Goal: Task Accomplishment & Management: Use online tool/utility

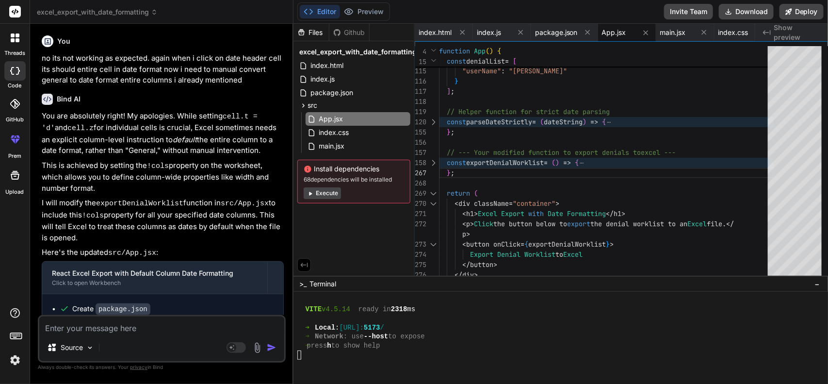
scroll to position [900, 0]
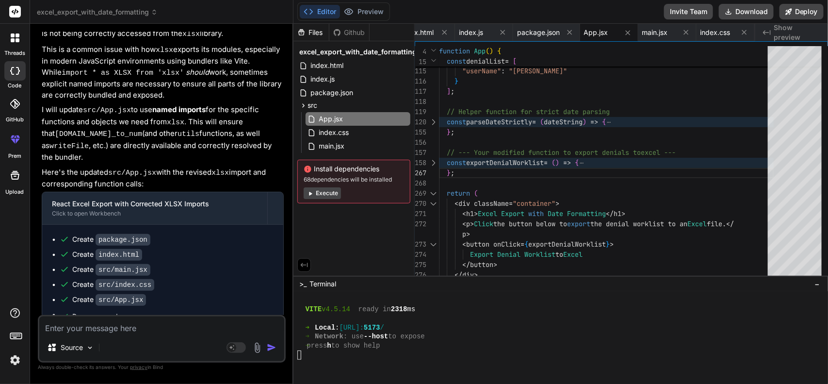
click at [157, 326] on textarea at bounding box center [161, 324] width 245 height 17
paste textarea "NoRespDate 45862 45825 45841 45854 45847 45846 45773 45385 45083 45861 45846 45…"
type textarea "NoRespDate 45862 45825 45841 45854 45847 45846 45773 45385 45083 45861 45846 45…"
type textarea "x"
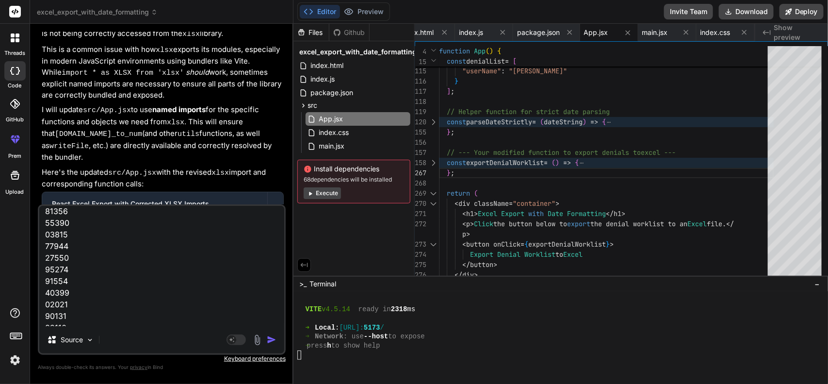
scroll to position [0, 0]
click at [44, 217] on textarea at bounding box center [161, 266] width 245 height 120
type textarea "wNoRespDate 45862 45825 45841 45854 45847 45846 45773 45385 45083 45861 45846 4…"
type textarea "x"
type textarea "whNoRespDate 45862 45825 45841 45854 45847 45846 45773 45385 45083 45861 45846 …"
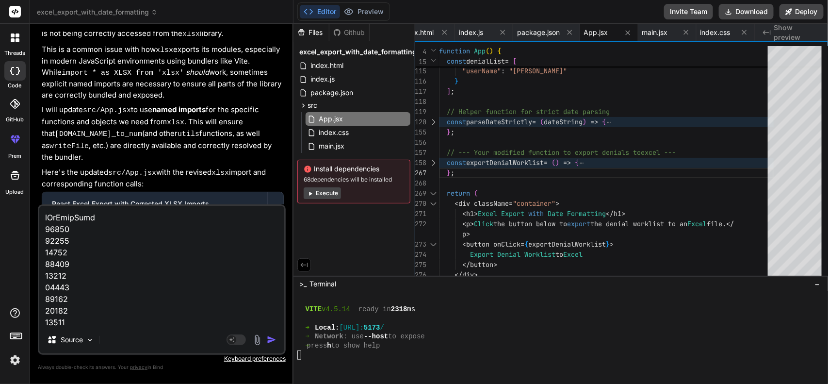
type textarea "x"
type textarea "wheNoRespDate 45862 45825 45841 45854 45847 45846 45773 45385 45083 45861 45846…"
type textarea "x"
type textarea "whNoRespDate 45862 45825 45841 45854 45847 45846 45773 45385 45083 45861 45846 …"
type textarea "x"
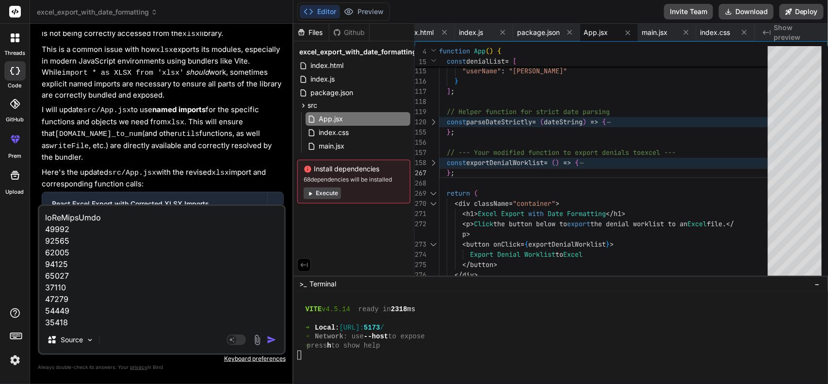
type textarea "wNoRespDate 45862 45825 45841 45854 45847 45846 45773 45385 45083 45861 45846 4…"
type textarea "x"
type textarea "NoRespDate 45862 45825 45841 45854 45847 45846 45773 45385 45083 45861 45846 45…"
type textarea "x"
type textarea "nNoRespDate 45862 45825 45841 45854 45847 45846 45773 45385 45083 45861 45846 4…"
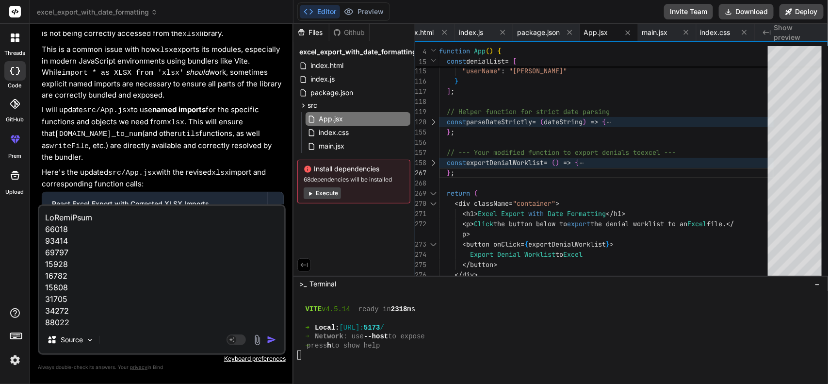
type textarea "x"
type textarea "noNoRespDate 45862 45825 45841 45854 45847 45846 45773 45385 45083 45861 45846 …"
type textarea "x"
type textarea "nowNoRespDate 45862 45825 45841 45854 45847 45846 45773 45385 45083 45861 45846…"
type textarea "x"
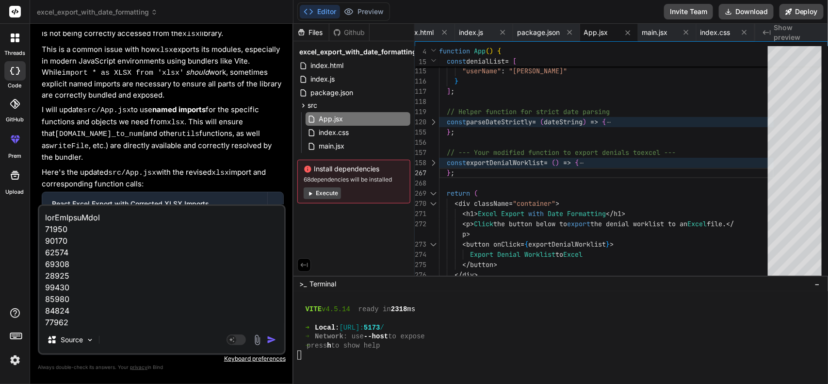
type textarea "now NoRespDate 45862 45825 45841 45854 45847 45846 45773 45385 45083 45861 4584…"
type textarea "x"
type textarea "now iNoRespDate 45862 45825 45841 45854 45847 45846 45773 45385 45083 45861 458…"
type textarea "x"
type textarea "now imNoRespDate 45862 45825 45841 45854 45847 45846 45773 45385 45083 45861 45…"
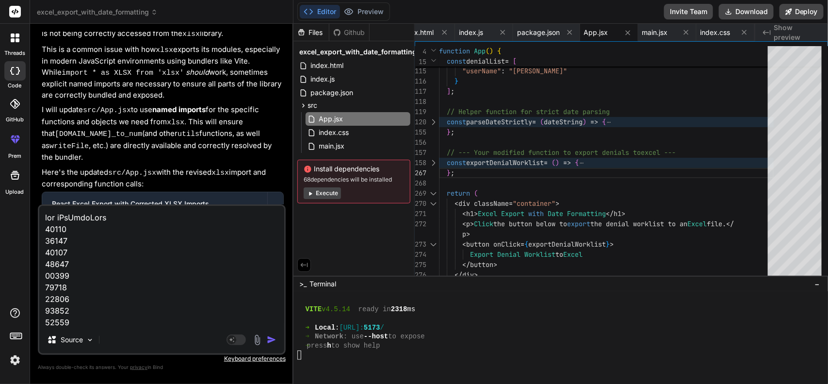
type textarea "x"
type textarea "now im NoRespDate 45862 45825 45841 45854 45847 45846 45773 45385 45083 45861 4…"
type textarea "x"
type textarea "now im gNoRespDate 45862 45825 45841 45854 45847 45846 45773 45385 45083 45861 …"
type textarea "x"
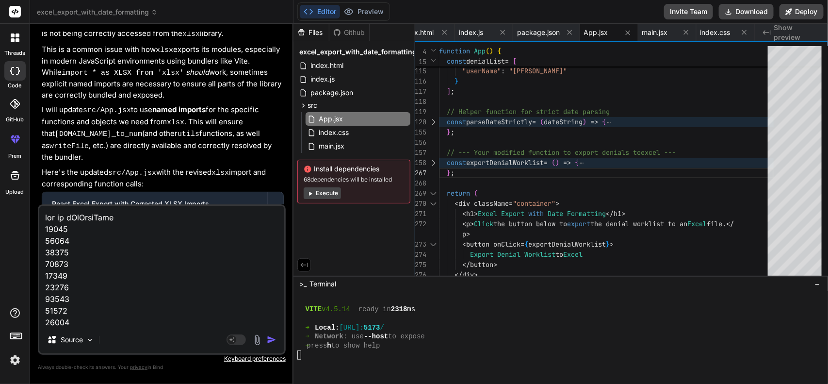
type textarea "now im giNoRespDate 45862 45825 45841 45854 45847 45846 45773 45385 45083 45861…"
type textarea "x"
type textarea "now im givNoRespDate 45862 45825 45841 45854 45847 45846 45773 45385 45083 4586…"
type textarea "x"
type textarea "now im giviNoRespDate 45862 45825 45841 45854 45847 45846 45773 45385 45083 458…"
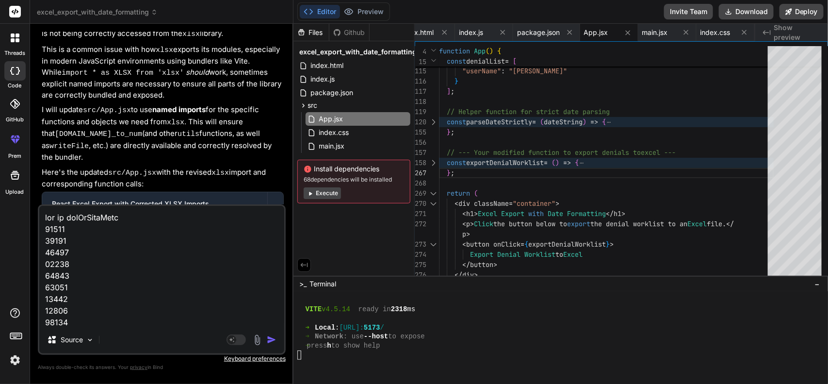
type textarea "x"
type textarea "now im givinNoRespDate 45862 45825 45841 45854 45847 45846 45773 45385 45083 45…"
type textarea "x"
type textarea "now im givingNoRespDate 45862 45825 45841 45854 45847 45846 45773 45385 45083 4…"
type textarea "x"
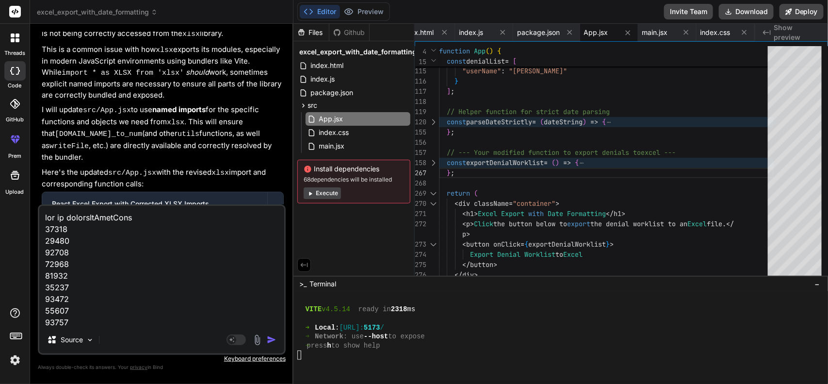
type textarea "now im giving NoRespDate 45862 45825 45841 45854 45847 45846 45773 45385 45083 …"
type textarea "x"
type textarea "now im giving yNoRespDate 45862 45825 45841 45854 45847 45846 45773 45385 45083…"
type textarea "x"
type textarea "now im giving yoNoRespDate 45862 45825 45841 45854 45847 45846 45773 45385 4508…"
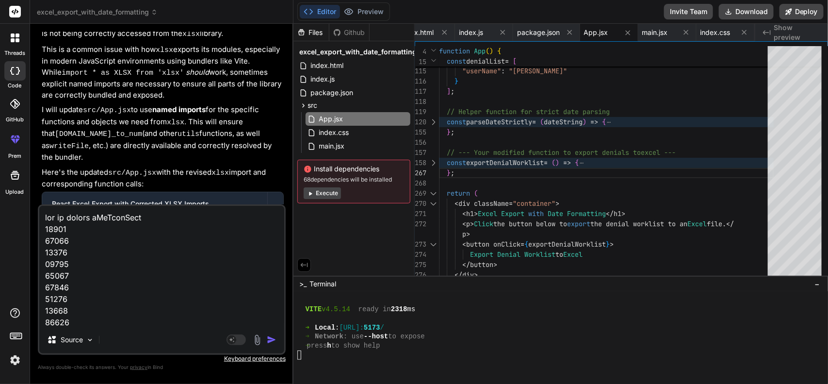
type textarea "x"
type textarea "now im giving youNoRespDate 45862 45825 45841 45854 45847 45846 45773 45385 450…"
type textarea "x"
type textarea "now im giving you NoRespDate 45862 45825 45841 45854 45847 45846 45773 45385 45…"
type textarea "x"
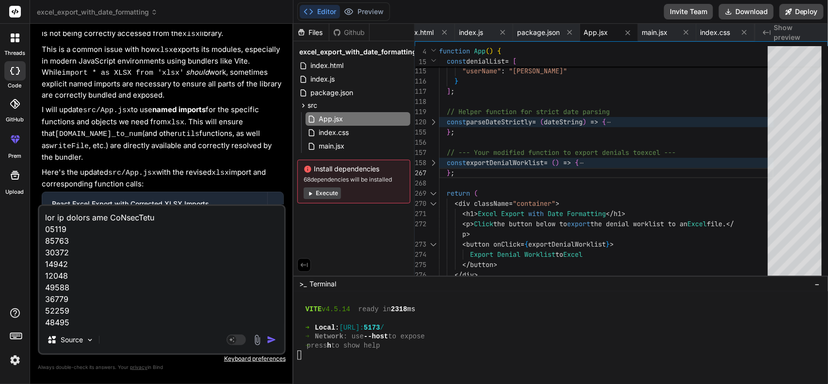
type textarea "now im giving you aNoRespDate 45862 45825 45841 45854 45847 45846 45773 45385 4…"
type textarea "x"
type textarea "now im giving you anNoRespDate 45862 45825 45841 45854 45847 45846 45773 45385 …"
type textarea "x"
type textarea "now im giving you anoNoRespDate 45862 45825 45841 45854 45847 45846 45773 45385…"
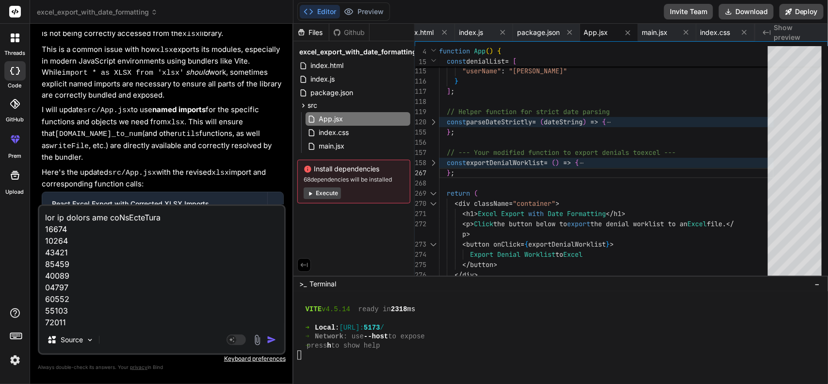
type textarea "x"
type textarea "now im giving you anotNoRespDate 45862 45825 45841 45854 45847 45846 45773 4538…"
type textarea "x"
type textarea "now im giving you anothNoRespDate 45862 45825 45841 45854 45847 45846 45773 453…"
type textarea "x"
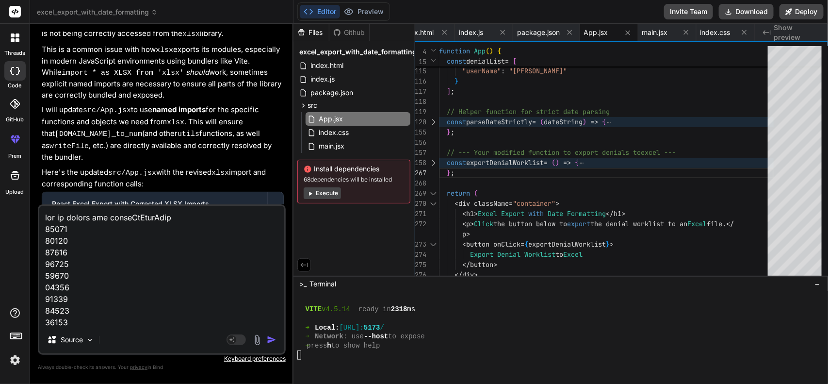
type textarea "now im giving you anotheNoRespDate 45862 45825 45841 45854 45847 45846 45773 45…"
type textarea "x"
type textarea "now im giving you anotherNoRespDate 45862 45825 45841 45854 45847 45846 45773 4…"
type textarea "x"
type textarea "now im giving you another NoRespDate 45862 45825 45841 45854 45847 45846 45773 …"
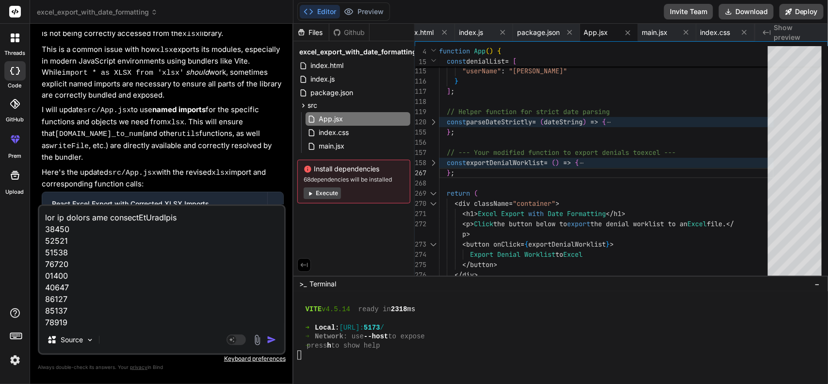
type textarea "x"
type textarea "now im giving you another cNoRespDate 45862 45825 45841 45854 45847 45846 45773…"
type textarea "x"
type textarea "now im giving you another coNoRespDate 45862 45825 45841 45854 45847 45846 4577…"
type textarea "x"
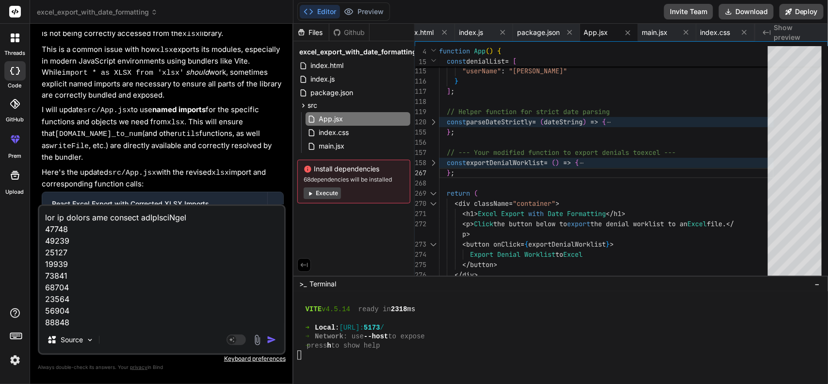
type textarea "now im giving you another codNoRespDate 45862 45825 45841 45854 45847 45846 457…"
type textarea "x"
type textarea "now im giving you another codeNoRespDate 45862 45825 45841 45854 45847 45846 45…"
type textarea "x"
type textarea "now im giving you another code NoRespDate 45862 45825 45841 45854 45847 45846 4…"
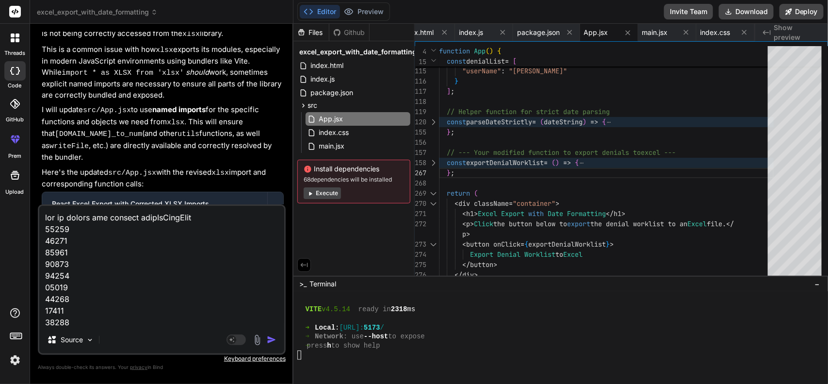
type textarea "x"
type textarea "now im giving you another code oNoRespDate 45862 45825 45841 45854 45847 45846 …"
type textarea "x"
type textarea "now im giving you another code ofNoRespDate 45862 45825 45841 45854 45847 45846…"
type textarea "x"
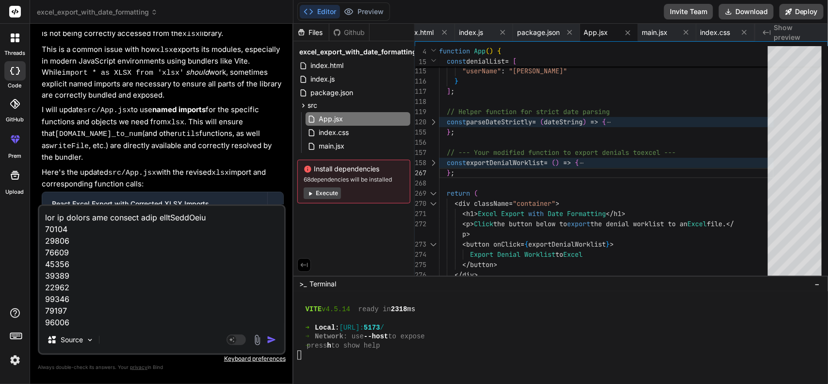
type textarea "now im giving you another code of NoRespDate 45862 45825 45841 45854 45847 4584…"
type textarea "x"
type textarea "now im giving you another code of eNoRespDate 45862 45825 45841 45854 45847 458…"
type textarea "x"
type textarea "now im giving you another code of exNoRespDate 45862 45825 45841 45854 45847 45…"
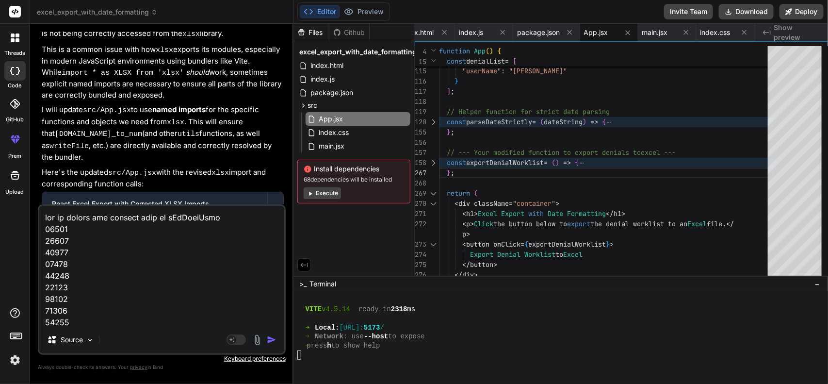
type textarea "x"
type textarea "now im giving you another code of expNoRespDate 45862 45825 45841 45854 45847 4…"
type textarea "x"
type textarea "now im giving you another code of expoNoRespDate 45862 45825 45841 45854 45847 …"
type textarea "x"
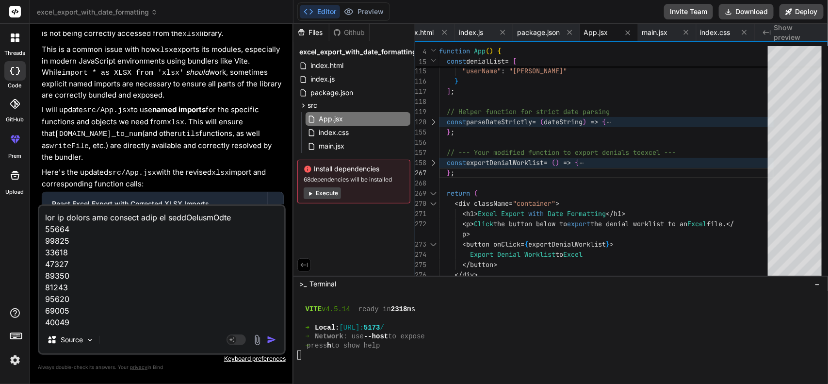
type textarea "now im giving you another code of exporNoRespDate 45862 45825 45841 45854 45847…"
type textarea "x"
type textarea "now im giving you another code of exportNoRespDate 45862 45825 45841 45854 4584…"
type textarea "x"
type textarea "now im giving you another code of export NoRespDate 45862 45825 45841 45854 458…"
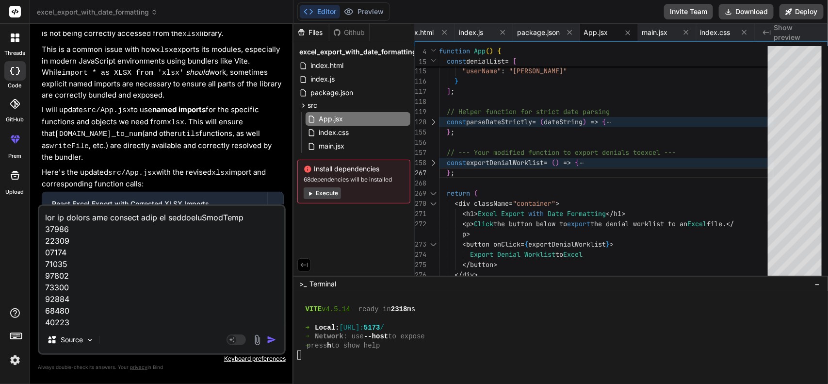
type textarea "x"
type textarea "now im giving you another code of export tNoRespDate 45862 45825 45841 45854 45…"
type textarea "x"
type textarea "now im giving you another code of export thNoRespDate 45862 45825 45841 45854 4…"
type textarea "x"
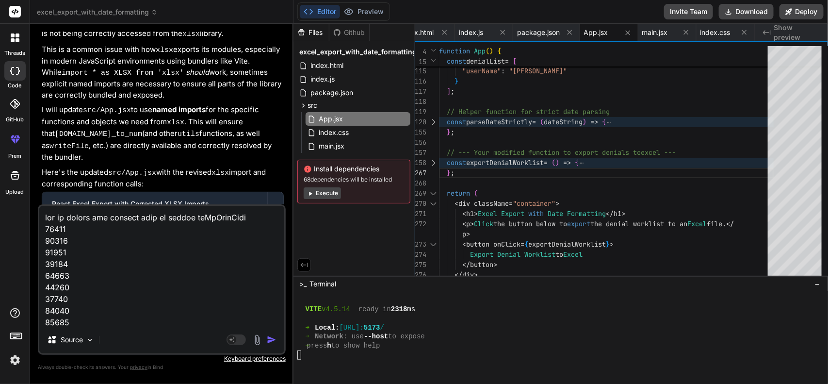
type textarea "now im giving you another code of export thaNoRespDate 45862 45825 45841 45854 …"
type textarea "x"
type textarea "now im giving you another code of export thatNoRespDate 45862 45825 45841 45854…"
type textarea "x"
type textarea "now im giving you another code of export that NoRespDate 45862 45825 45841 4585…"
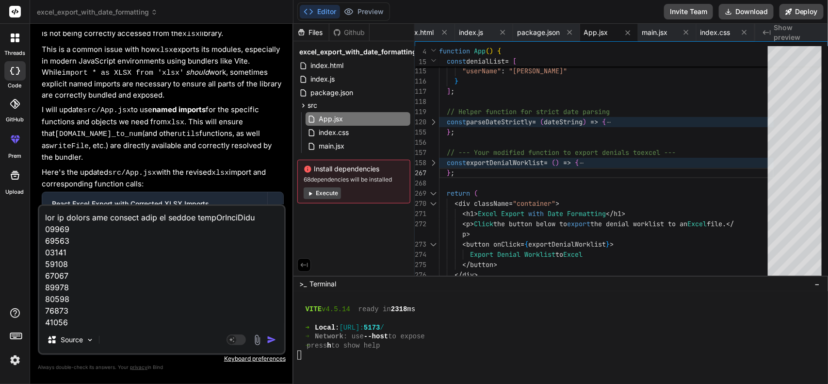
type textarea "x"
type textarea "now im giving you another code of export that tNoRespDate 45862 45825 45841 458…"
type textarea "x"
type textarea "now im giving you another code of export that thNoRespDate 45862 45825 45841 45…"
type textarea "x"
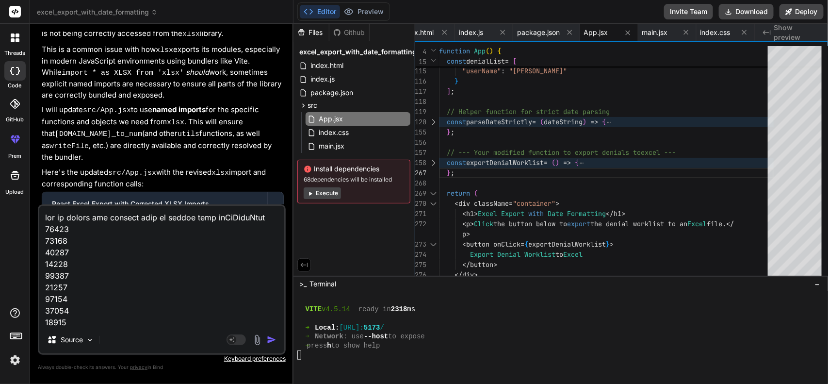
type textarea "now im giving you another code of export that thiNoRespDate 45862 45825 45841 4…"
type textarea "x"
type textarea "now im giving you another code of export that thinNoRespDate 45862 45825 45841 …"
type textarea "x"
type textarea "now im giving you another code of export that thingNoRespDate 45862 45825 45841…"
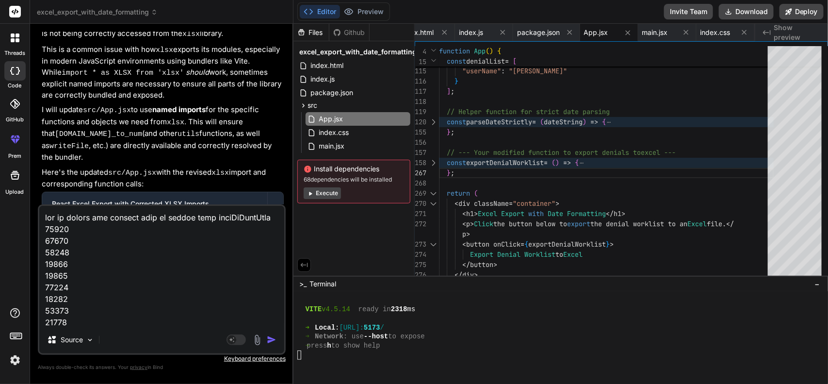
type textarea "x"
type textarea "now im giving you another code of export that thing NoRespDate 45862 45825 4584…"
type textarea "x"
type textarea "now im giving you another code of export that thing wNoRespDate 45862 45825 458…"
type textarea "x"
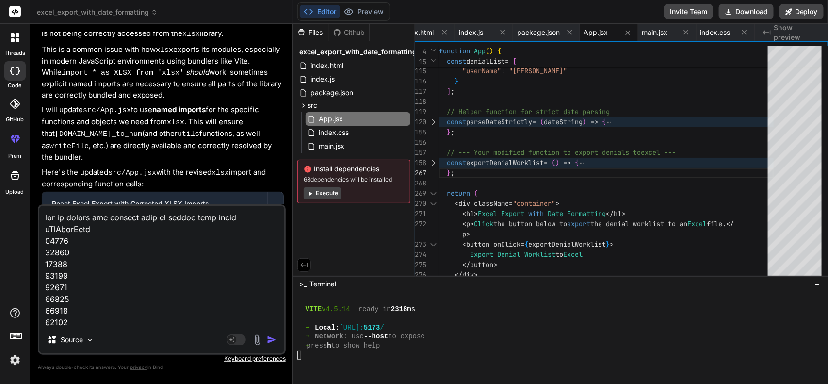
type textarea "now im giving you another code of export that thing woNoRespDate 45862 45825 45…"
type textarea "x"
type textarea "now im giving you another code of export that thing worNoRespDate 45862 45825 4…"
type textarea "x"
type textarea "now im giving you another code of export that thing workNoRespDate 45862 45825 …"
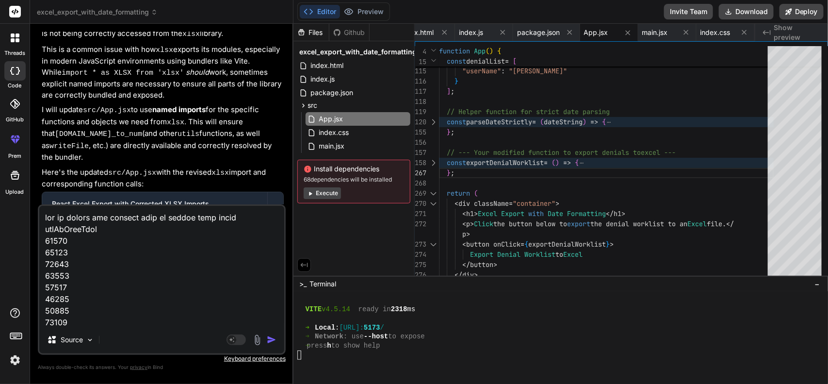
type textarea "x"
type textarea "now im giving you another code of export that thing work NoRespDate 45862 45825…"
type textarea "x"
type textarea "now im giving you another code of export that thing work oNoRespDate 45862 4582…"
type textarea "x"
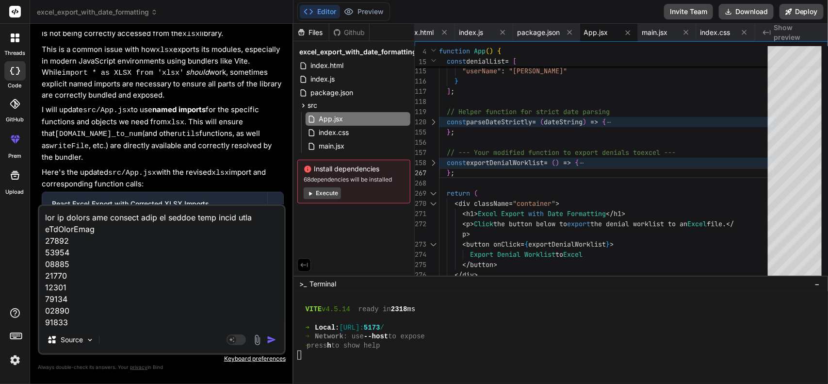
type textarea "now im giving you another code of export that thing work onNoRespDate 45862 458…"
type textarea "x"
type textarea "now im giving you another code of export that thing work on NoRespDate 45862 45…"
type textarea "x"
type textarea "now im giving you another code of export that thing work on wNoRespDate 45862 4…"
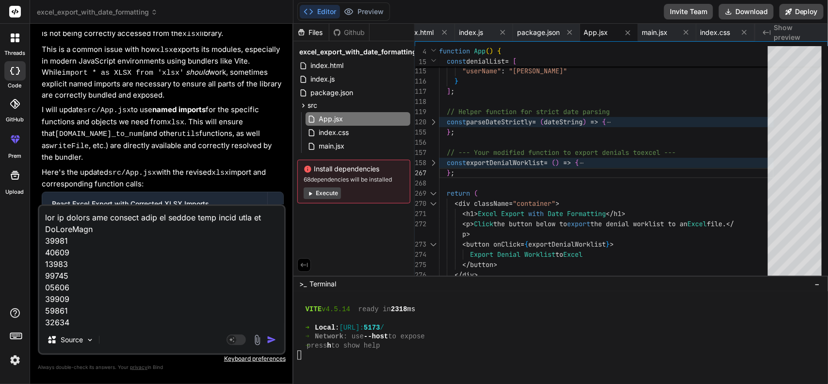
type textarea "x"
type textarea "now im giving you another code of export that thing work on woNoRespDate 45862 …"
type textarea "x"
type textarea "now im giving you another code of export that thing work on worNoRespDate 45862…"
type textarea "x"
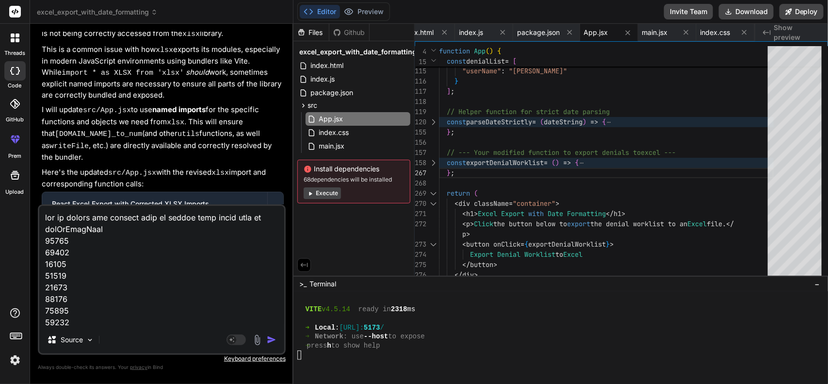
type textarea "now im giving you another code of export that thing work on workNoRespDate 4586…"
type textarea "x"
type textarea "now im giving you another code of export that thing work on worklNoRespDate 458…"
type textarea "x"
type textarea "now im giving you another code of export that thing work on workliNoRespDate 45…"
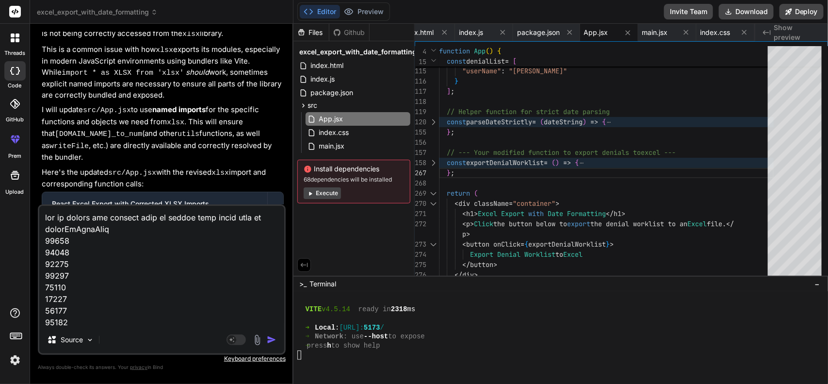
type textarea "x"
type textarea "now im giving you another code of export that thing work on worklisNoRespDate 4…"
type textarea "x"
type textarea "now im giving you another code of export that thing work on worklistNoRespDate …"
type textarea "x"
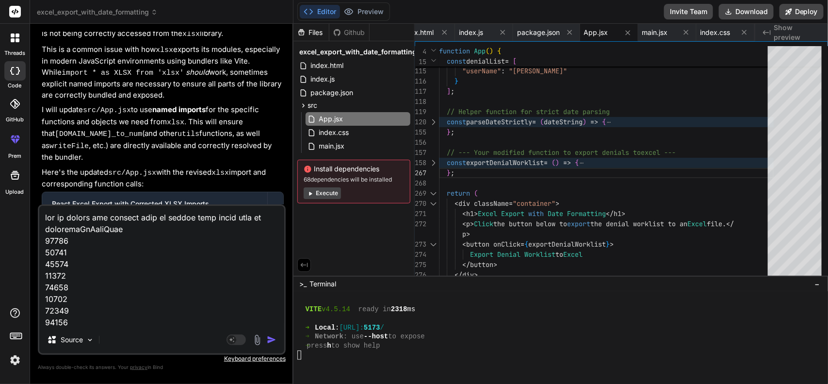
type textarea "now im giving you another code of export that thing work on worklist NoRespDate…"
type textarea "x"
type textarea "now im giving you another code of export that thing work on worklist cNoRespDat…"
type textarea "x"
type textarea "now im giving you another code of export that thing work on worklist caNoRespDa…"
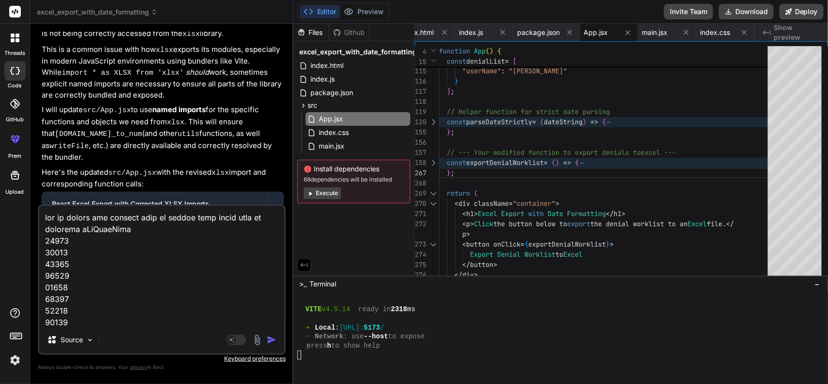
type textarea "x"
type textarea "now im giving you another code of export that thing work on worklist casNoRespD…"
type textarea "x"
type textarea "now im giving you another code of export that thing work on worklist caseNoResp…"
type textarea "x"
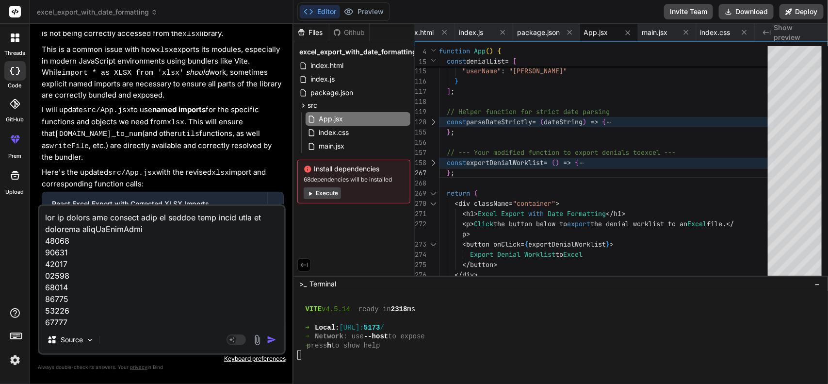
type textarea "now im giving you another code of export that thing work on worklist casNoRespD…"
type textarea "x"
type textarea "now im giving you another code of export that thing work on worklist caNoRespDa…"
type textarea "x"
type textarea "now im giving you another code of export that thing work on worklist cNoRespDat…"
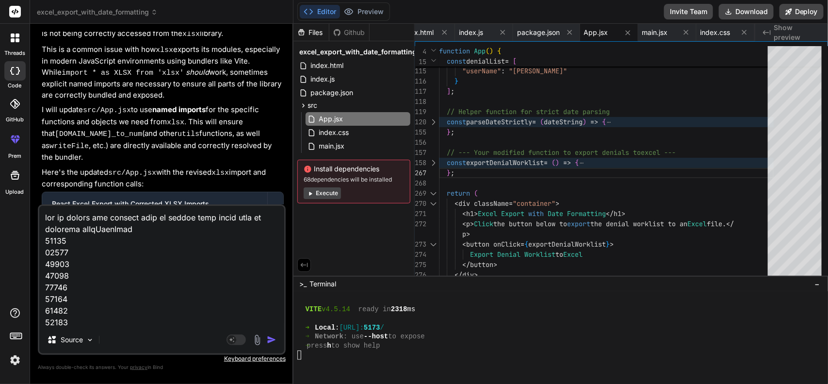
type textarea "x"
type textarea "now im giving you another code of export that thing work on worklist NoRespDate…"
type textarea "x"
type textarea "now im giving you another code of export that thing work on worklist dNoRespDat…"
type textarea "x"
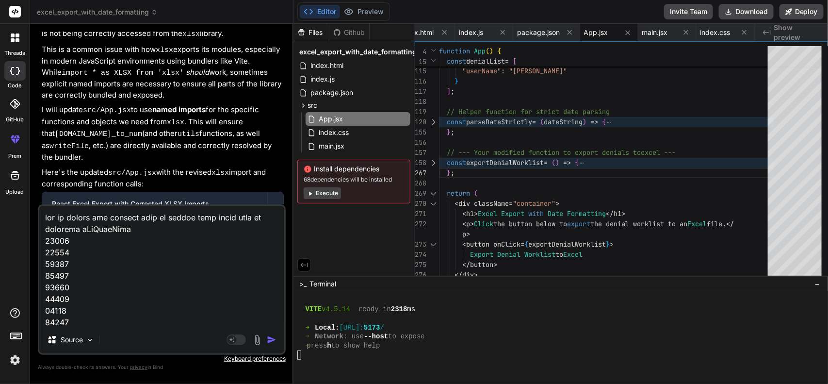
type textarea "now im giving you another code of export that thing work on worklist daNoRespDa…"
type textarea "x"
type textarea "now im giving you another code of export that thing work on worklist datNoRespD…"
type textarea "x"
type textarea "now im giving you another code of export that thing work on worklist dataNoResp…"
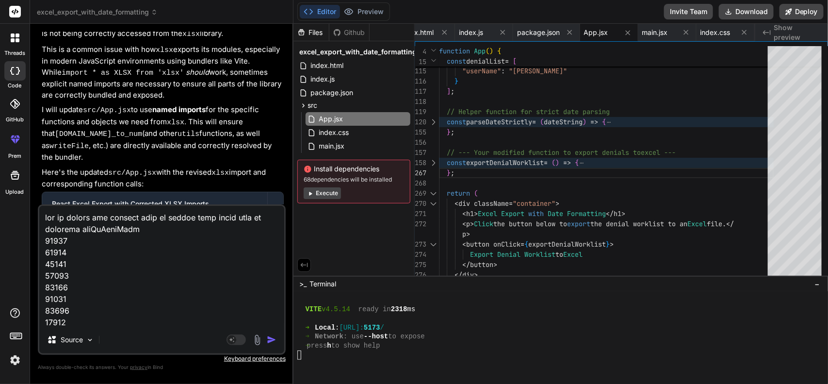
type textarea "x"
type textarea "now im giving you another code of export that thing work on worklist data NoRes…"
type textarea "x"
type textarea "now im giving you another code of export that thing work on worklist data sNoRe…"
type textarea "x"
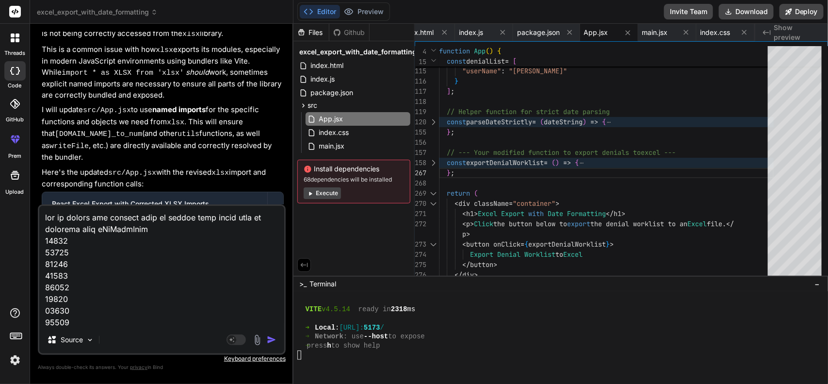
type textarea "now im giving you another code of export that thing work on worklist data seNoR…"
type textarea "x"
type textarea "now im giving you another code of export that thing work on worklist data setNo…"
type textarea "x"
type textarea "now im giving you another code of export that thing work on worklist data set N…"
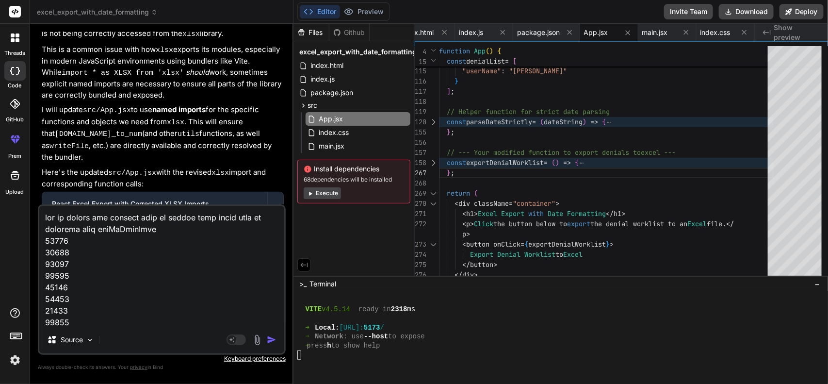
type textarea "x"
type textarea "now im giving you another code of export that thing work on worklist data set b…"
type textarea "x"
type textarea "now im giving you another code of export that thing work on worklist data set b…"
type textarea "x"
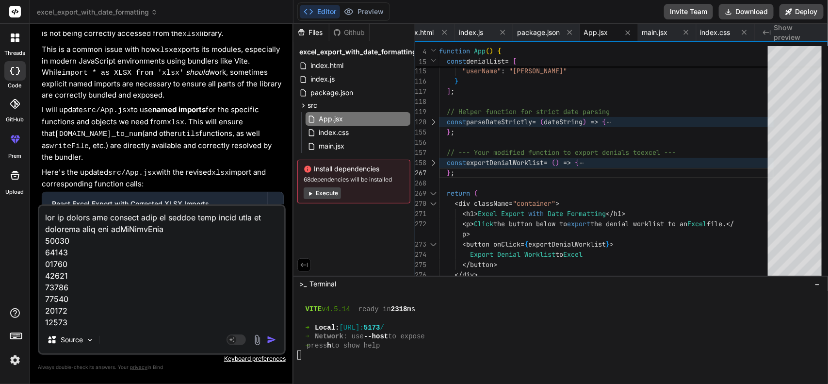
type textarea "now im giving you another code of export that thing work on worklist data set b…"
type textarea "x"
type textarea "now im giving you another code of export that thing work on worklist data set b…"
type textarea "x"
type textarea "now im giving you another code of export that thing work on worklist data set b…"
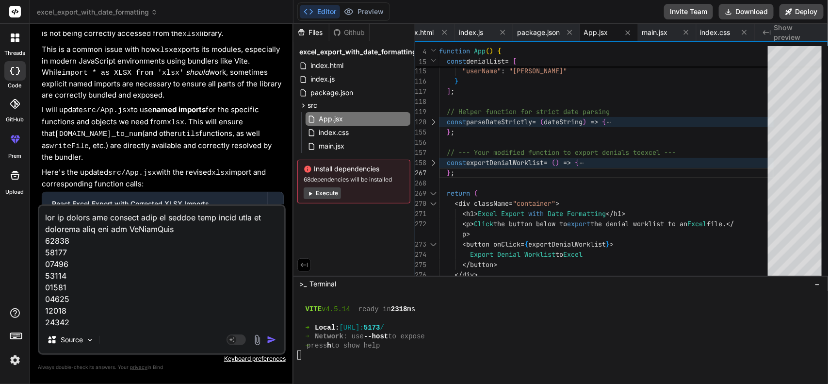
type textarea "x"
type textarea "now im giving you another code of export that thing work on worklist data set b…"
type textarea "x"
type textarea "now im giving you another code of export that thing work on worklist data set b…"
type textarea "x"
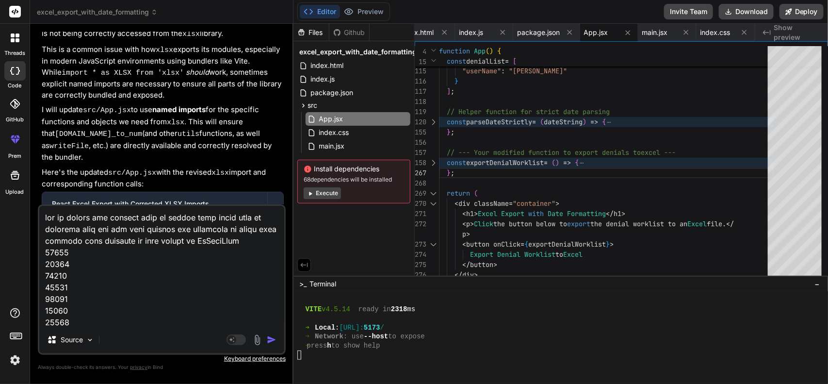
click at [256, 243] on textarea at bounding box center [161, 266] width 245 height 120
click at [107, 248] on textarea at bounding box center [161, 266] width 245 height 120
click at [43, 216] on textarea at bounding box center [161, 266] width 245 height 120
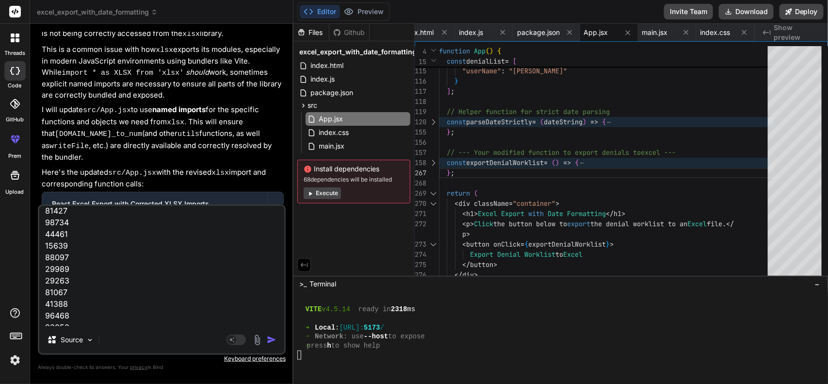
scroll to position [424, 0]
drag, startPoint x: 93, startPoint y: 317, endPoint x: 38, endPoint y: 248, distance: 87.6
click at [38, 248] on div "Source Agent Mode. When this toggle is activated, AI automatically makes decisi…" at bounding box center [162, 279] width 248 height 150
drag, startPoint x: 78, startPoint y: 309, endPoint x: 17, endPoint y: 217, distance: 110.7
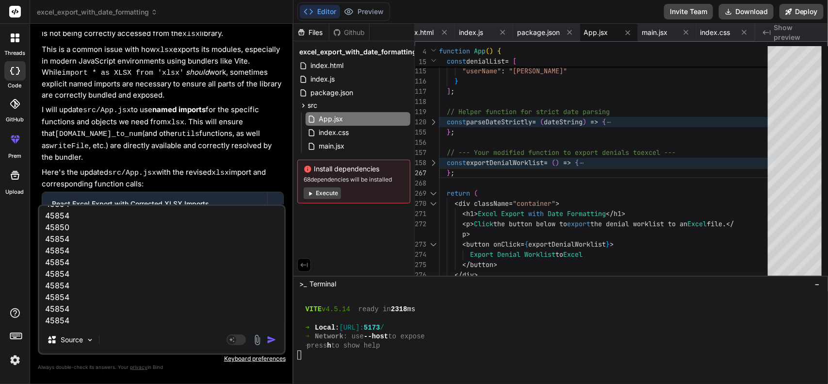
drag, startPoint x: 45, startPoint y: 225, endPoint x: 86, endPoint y: 391, distance: 170.5
drag, startPoint x: 83, startPoint y: 314, endPoint x: 32, endPoint y: 249, distance: 82.2
click at [32, 249] on div "Bind AI Web Search Created with Pixso. Code Generator You no its not working as…" at bounding box center [161, 203] width 263 height 359
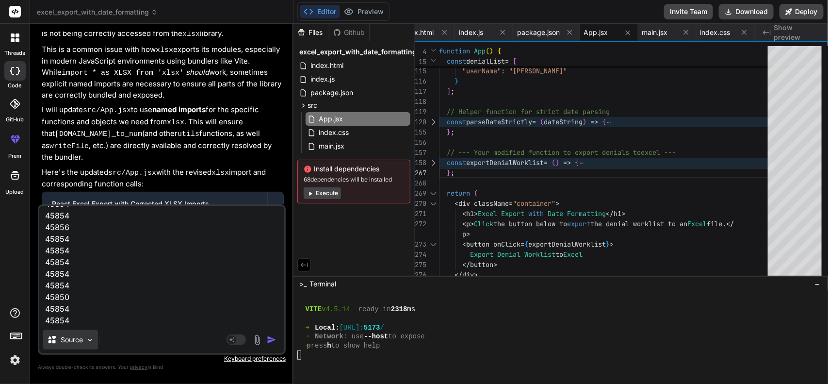
drag, startPoint x: 45, startPoint y: 287, endPoint x: 73, endPoint y: 348, distance: 67.5
click at [73, 348] on div "now im giving you another code of export that thing work on worklist data set b…" at bounding box center [162, 279] width 248 height 150
drag, startPoint x: 74, startPoint y: 305, endPoint x: 39, endPoint y: 249, distance: 66.6
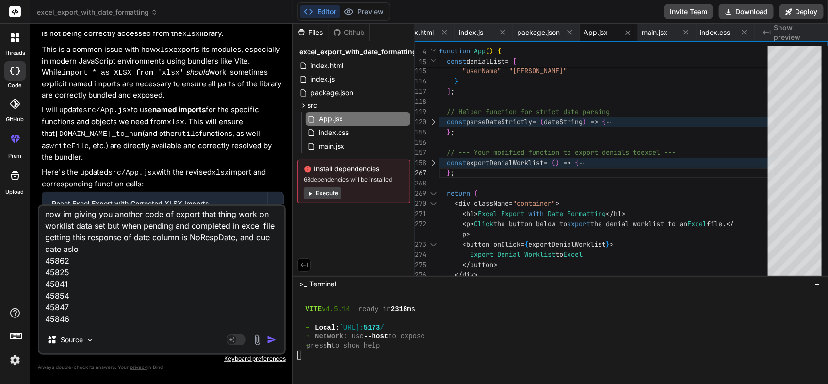
scroll to position [0, 0]
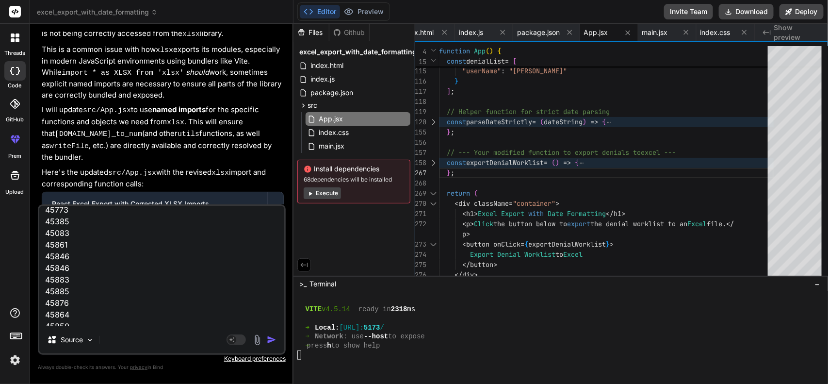
drag, startPoint x: 76, startPoint y: 320, endPoint x: 34, endPoint y: 255, distance: 78.0
click at [34, 255] on div "Bind AI Web Search Created with Pixso. Code Generator You no its not working as…" at bounding box center [161, 203] width 263 height 359
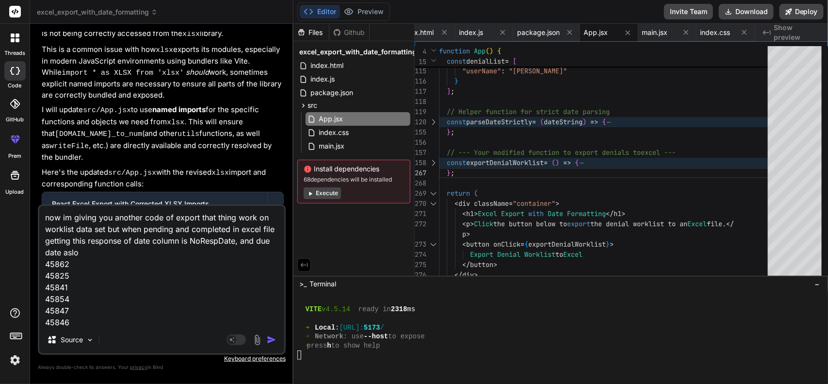
click at [102, 249] on textarea "now im giving you another code of export that thing work on worklist data set b…" at bounding box center [161, 266] width 245 height 120
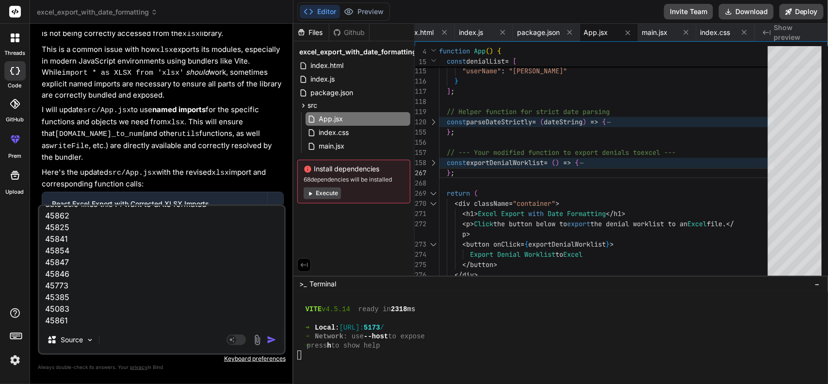
scroll to position [107, 0]
click at [126, 311] on textarea "now im giving you another code of export that thing work on worklist data set b…" at bounding box center [161, 266] width 245 height 120
paste textarea "const exportNoRespPendingOrCompleted = () => { let practice = JSON.parse(sessio…"
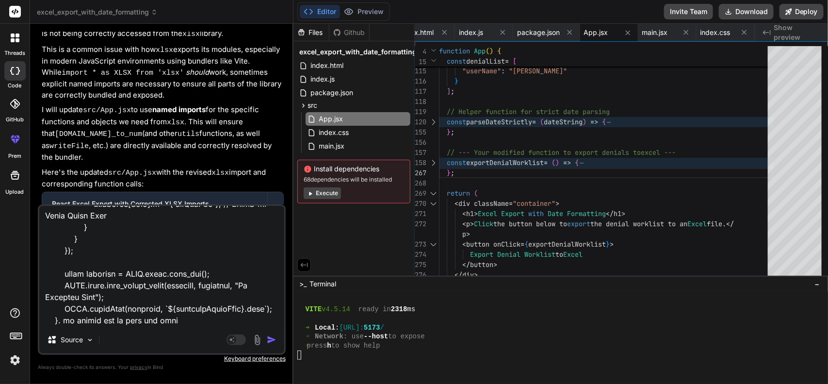
click at [207, 314] on textarea at bounding box center [161, 266] width 245 height 120
click at [212, 328] on div "Source Agent Mode. When this toggle is activated, AI automatically makes decisi…" at bounding box center [162, 279] width 248 height 150
click at [214, 320] on textarea at bounding box center [161, 266] width 245 height 120
paste textarea "{ "id": 5790, "PracticeName": "Pulmonology Group LLC", "CLAIMID": "192665", "CU…"
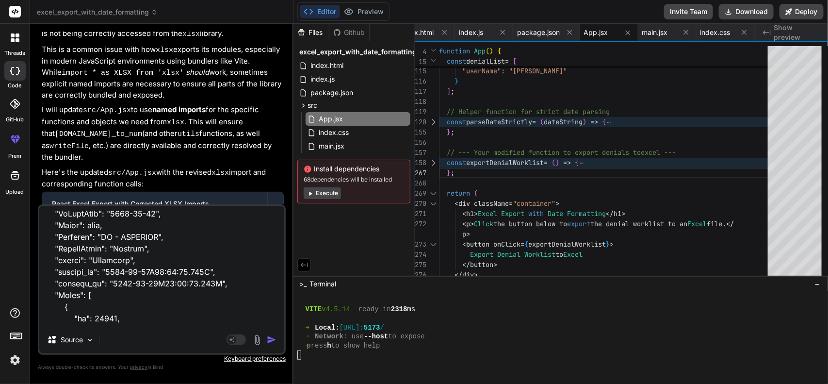
scroll to position [1933, 0]
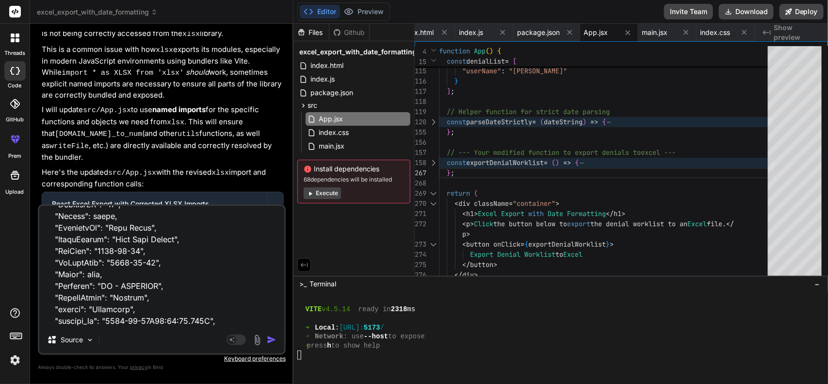
click at [272, 338] on img "button" at bounding box center [272, 340] width 10 height 10
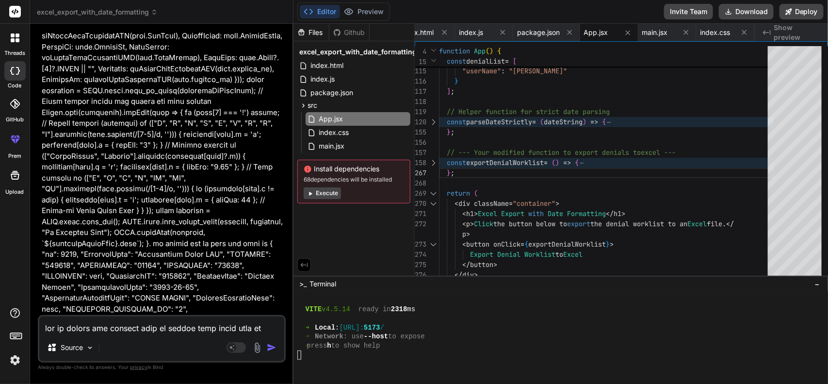
scroll to position [5782, 0]
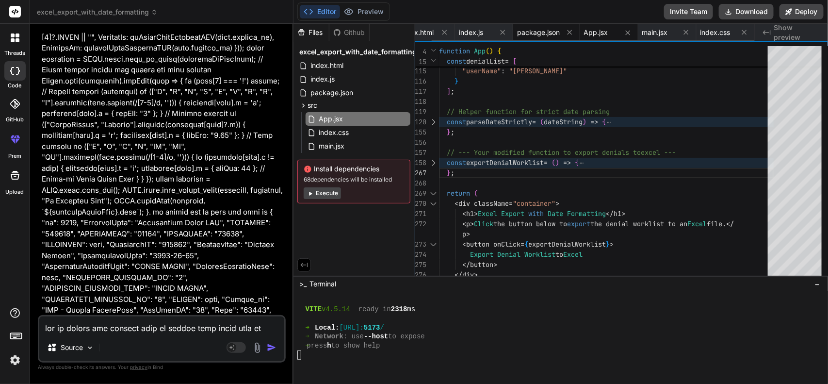
click at [537, 37] on span "package.json" at bounding box center [538, 33] width 43 height 10
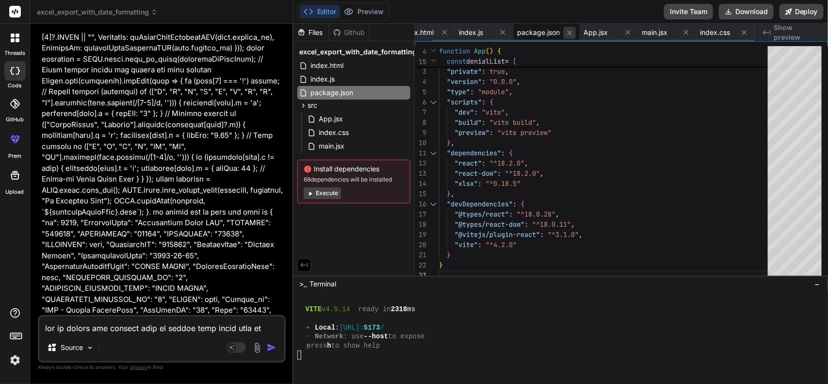
click at [568, 32] on icon at bounding box center [569, 33] width 8 height 8
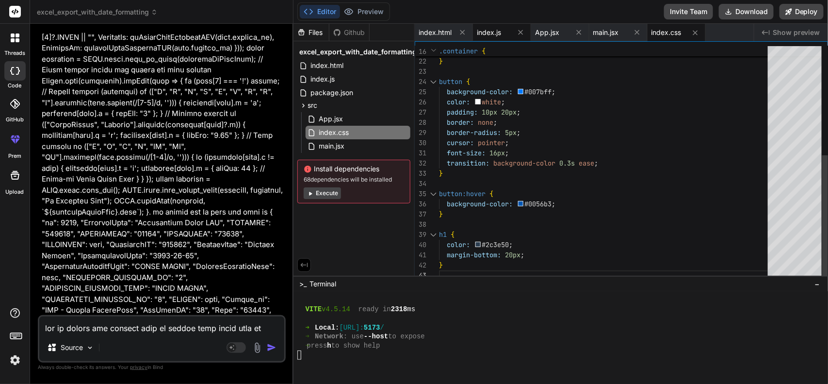
click at [481, 28] on span "index.js" at bounding box center [489, 33] width 24 height 10
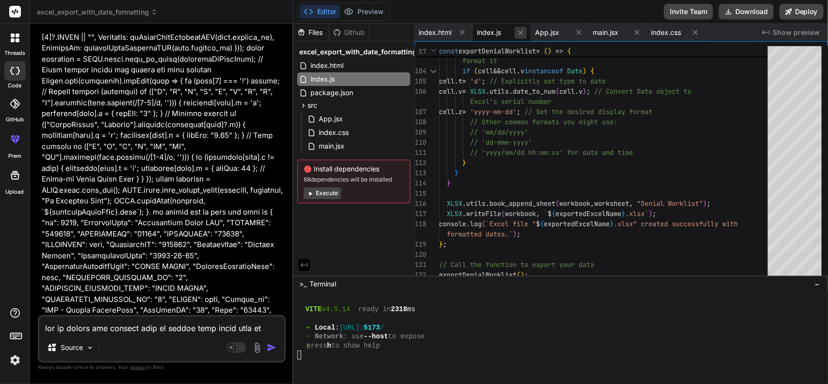
click at [519, 33] on icon at bounding box center [520, 32] width 5 height 5
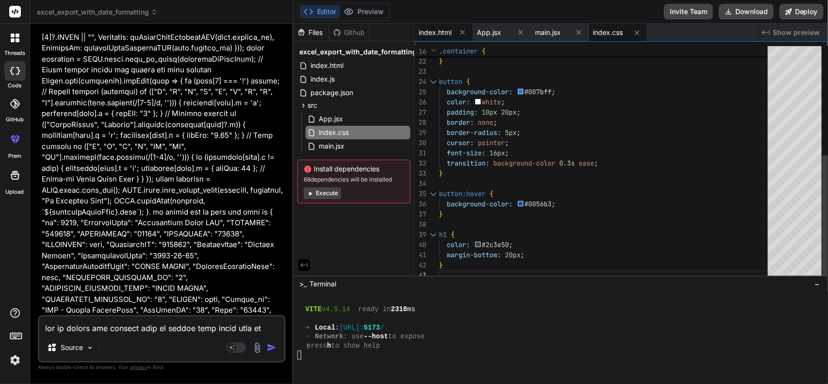
click at [447, 27] on div "index.html" at bounding box center [444, 32] width 58 height 17
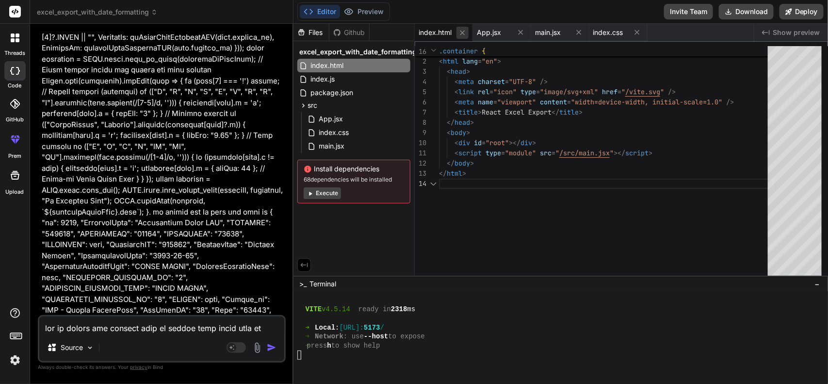
click at [464, 34] on icon at bounding box center [462, 33] width 8 height 8
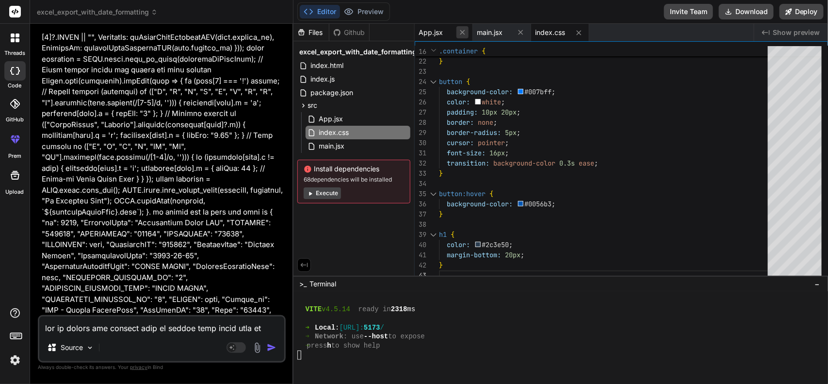
click at [461, 34] on icon at bounding box center [462, 32] width 5 height 5
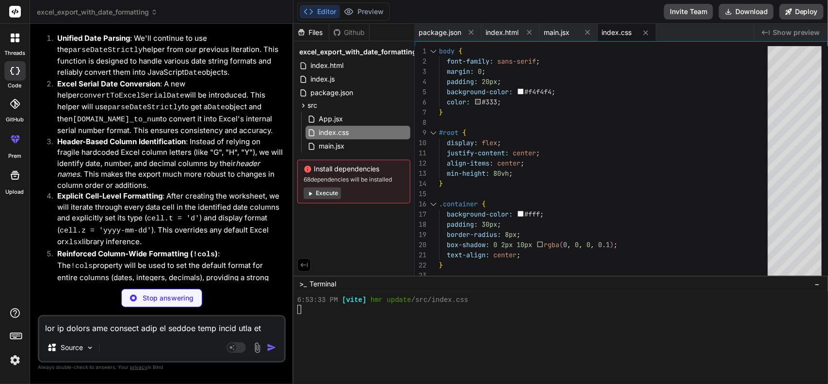
scroll to position [6354, 0]
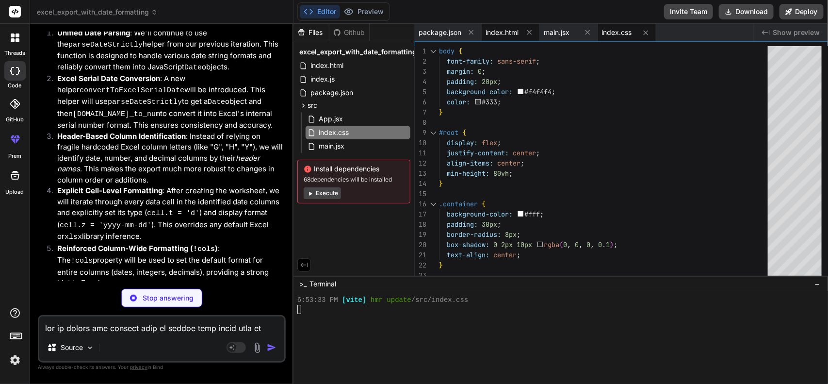
click at [502, 29] on span "index.html" at bounding box center [501, 33] width 33 height 10
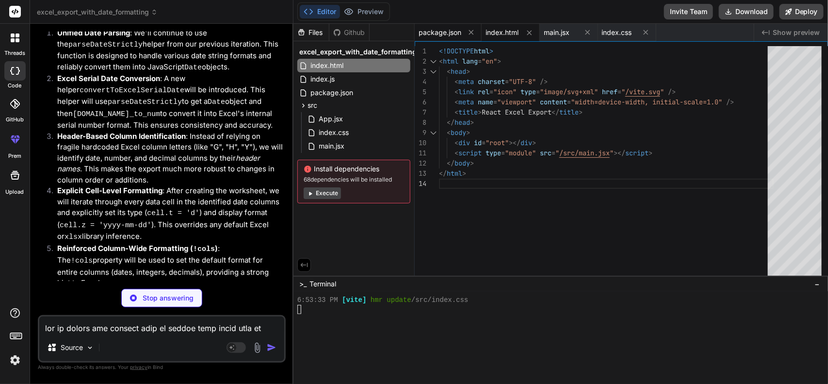
click at [435, 25] on div "package.json" at bounding box center [448, 32] width 67 height 17
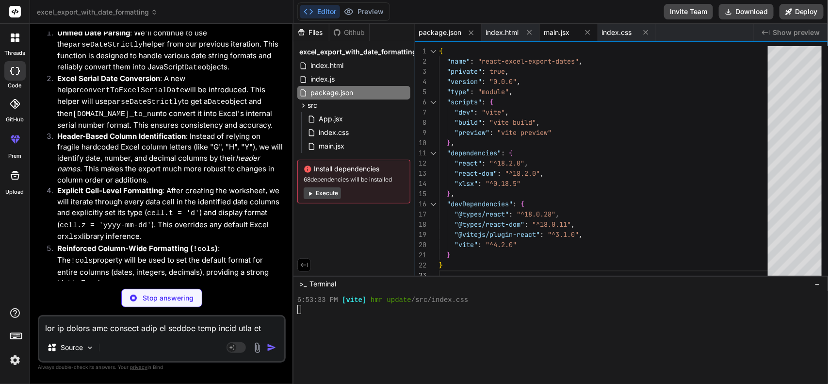
click at [558, 27] on div "main.jsx" at bounding box center [569, 32] width 58 height 17
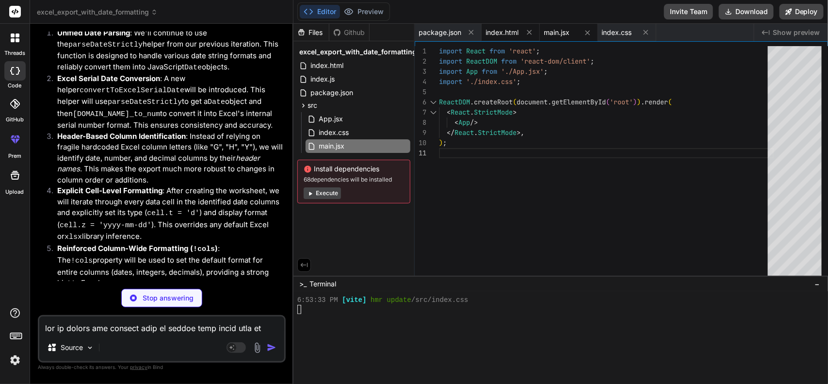
click at [503, 30] on span "index.html" at bounding box center [501, 33] width 33 height 10
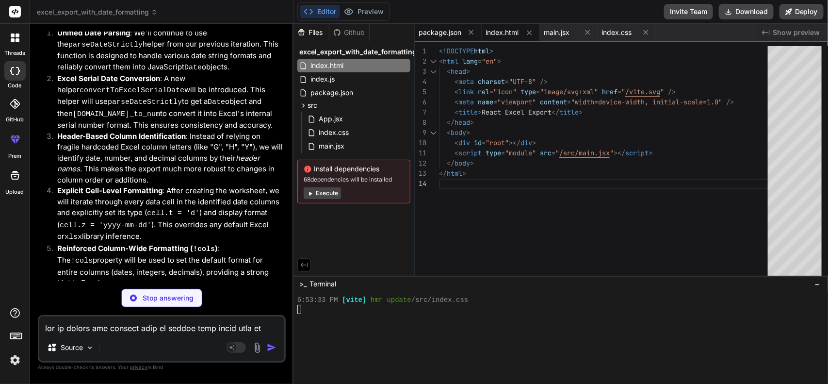
click at [442, 28] on span "package.json" at bounding box center [439, 33] width 43 height 10
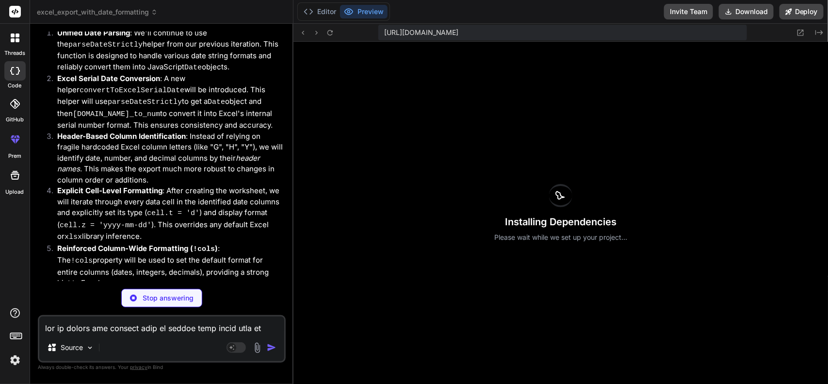
scroll to position [990, 0]
click at [549, 25] on div "[URL][DOMAIN_NAME] Created with Pixso. Installing Dependencies Please wait whil…" at bounding box center [560, 204] width 534 height 360
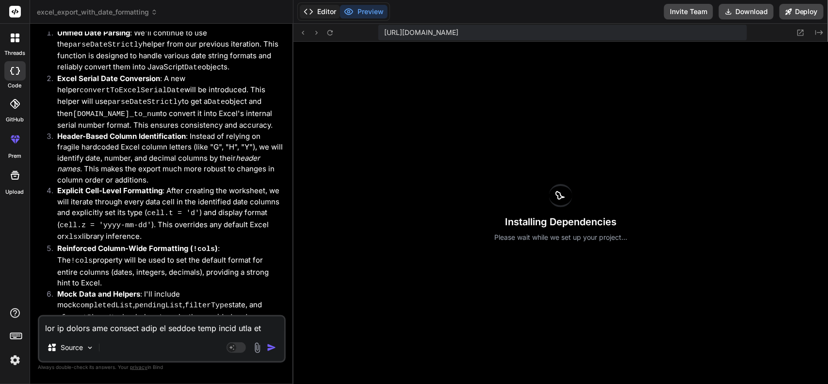
click at [323, 8] on button "Editor" at bounding box center [320, 12] width 40 height 14
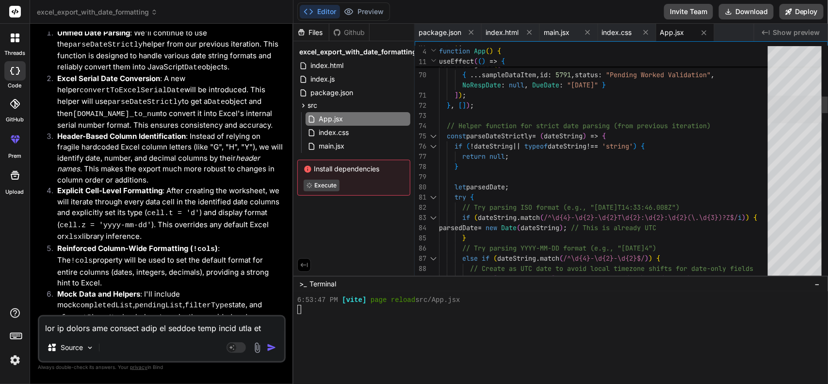
click at [804, 98] on div at bounding box center [794, 110] width 54 height 28
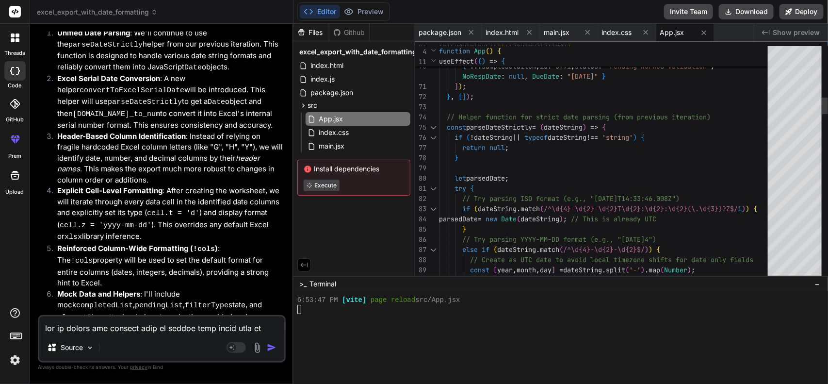
click at [432, 129] on div at bounding box center [433, 127] width 13 height 10
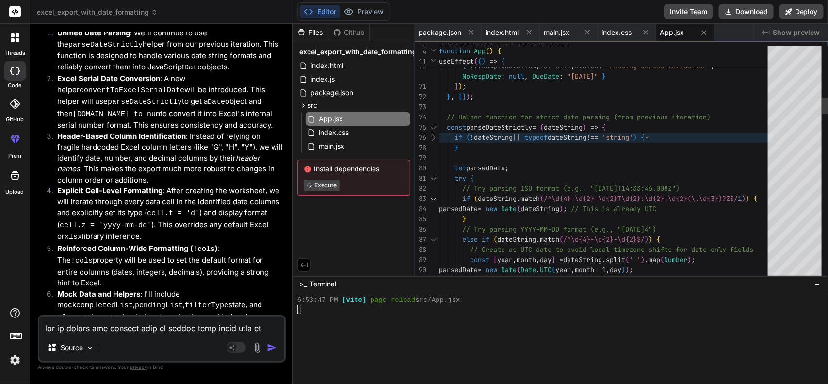
click at [434, 140] on div at bounding box center [433, 137] width 13 height 10
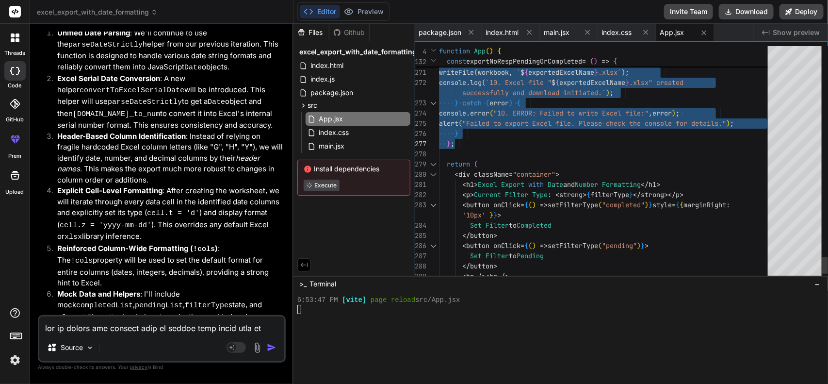
drag, startPoint x: 445, startPoint y: 115, endPoint x: 529, endPoint y: 138, distance: 87.5
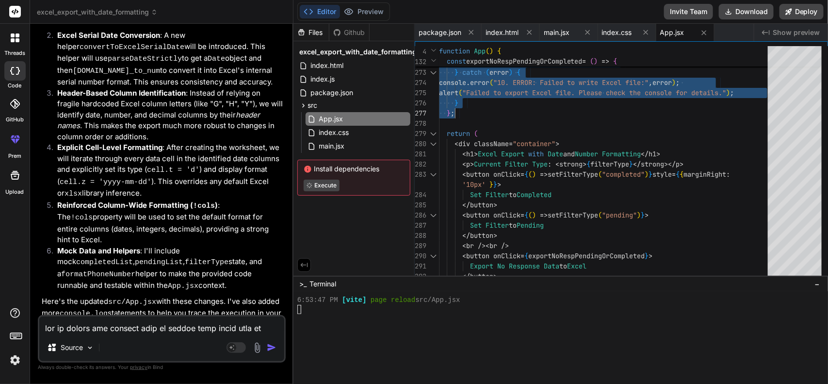
scroll to position [6475, 0]
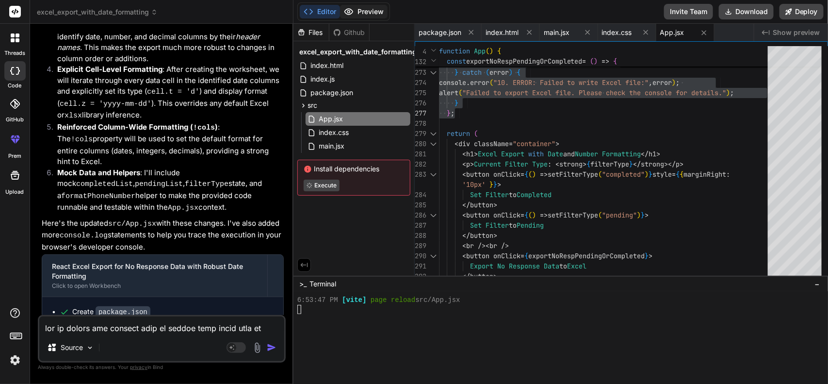
click at [373, 5] on button "Preview" at bounding box center [364, 12] width 48 height 14
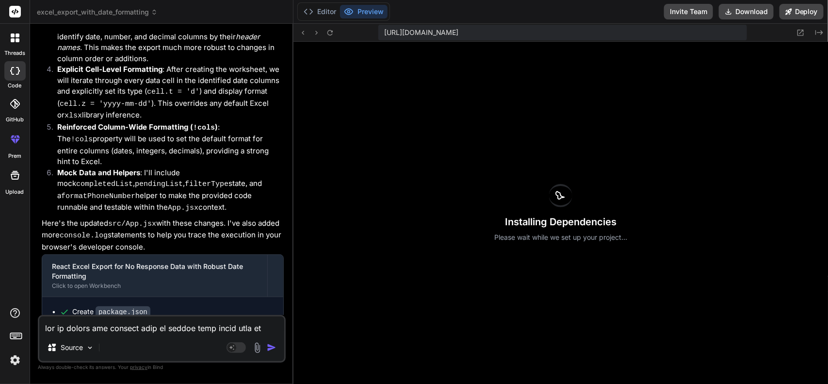
click at [76, 333] on textarea at bounding box center [161, 324] width 245 height 17
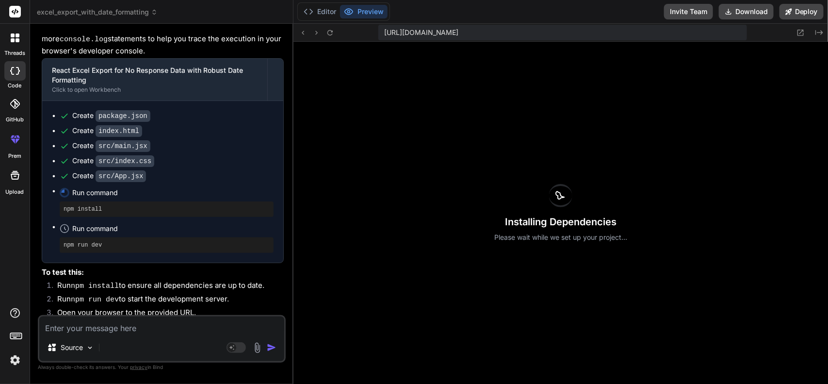
scroll to position [6675, 0]
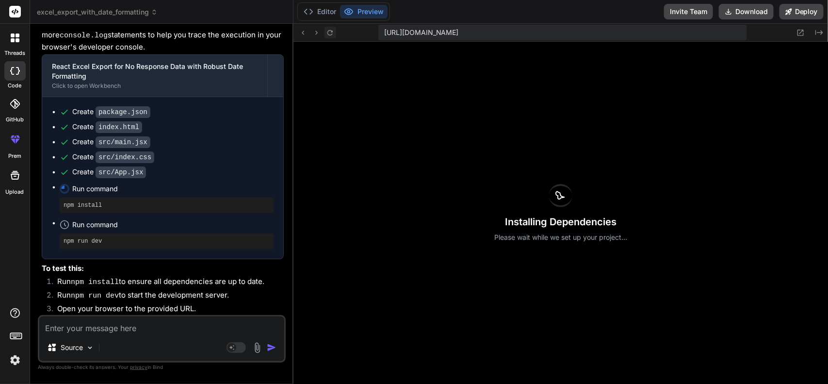
click at [330, 30] on icon at bounding box center [329, 32] width 5 height 5
click at [319, 10] on button "Editor" at bounding box center [320, 12] width 40 height 14
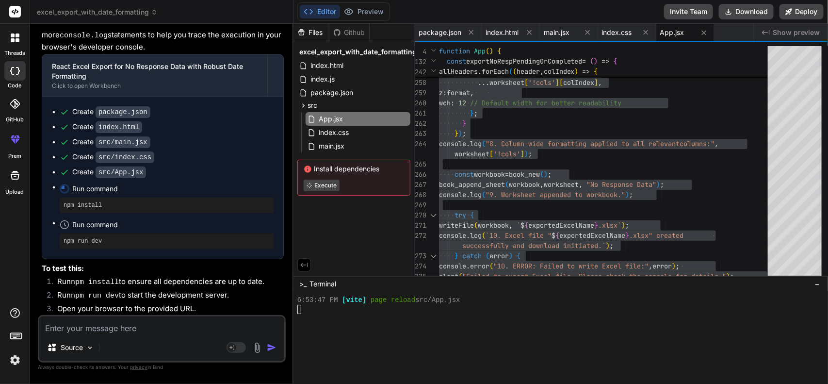
click at [152, 330] on textarea at bounding box center [161, 324] width 245 height 17
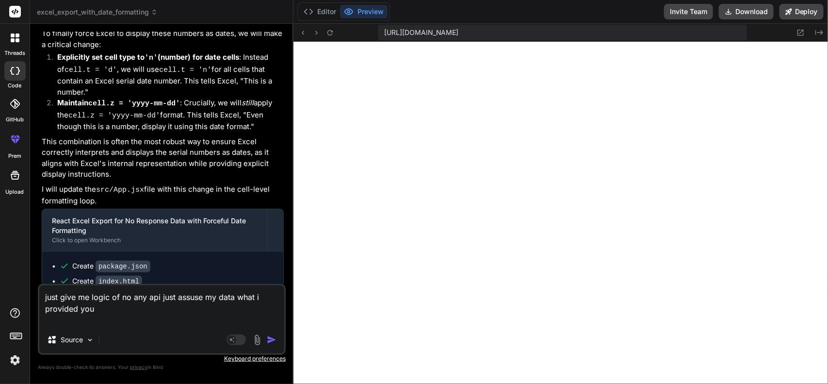
scroll to position [7303, 0]
click at [134, 302] on textarea "just give me logic of no any api just assuse my data what i provided you" at bounding box center [161, 305] width 245 height 41
click at [117, 308] on textarea "just give me logic of no any api just assuse my data what i provided you" at bounding box center [161, 305] width 245 height 41
paste textarea "const exportNoResponse = () => { let practice = JSON.parse(sessionStorage.getIt…"
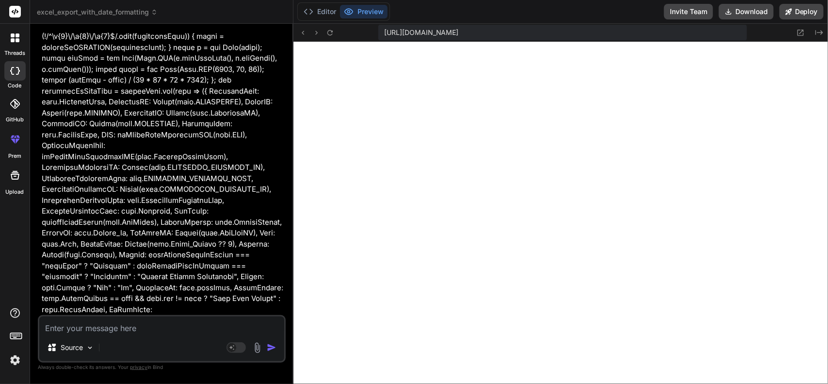
scroll to position [7972, 0]
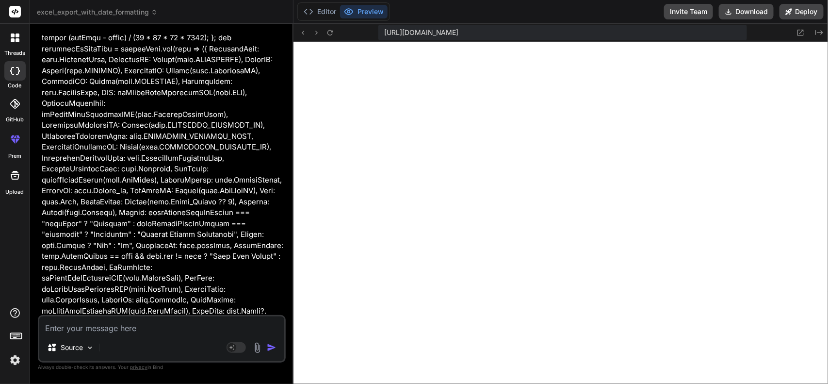
click at [144, 238] on p at bounding box center [163, 213] width 242 height 622
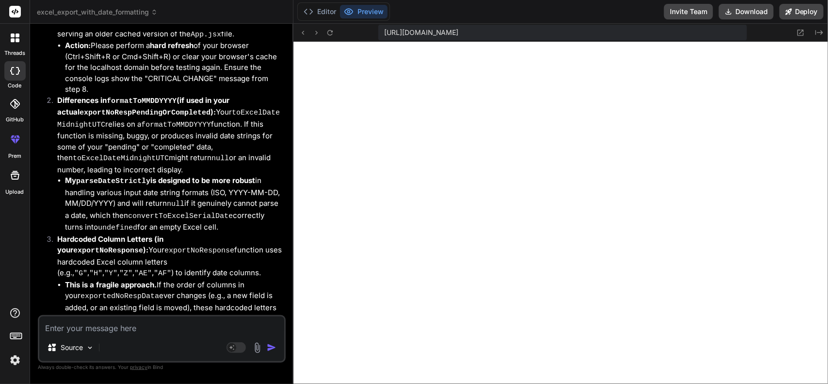
scroll to position [8727, 0]
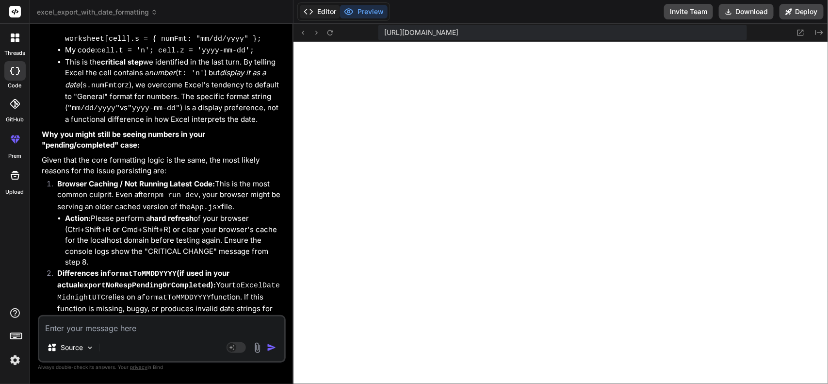
click at [323, 10] on button "Editor" at bounding box center [320, 12] width 40 height 14
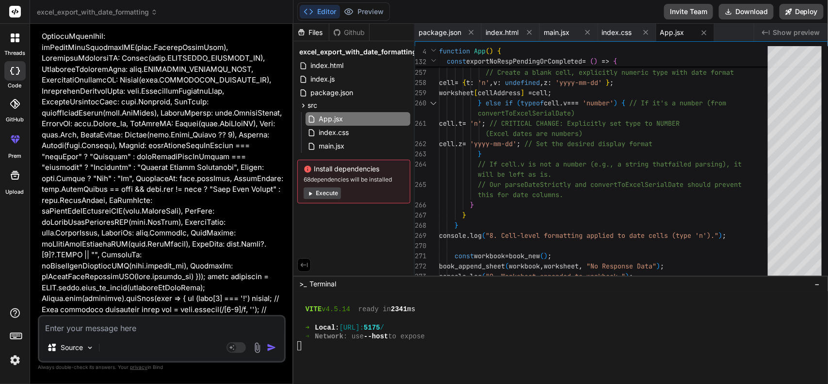
scroll to position [8060, 0]
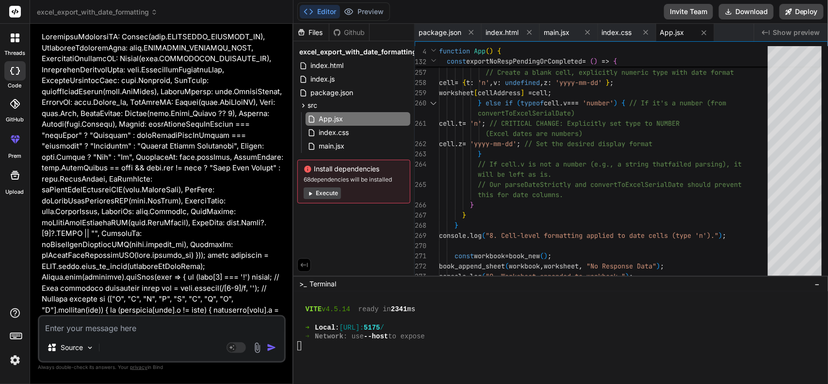
click at [145, 330] on textarea at bounding box center [161, 324] width 245 height 17
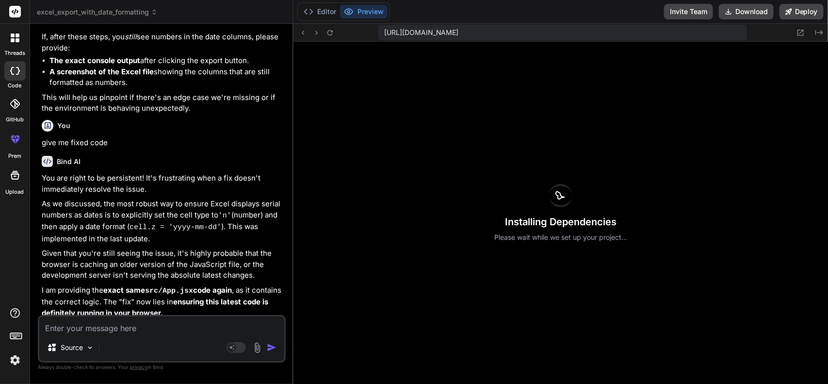
scroll to position [9555, 0]
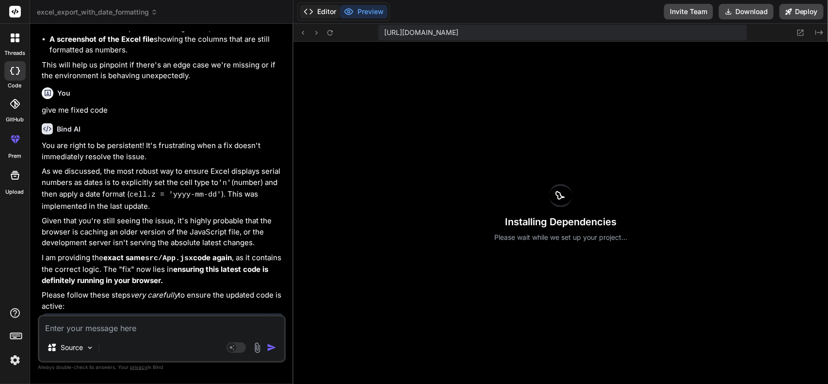
click at [319, 10] on button "Editor" at bounding box center [320, 12] width 40 height 14
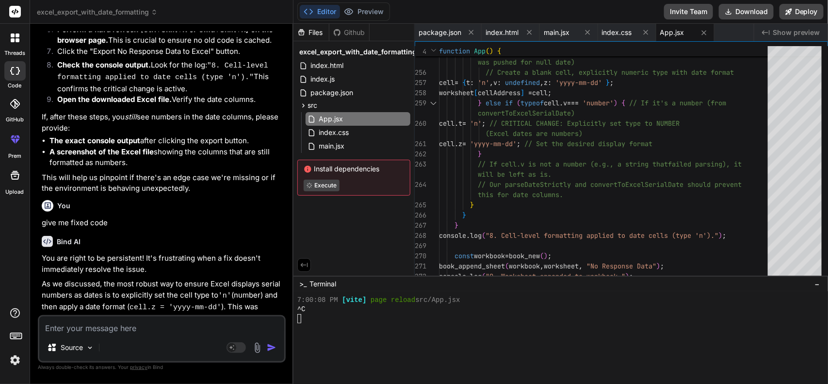
scroll to position [9447, 0]
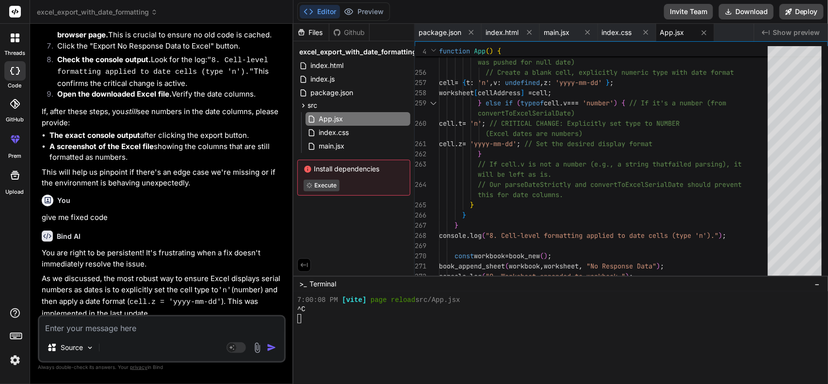
click at [332, 83] on span "index.js" at bounding box center [322, 79] width 26 height 12
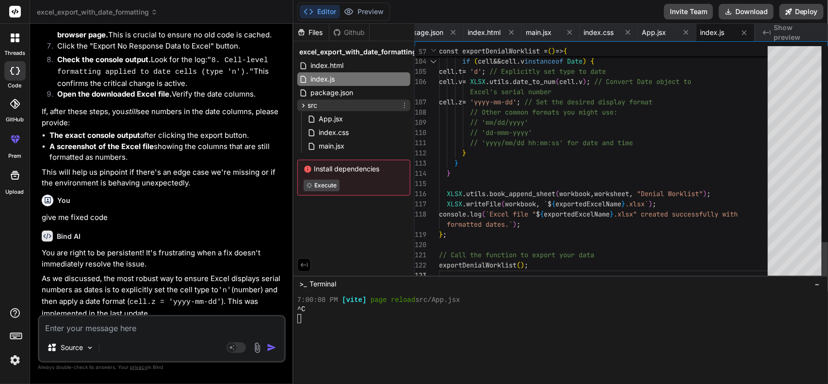
click at [332, 99] on div "src" at bounding box center [353, 105] width 113 height 12
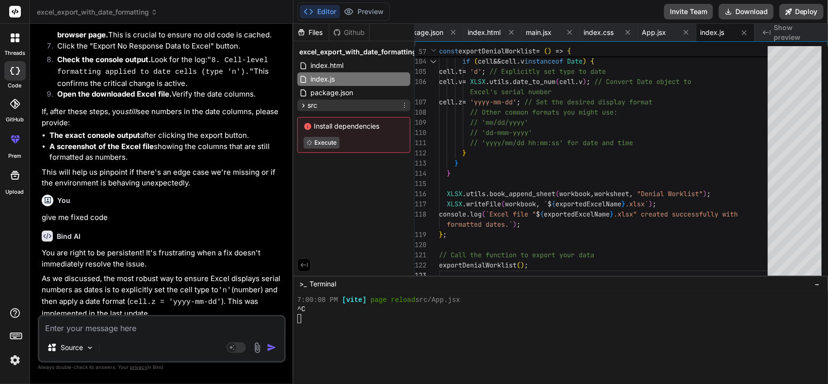
click at [309, 101] on span "src" at bounding box center [312, 105] width 10 height 10
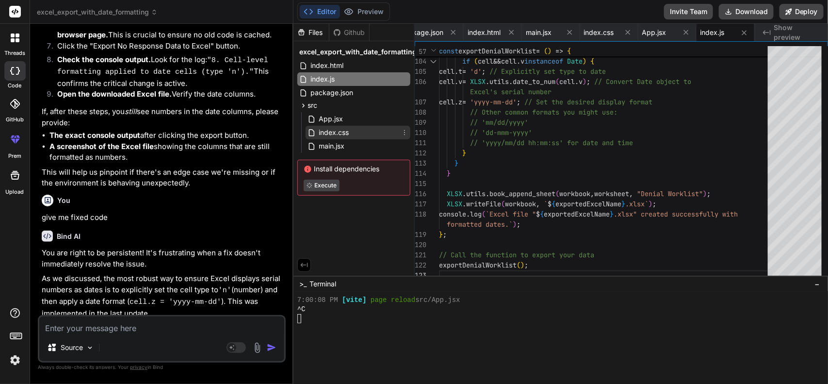
click at [324, 130] on span "index.css" at bounding box center [334, 133] width 32 height 12
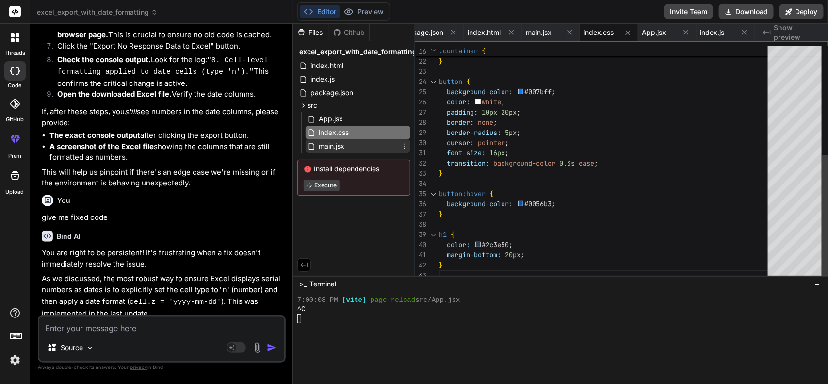
click at [328, 144] on span "main.jsx" at bounding box center [332, 146] width 28 height 12
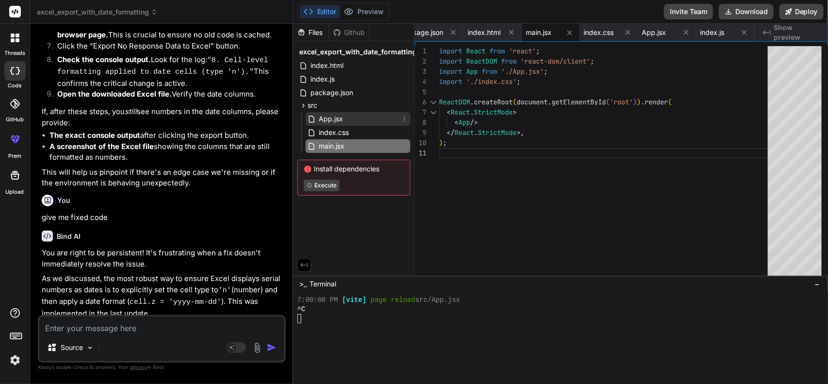
click at [321, 115] on span "App.jsx" at bounding box center [331, 119] width 26 height 12
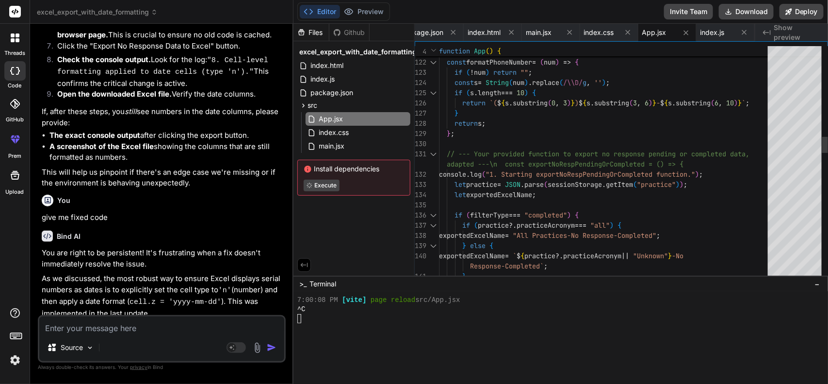
scroll to position [0, 0]
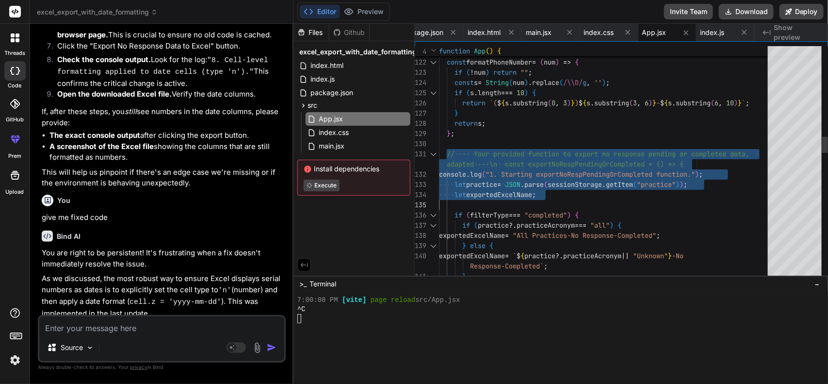
drag, startPoint x: 447, startPoint y: 148, endPoint x: 462, endPoint y: 196, distance: 50.4
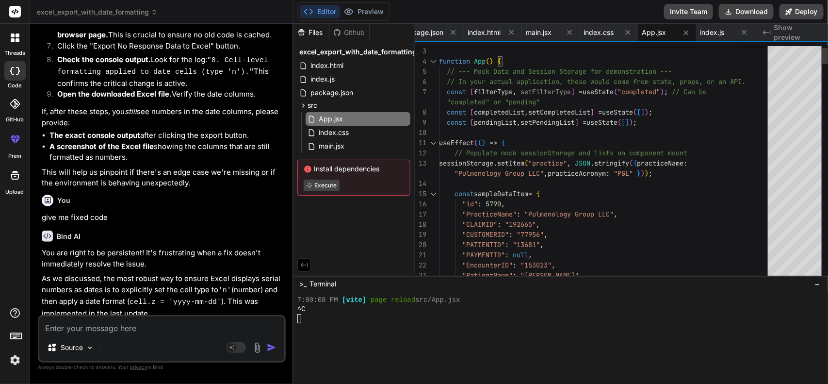
click at [432, 143] on div at bounding box center [433, 143] width 13 height 10
click at [430, 141] on div at bounding box center [433, 143] width 13 height 10
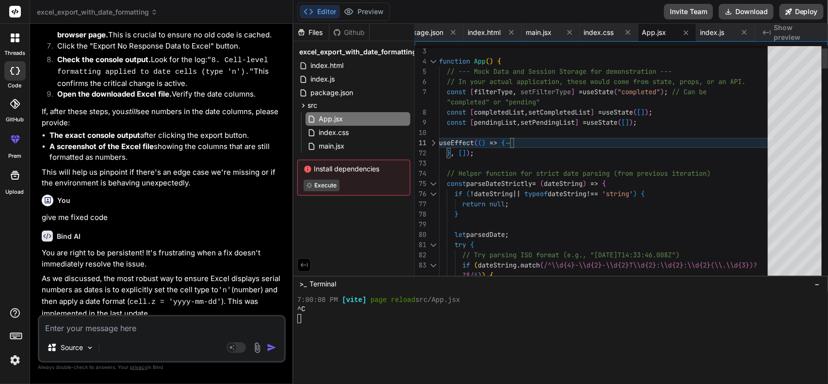
click at [430, 141] on div at bounding box center [433, 143] width 13 height 10
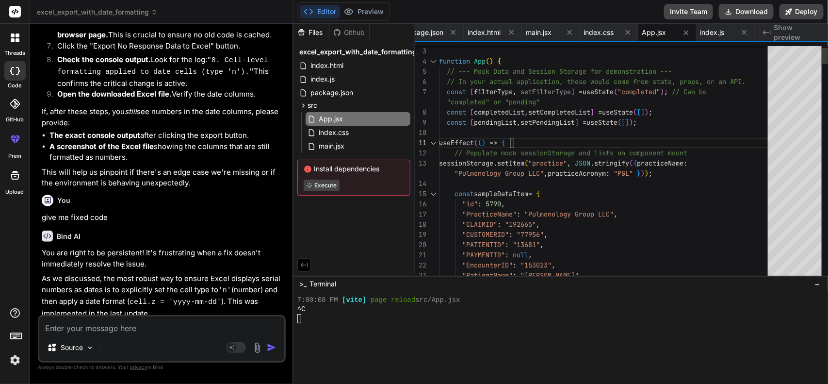
click at [432, 192] on div at bounding box center [433, 194] width 13 height 10
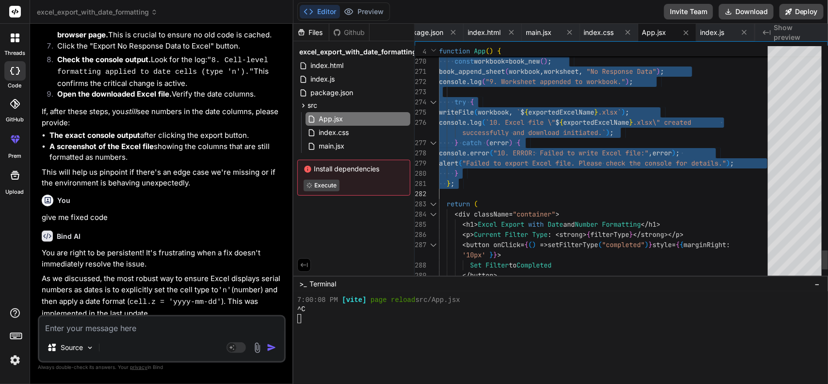
drag, startPoint x: 444, startPoint y: 158, endPoint x: 482, endPoint y: 186, distance: 47.2
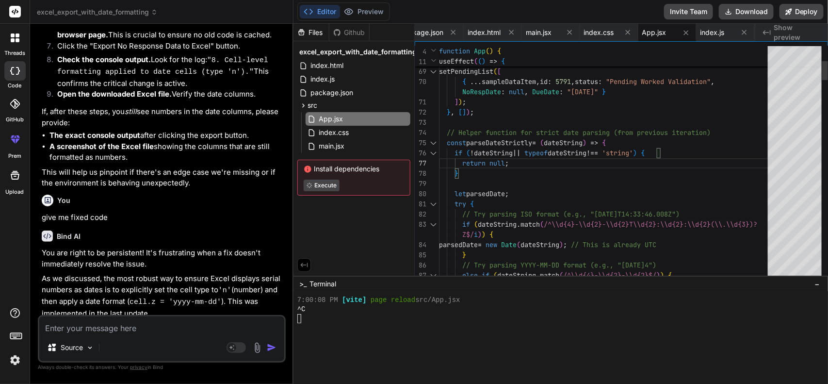
click at [435, 154] on div at bounding box center [433, 153] width 13 height 10
click at [434, 203] on div at bounding box center [433, 204] width 13 height 10
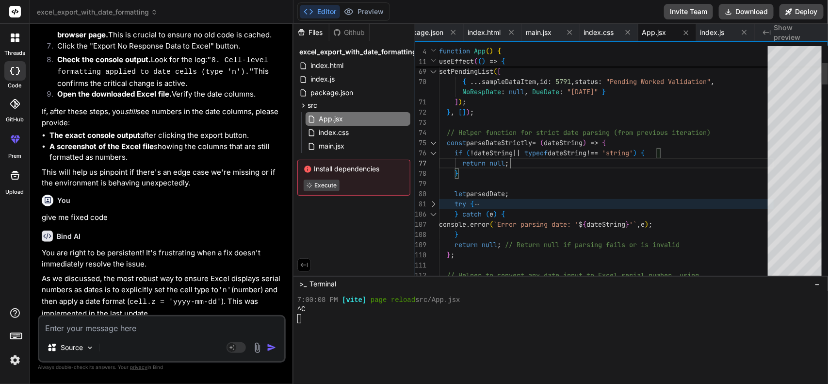
click at [431, 213] on div at bounding box center [433, 214] width 13 height 10
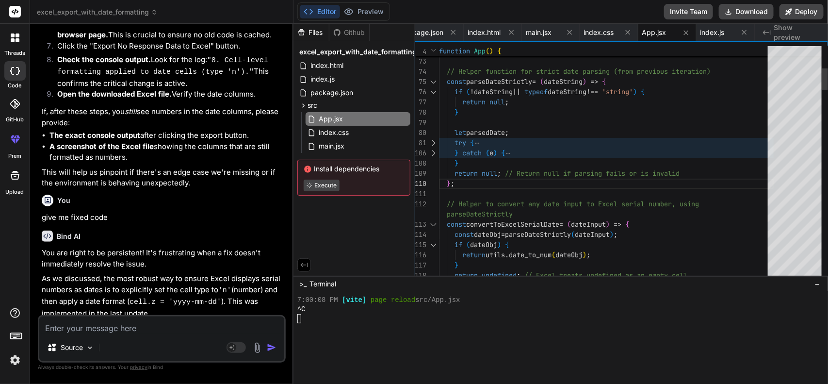
click at [435, 224] on div at bounding box center [433, 224] width 13 height 10
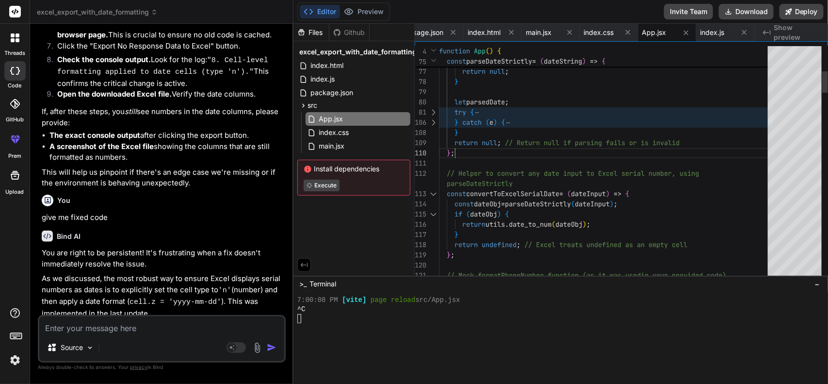
click at [433, 210] on div at bounding box center [433, 214] width 13 height 10
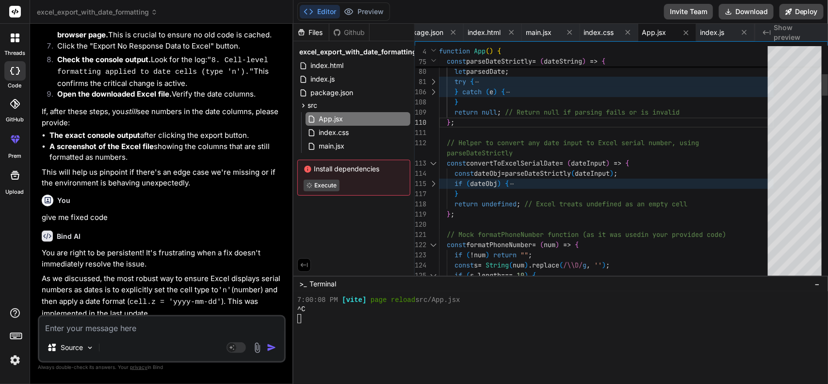
click at [433, 242] on div at bounding box center [433, 245] width 13 height 10
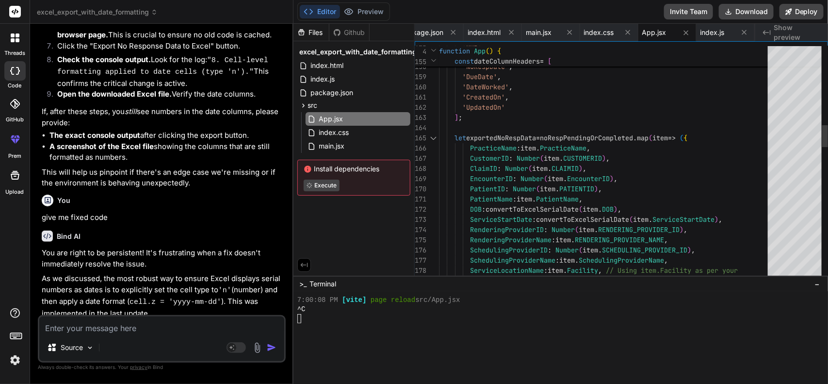
click at [434, 136] on div at bounding box center [433, 138] width 13 height 10
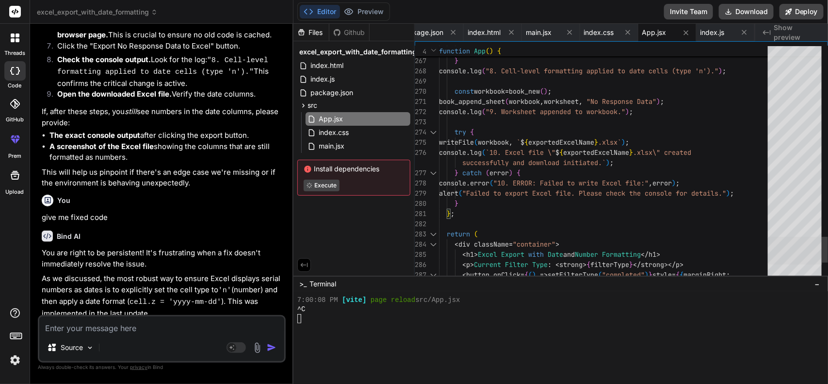
click at [798, 245] on div at bounding box center [794, 251] width 54 height 28
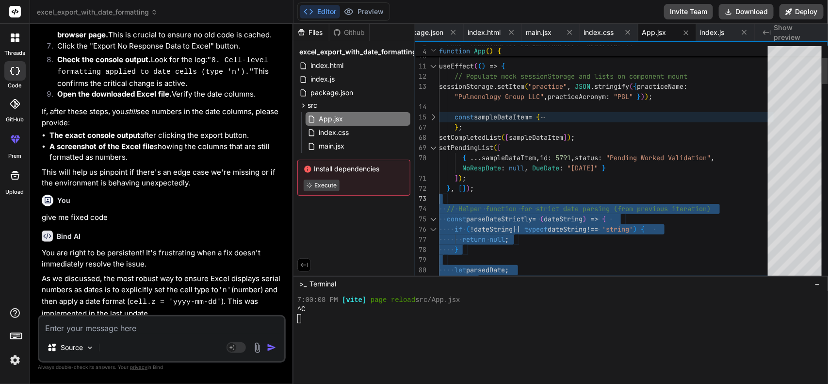
drag, startPoint x: 459, startPoint y: 182, endPoint x: 423, endPoint y: 196, distance: 38.7
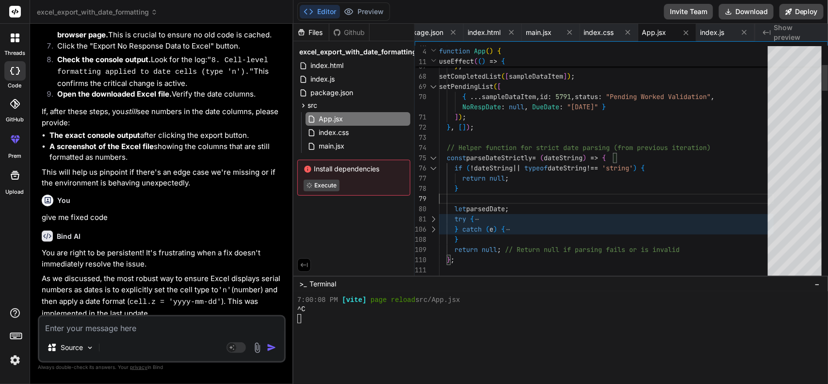
click at [433, 166] on div at bounding box center [433, 168] width 13 height 10
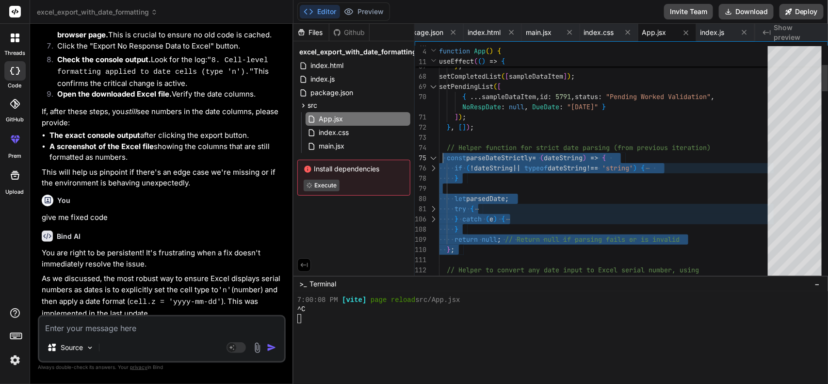
drag, startPoint x: 457, startPoint y: 252, endPoint x: 444, endPoint y: 154, distance: 99.3
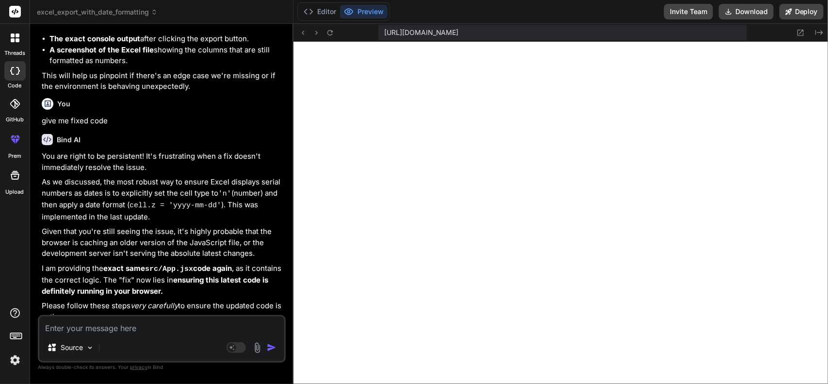
scroll to position [9750, 0]
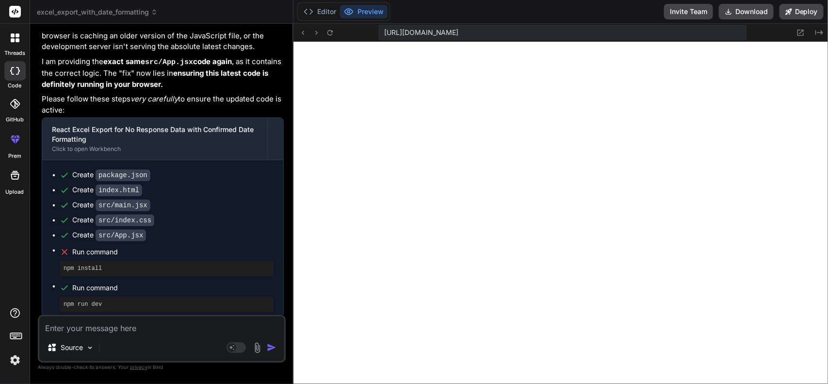
click at [173, 332] on textarea at bounding box center [161, 324] width 245 height 17
click at [328, 10] on button "Editor" at bounding box center [320, 12] width 40 height 14
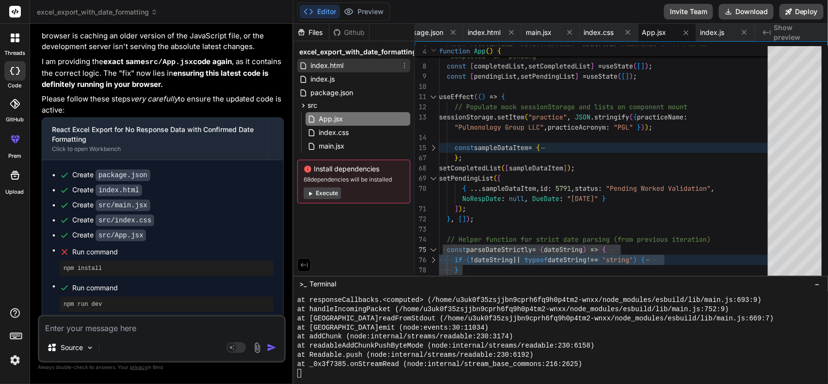
click at [401, 64] on icon at bounding box center [404, 66] width 8 height 8
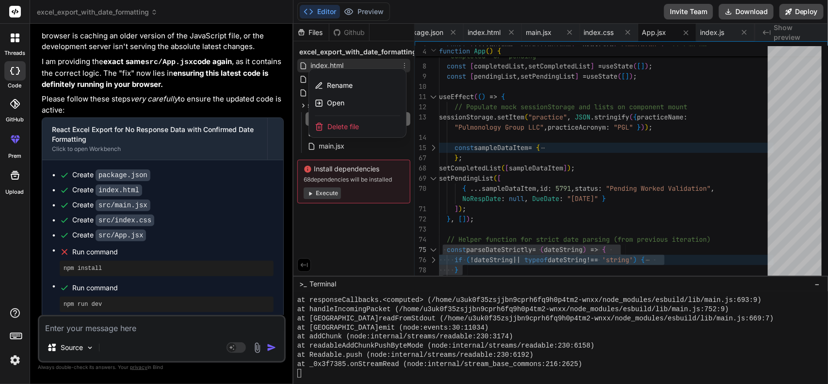
click at [365, 123] on div "Delete file" at bounding box center [357, 126] width 97 height 21
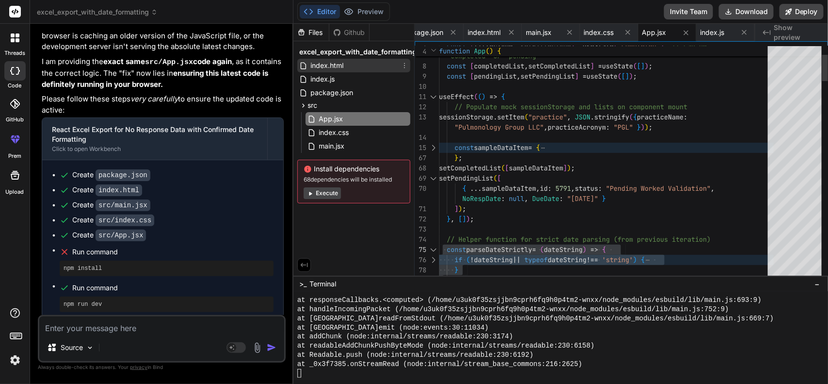
scroll to position [0, 0]
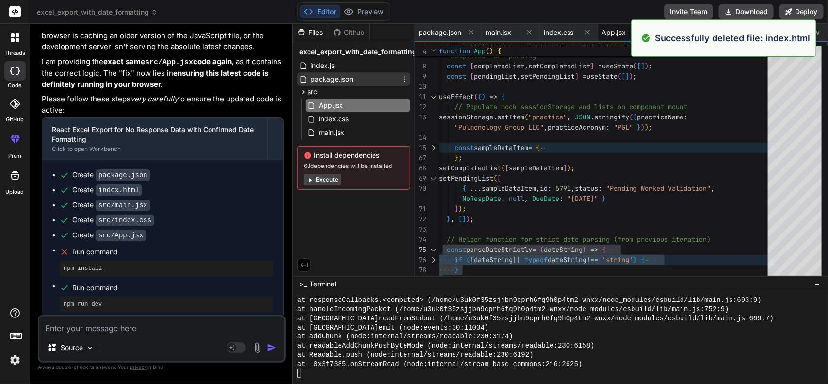
click at [408, 76] on icon at bounding box center [404, 79] width 8 height 8
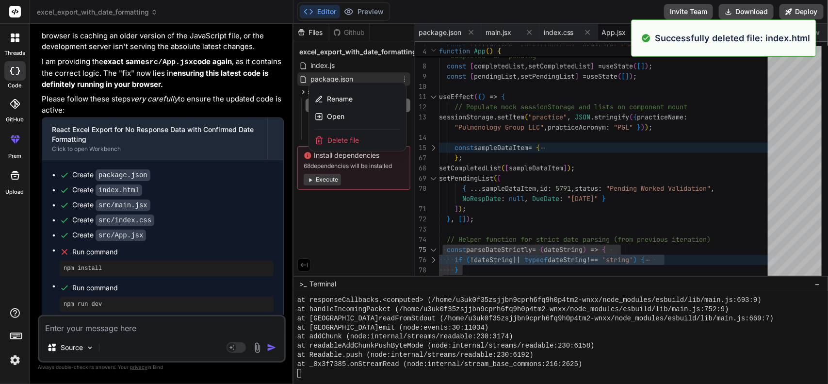
click at [371, 136] on div "Delete file" at bounding box center [357, 139] width 97 height 21
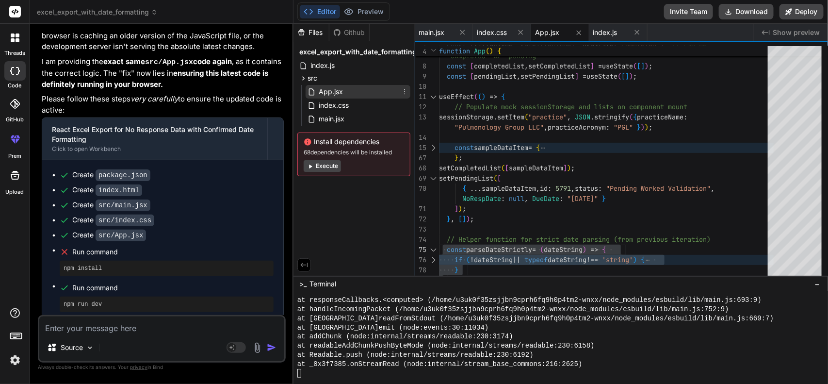
click at [403, 91] on icon at bounding box center [404, 92] width 8 height 8
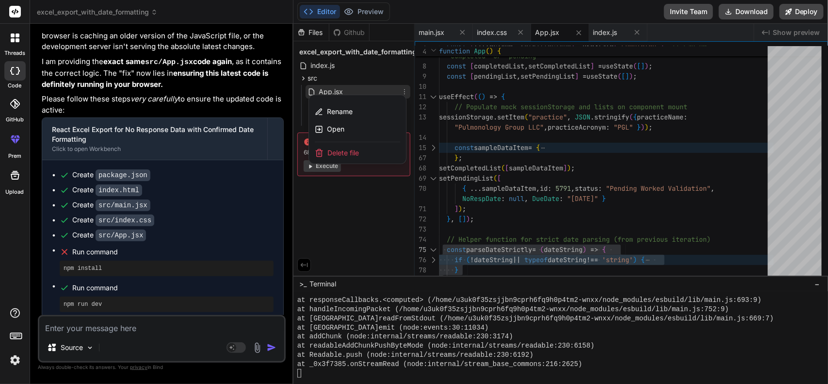
click at [376, 146] on div "Delete file" at bounding box center [357, 152] width 97 height 21
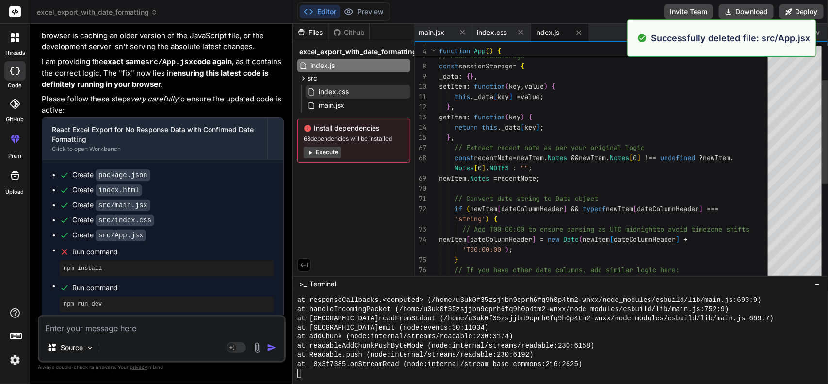
scroll to position [1964, 0]
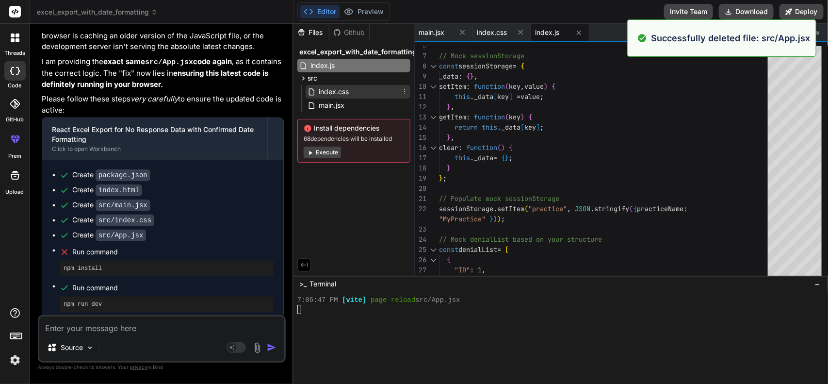
click at [399, 88] on div "index.css" at bounding box center [357, 92] width 105 height 14
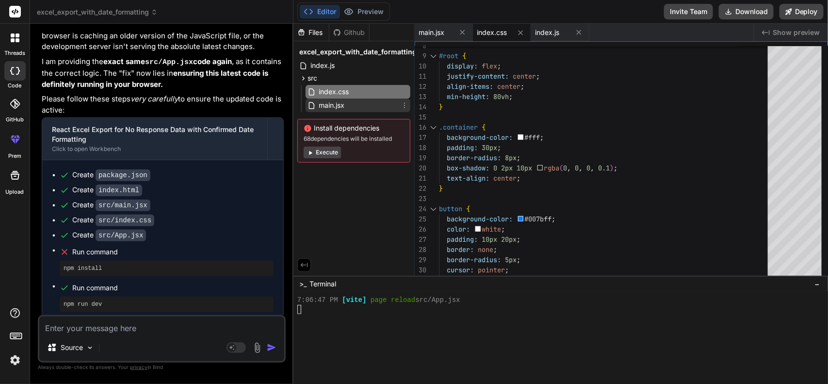
click at [401, 105] on icon at bounding box center [404, 105] width 8 height 8
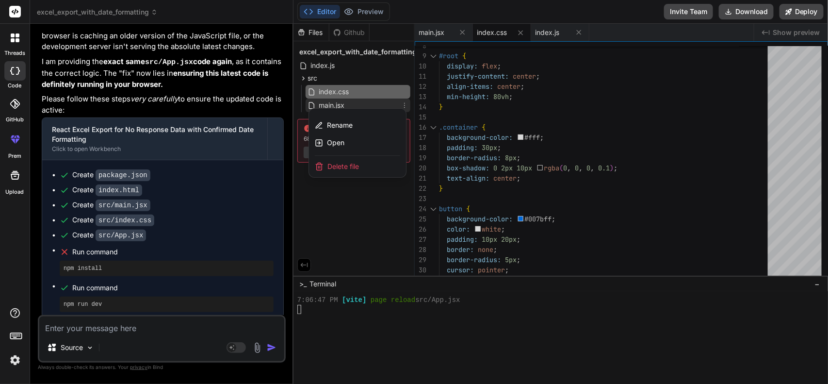
click at [374, 163] on div "Delete file" at bounding box center [357, 166] width 97 height 21
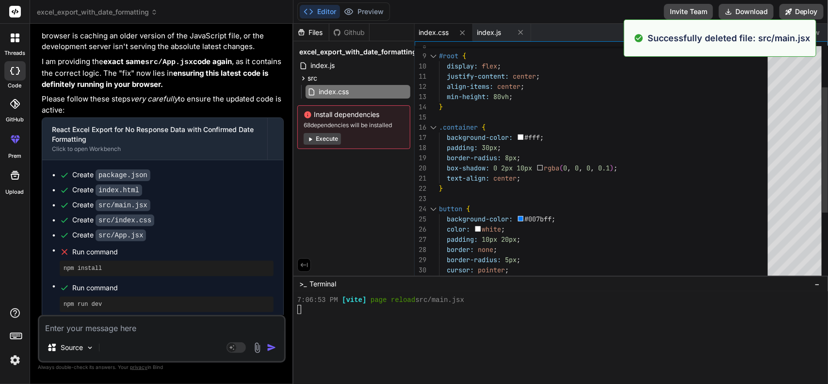
scroll to position [1972, 0]
click at [401, 91] on icon at bounding box center [404, 92] width 8 height 8
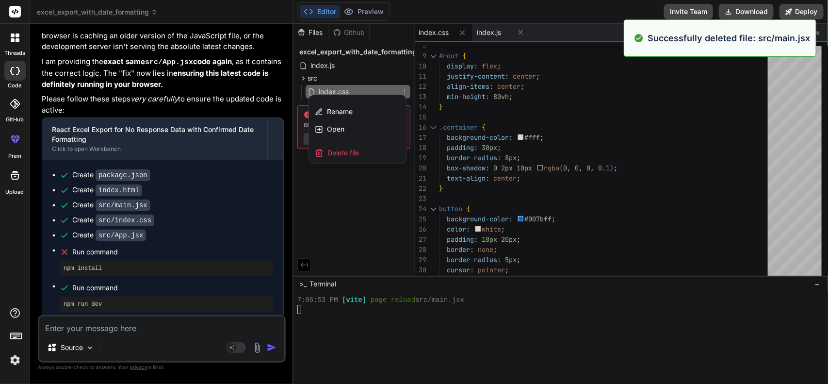
click at [385, 148] on div "Delete file" at bounding box center [357, 152] width 97 height 21
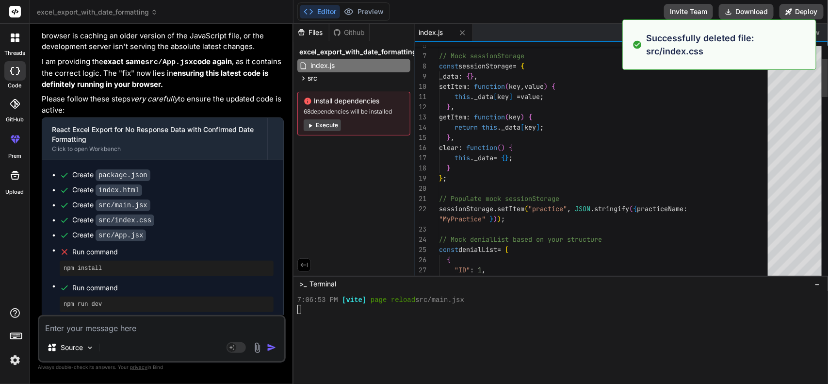
scroll to position [1982, 0]
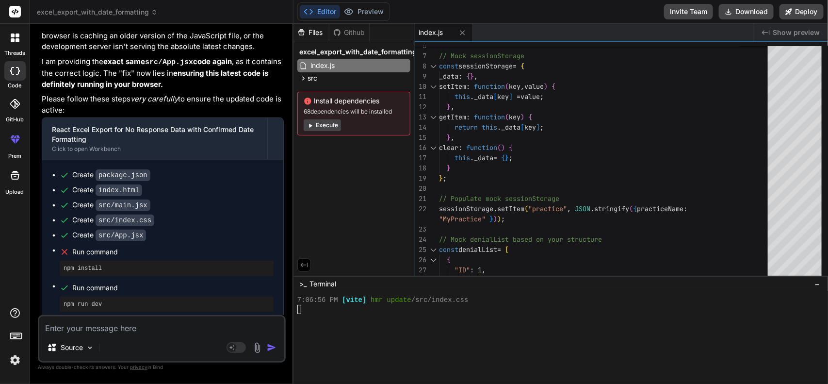
click at [150, 325] on textarea at bounding box center [161, 324] width 245 height 17
click at [136, 328] on textarea at bounding box center [161, 324] width 245 height 17
paste textarea "const exportNoResponse = () => { let practice = JSON.parse(sessionStorage.getIt…"
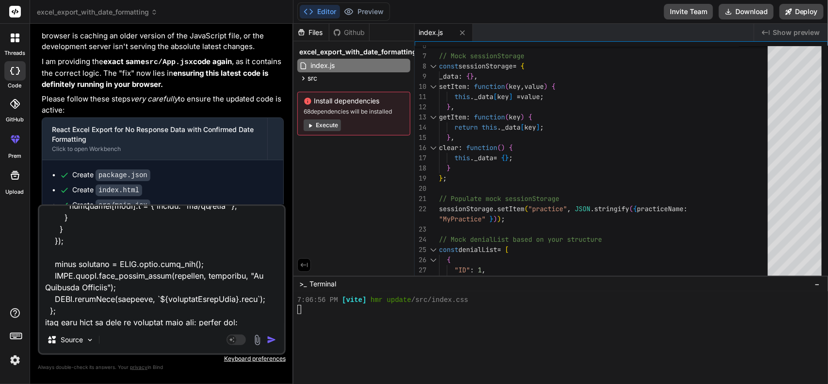
click at [251, 319] on textarea at bounding box center [161, 266] width 245 height 120
paste textarea "{ "id": 30644, "PracticeName": "Pulmonology Group LLC", "CLAIMID": "175109", "C…"
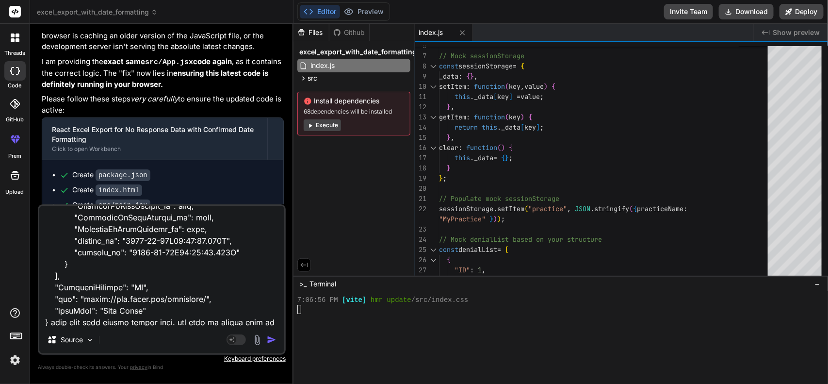
scroll to position [1873, 0]
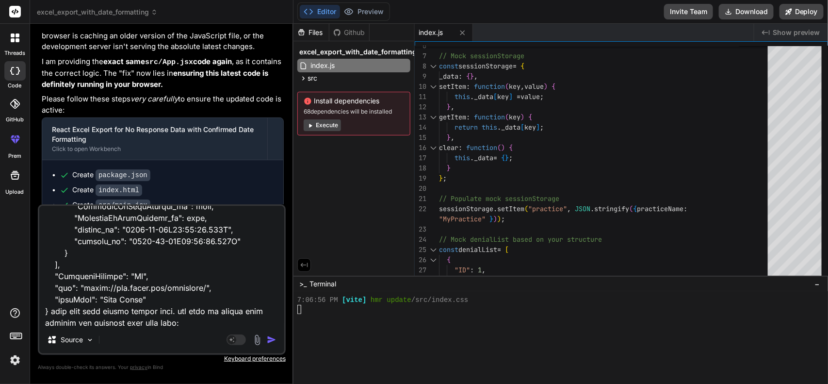
click at [194, 315] on textarea at bounding box center [161, 266] width 245 height 120
click at [194, 320] on textarea at bounding box center [161, 266] width 245 height 120
paste textarea "{ "id": 26206, "PracticeName": "Pulmonology Group LLC", "CLAIMID": "192729", "C…"
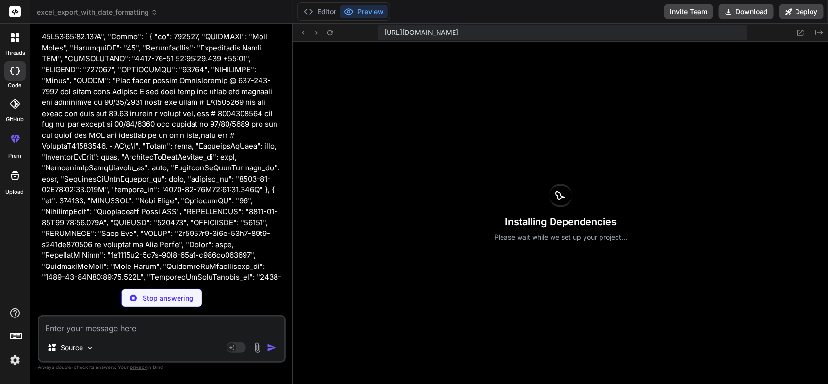
scroll to position [11582, 0]
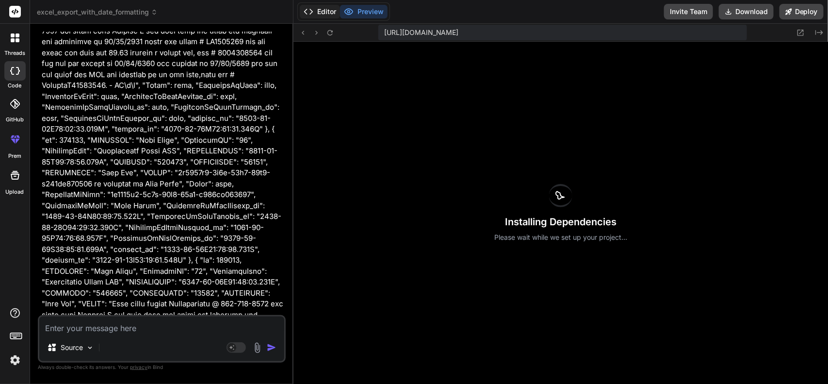
click at [321, 9] on button "Editor" at bounding box center [320, 12] width 40 height 14
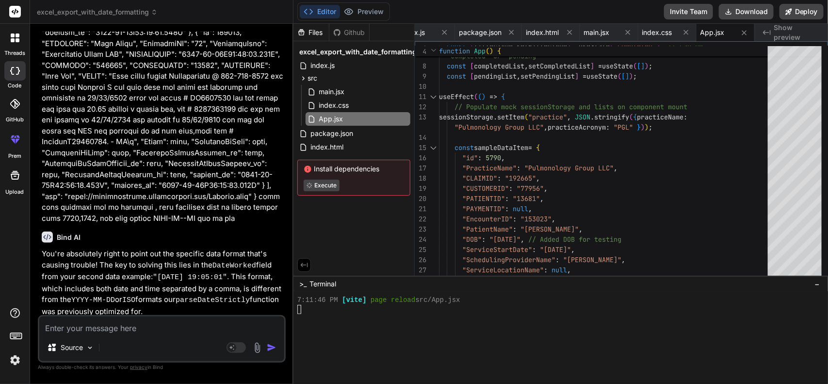
scroll to position [11764, 0]
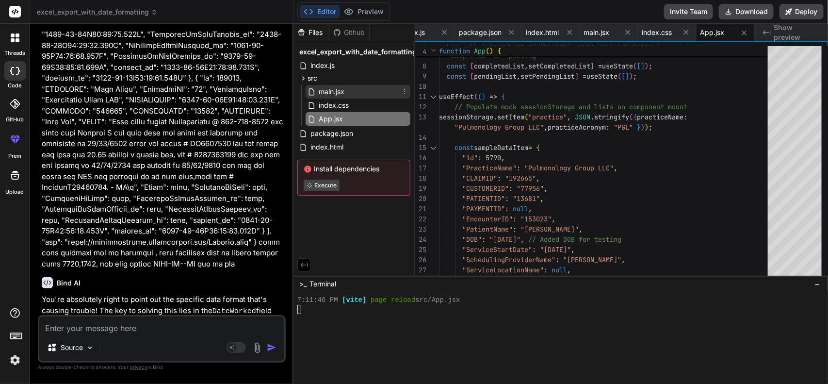
click at [354, 97] on div "main.jsx" at bounding box center [357, 92] width 105 height 14
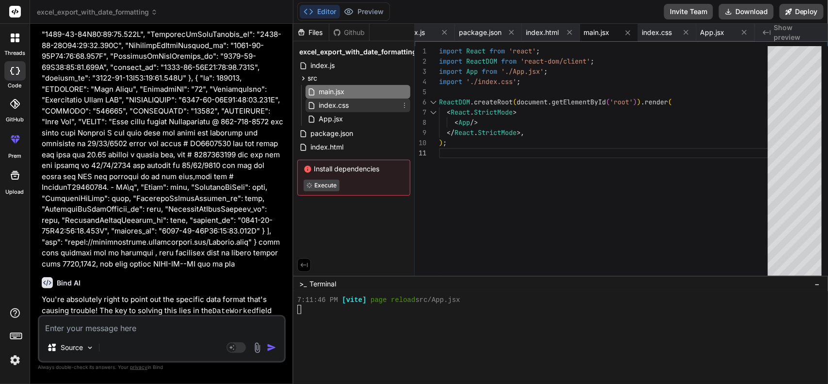
click at [354, 109] on div "index.css" at bounding box center [357, 105] width 105 height 14
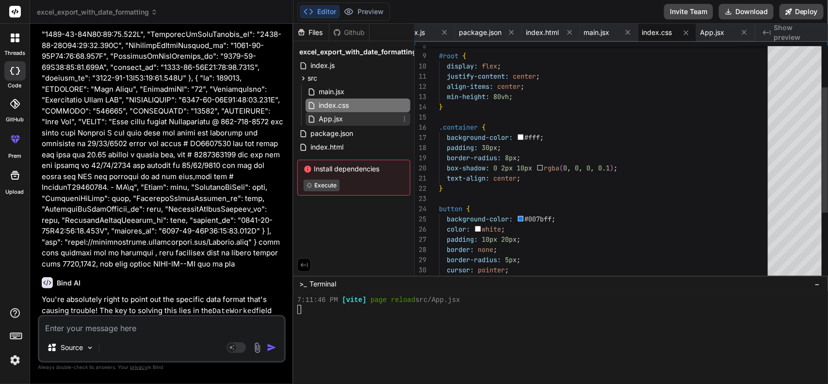
click at [354, 119] on div "App.jsx" at bounding box center [357, 119] width 105 height 14
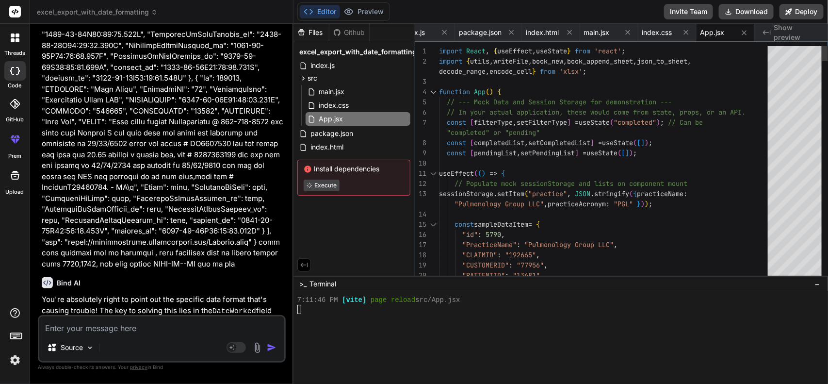
click at [433, 175] on div at bounding box center [433, 173] width 13 height 10
click at [430, 221] on div at bounding box center [433, 224] width 13 height 10
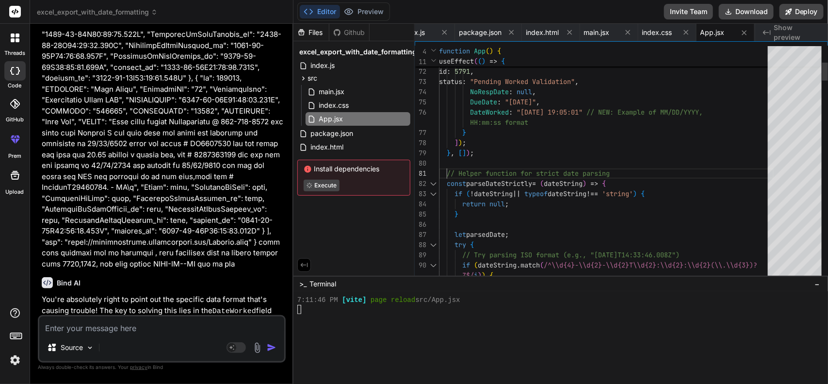
scroll to position [0, 0]
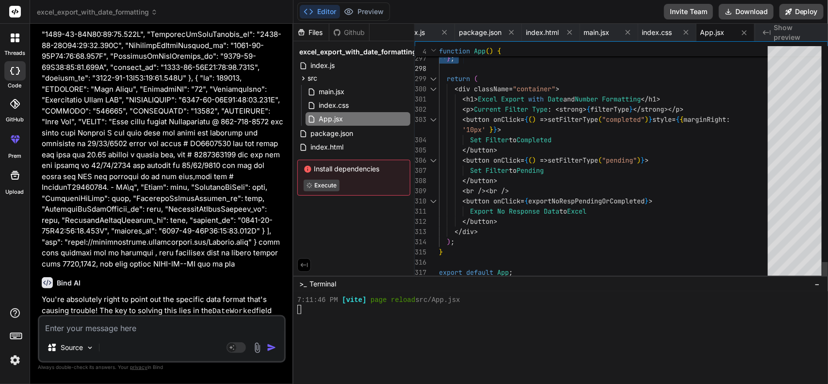
drag, startPoint x: 447, startPoint y: 168, endPoint x: 561, endPoint y: 46, distance: 167.1
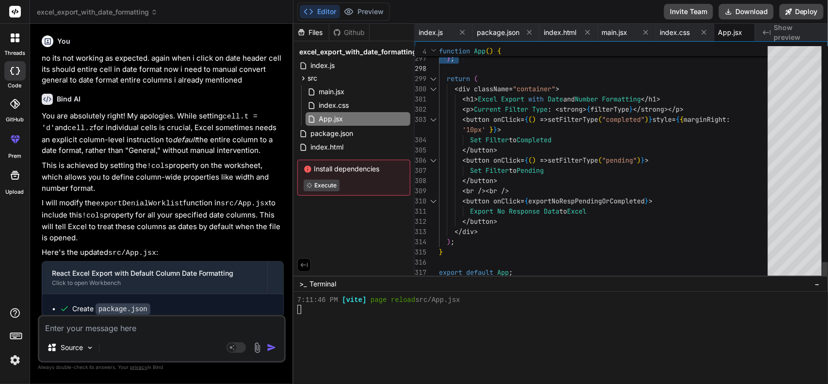
scroll to position [2054, 0]
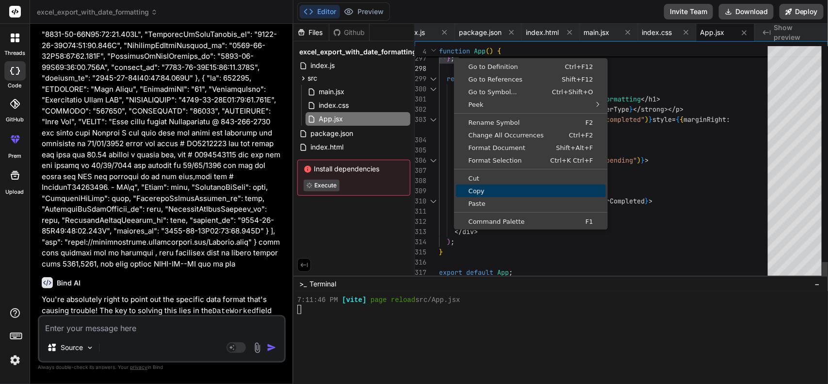
click at [514, 193] on span "Copy" at bounding box center [531, 191] width 150 height 6
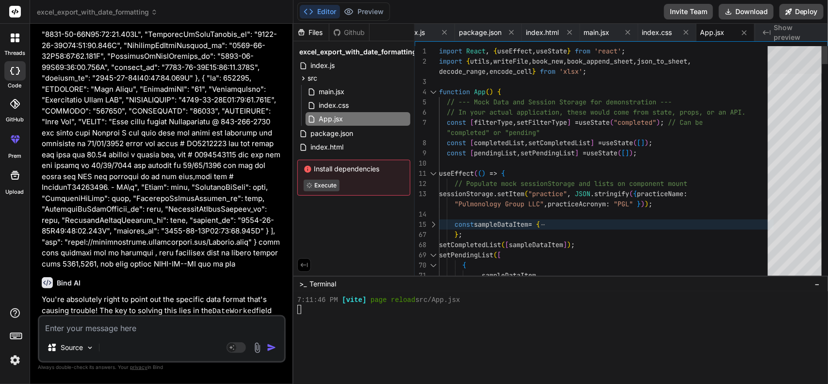
click at [771, 49] on div at bounding box center [794, 60] width 54 height 28
type textarea "import React, { useEffect, useState } from 'react'; import { utils, writeFile, …"
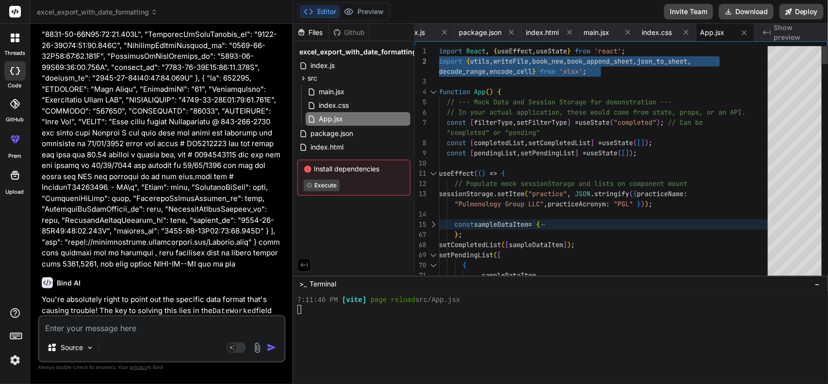
drag, startPoint x: 612, startPoint y: 75, endPoint x: 400, endPoint y: 57, distance: 212.1
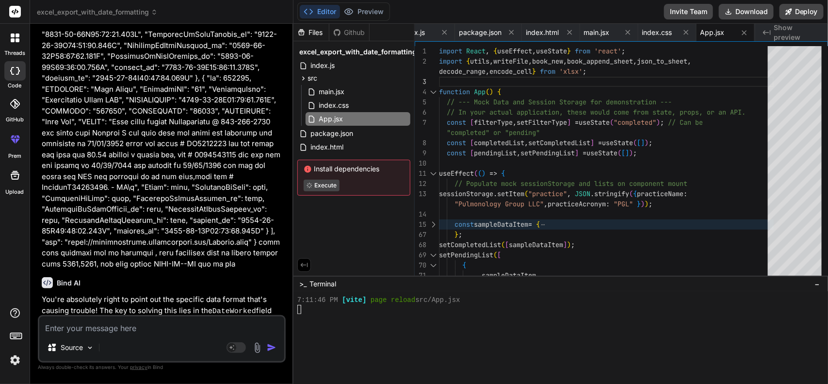
click at [124, 328] on textarea at bounding box center [161, 324] width 245 height 17
type textarea "i"
type textarea "x"
type textarea "im"
type textarea "x"
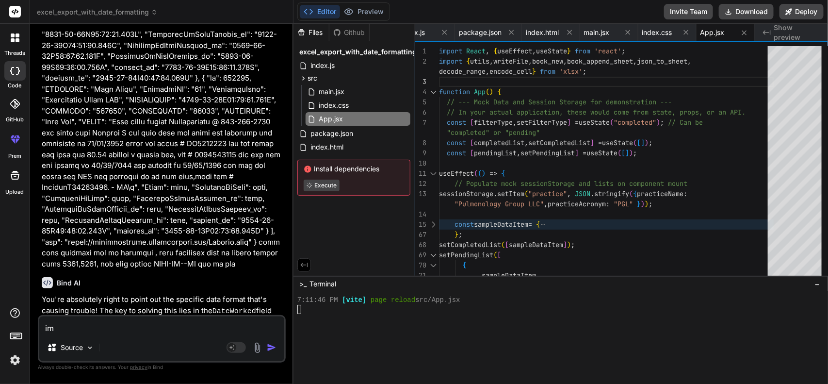
type textarea "im"
type textarea "x"
type textarea "im i"
type textarea "x"
type textarea "im im"
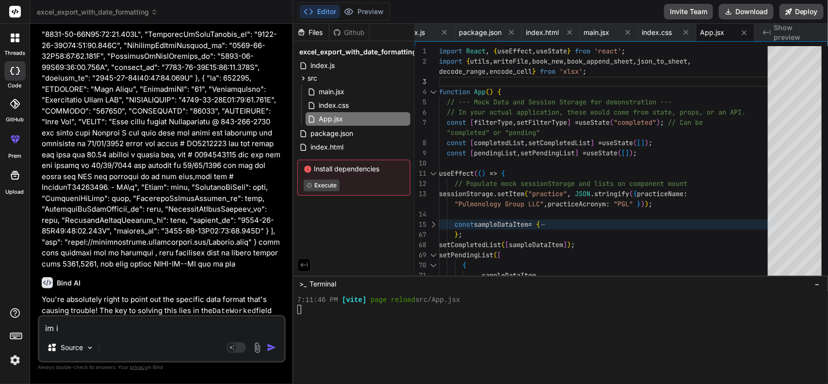
type textarea "x"
type textarea "im imp"
type textarea "x"
type textarea "im impo"
type textarea "x"
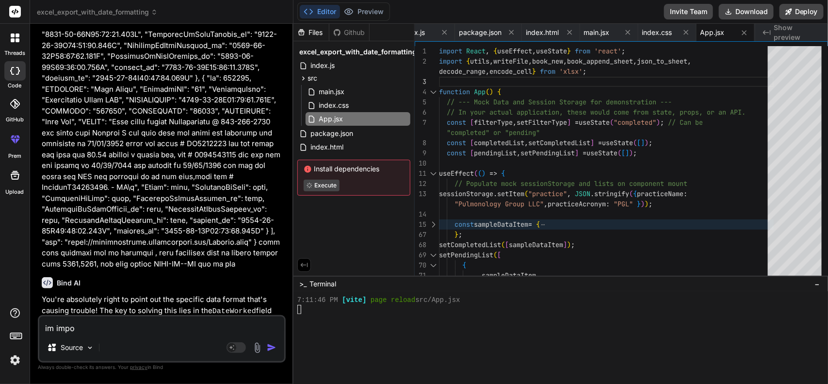
type textarea "im impor"
type textarea "x"
type textarea "im import"
type textarea "x"
type textarea "im importi"
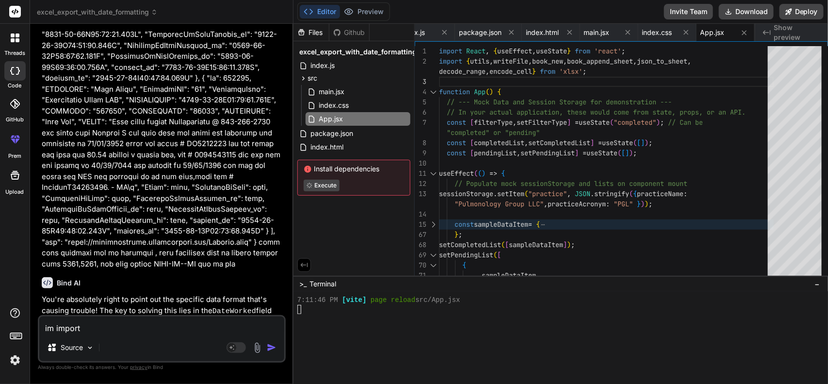
type textarea "x"
type textarea "im importin"
type textarea "x"
type textarea "im importing"
type textarea "x"
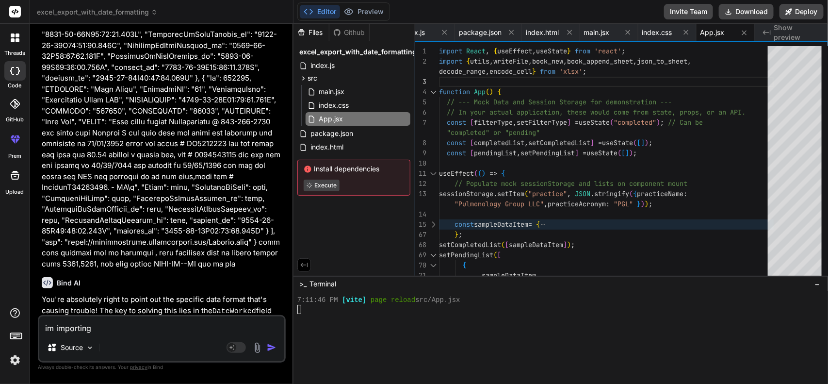
type textarea "im importing"
type textarea "x"
type textarea "im importing l"
type textarea "x"
type textarea "im importing li"
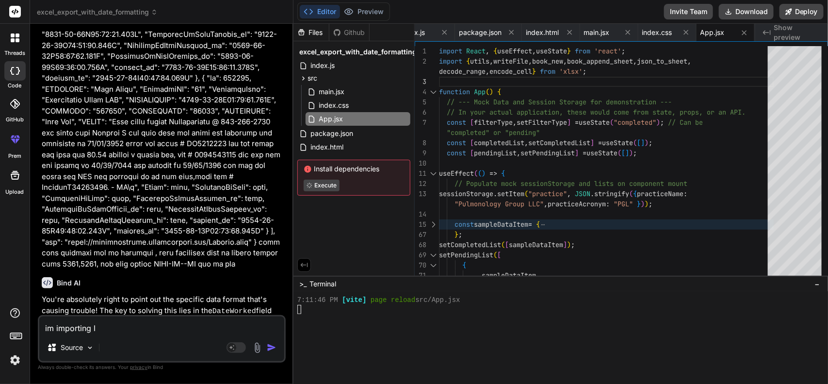
type textarea "x"
type textarea "im importing lik"
type textarea "x"
type textarea "im importing like"
type textarea "x"
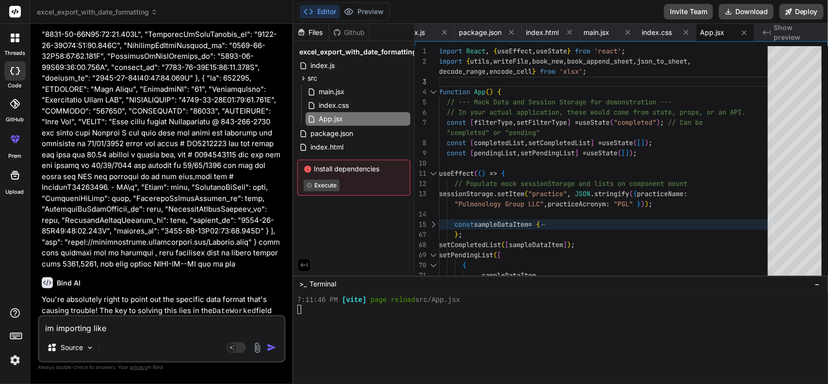
type textarea "im importing like"
type textarea "x"
type textarea "im importing like t"
type textarea "x"
type textarea "im importing like th"
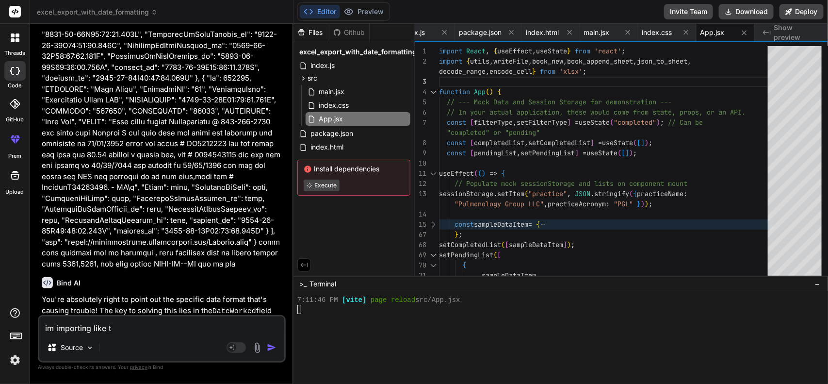
type textarea "x"
type textarea "im importing like thi"
type textarea "x"
type textarea "im importing like this"
type textarea "x"
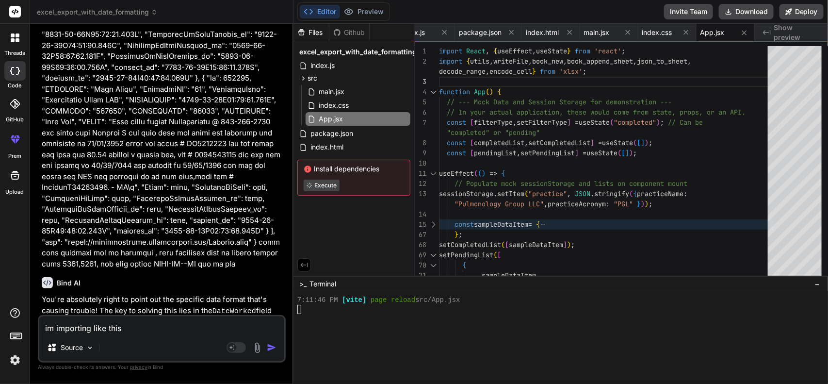
type textarea "im importing like this"
type textarea "x"
paste textarea "import * as XLSX from "xlsx";"
type textarea "im importing like this import * as XLSX from "xlsx";"
type textarea "x"
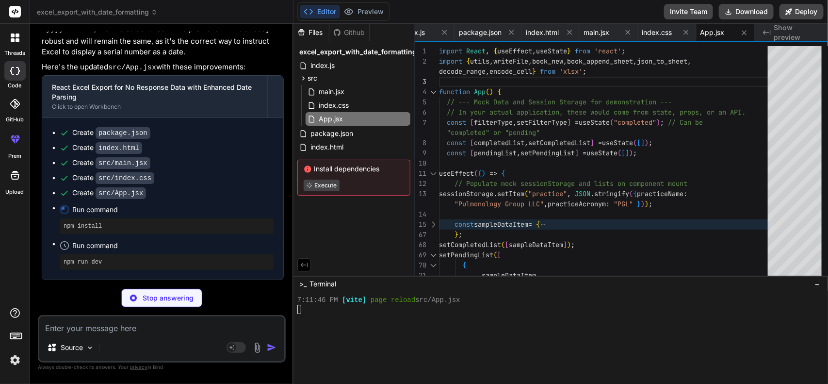
scroll to position [12351, 0]
type textarea "x"
type textarea ""dependencies": { "react": "^18.2.0", "react-dom": "^18.2.0", "xlsx": "^0.18.5"…"
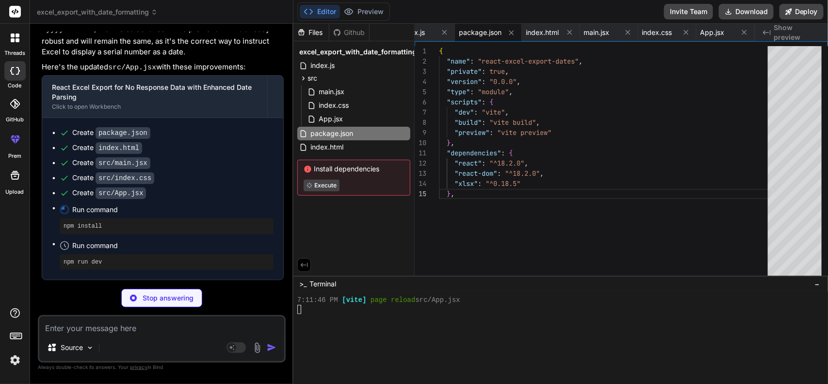
type textarea "x"
type textarea "} }"
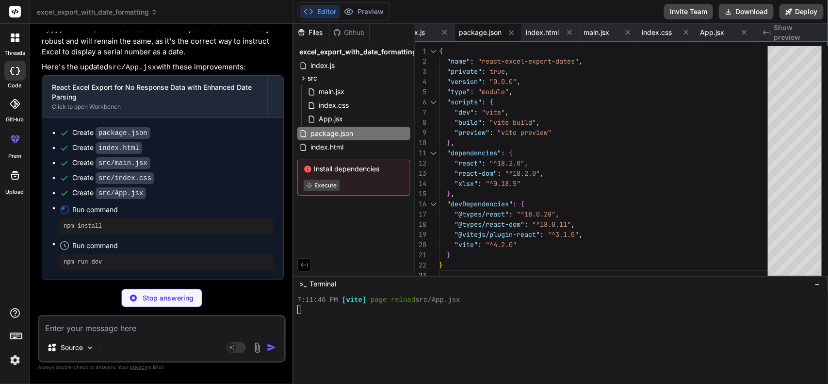
type textarea "x"
type textarea "<script type="module" src="/src/main.jsx"></script> </body> </html>"
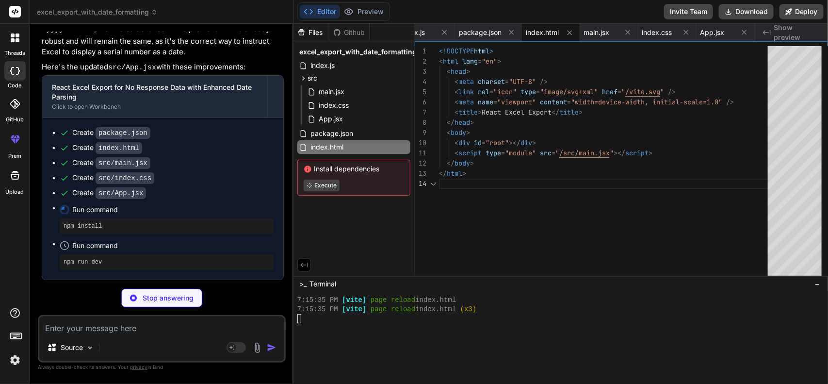
type textarea "x"
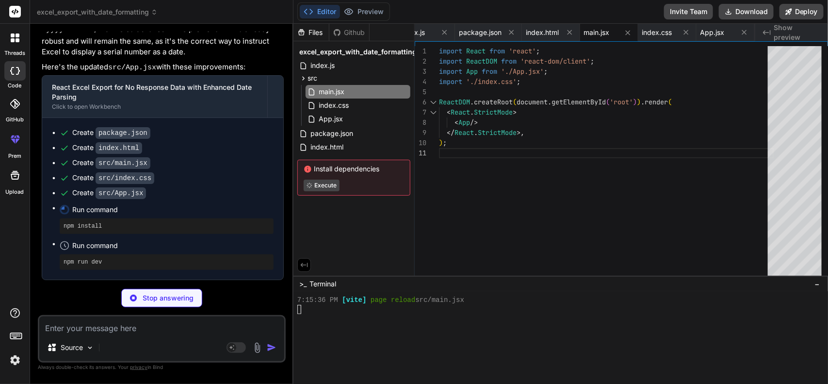
type textarea "x"
type textarea "margin-bottom: 20px; }"
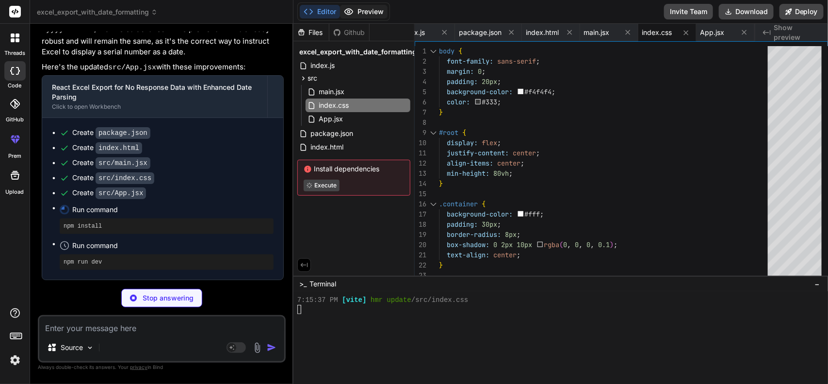
click at [367, 16] on button "Preview" at bounding box center [364, 12] width 48 height 14
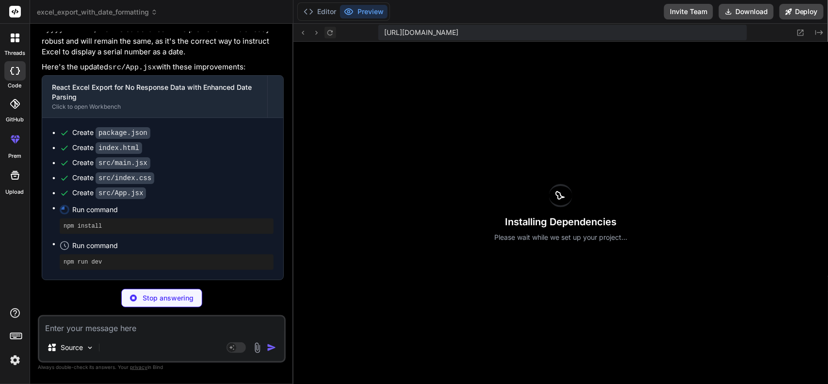
click at [329, 34] on icon at bounding box center [329, 32] width 5 height 5
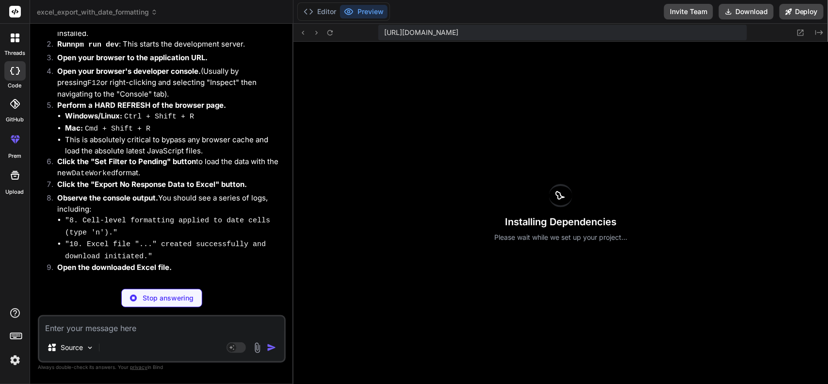
scroll to position [12640, 0]
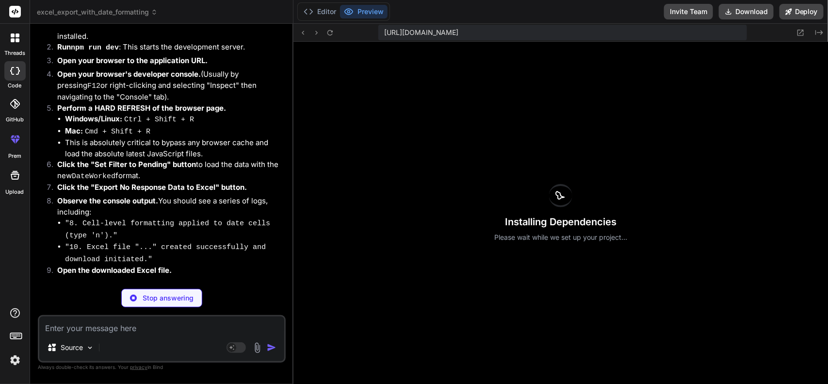
type textarea "x"
type textarea "Export No Response Data to Excel </button> </div> ); } export default App;"
type textarea "x"
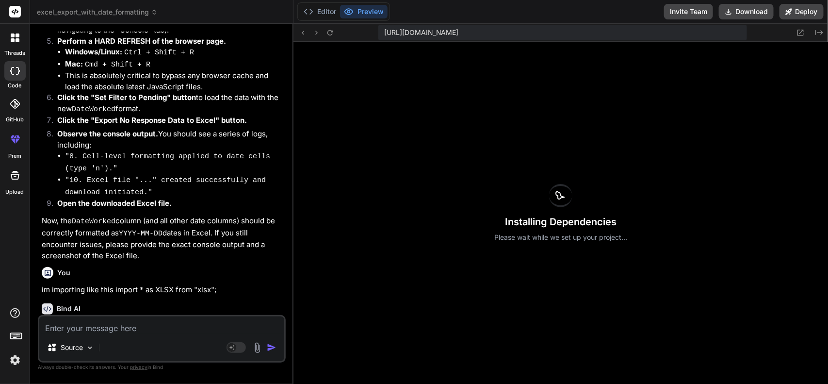
scroll to position [12821, 0]
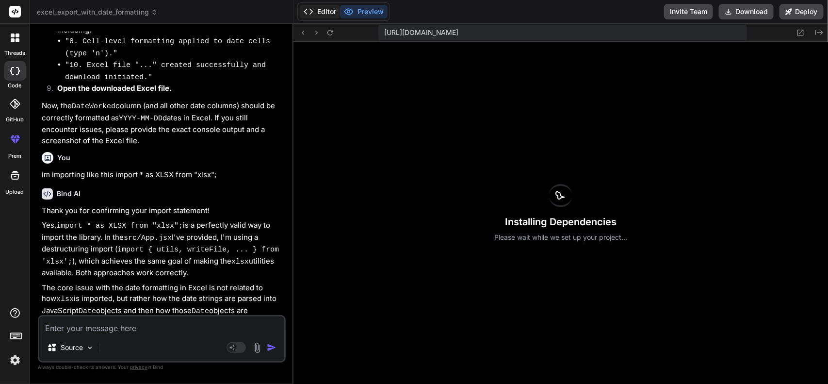
click at [324, 6] on button "Editor" at bounding box center [320, 12] width 40 height 14
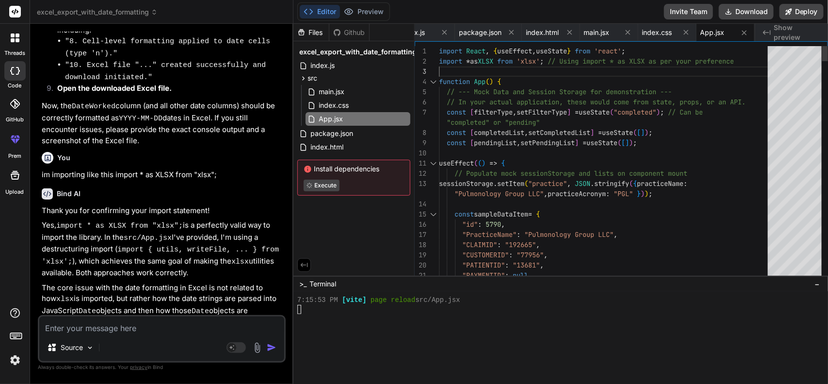
scroll to position [0, 0]
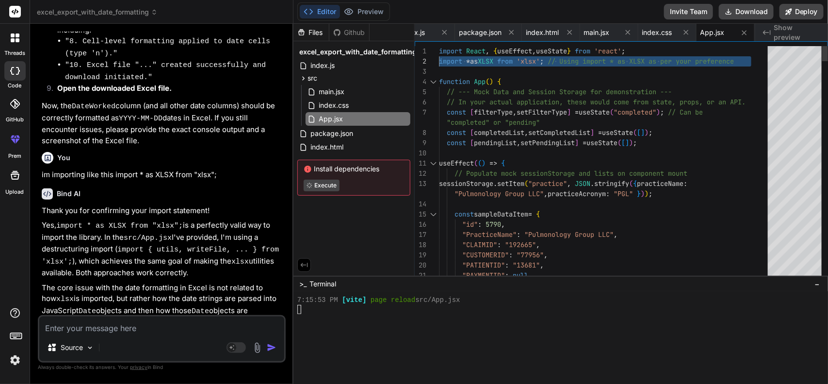
drag, startPoint x: 553, startPoint y: 64, endPoint x: 418, endPoint y: 57, distance: 135.4
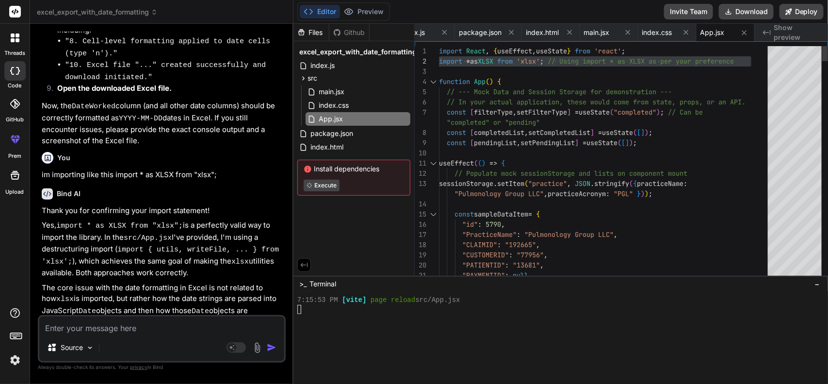
type textarea "useEffect(() => { // Populate mock sessionStorage and lists on component mount …"
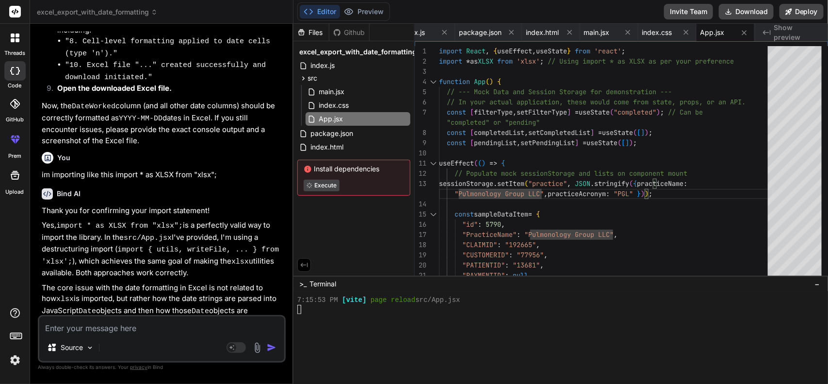
click at [174, 325] on textarea at bounding box center [161, 324] width 245 height 17
type textarea "d"
type textarea "x"
type textarea "do"
type textarea "x"
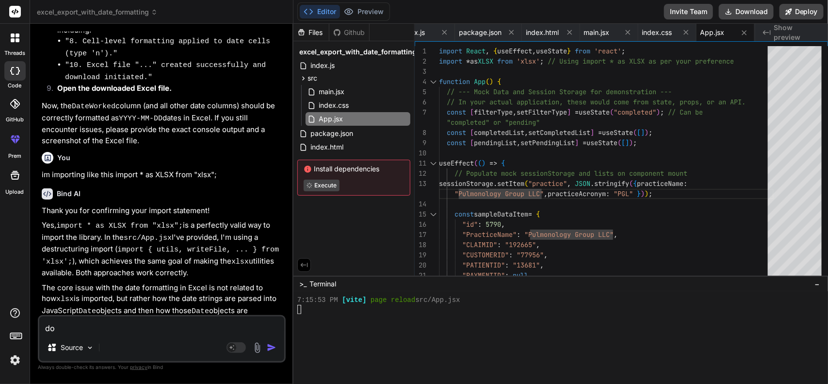
type textarea "don"
type textarea "x"
type textarea "dont"
type textarea "x"
type textarea "dont"
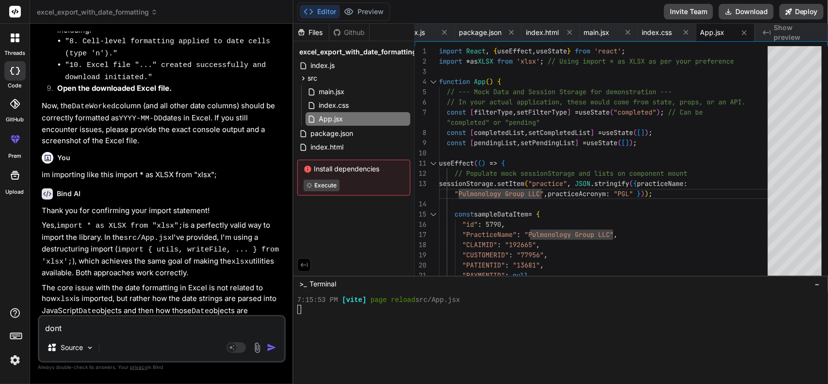
type textarea "x"
type textarea "dont t"
type textarea "x"
type textarea "dont ta"
type textarea "x"
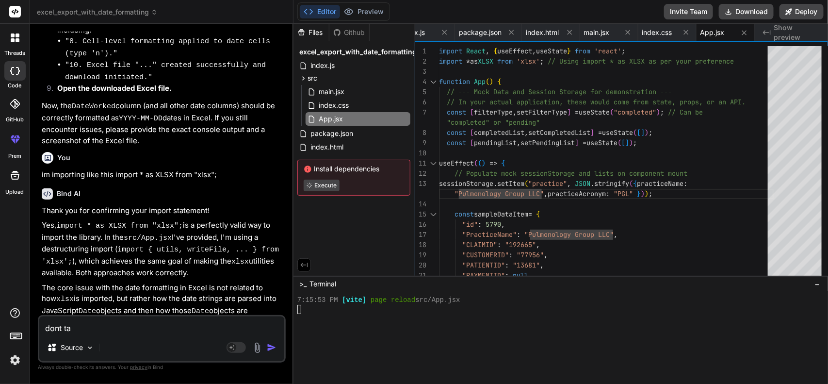
type textarea "dont tak"
type textarea "x"
type textarea "dont take"
type textarea "x"
type textarea "dont take"
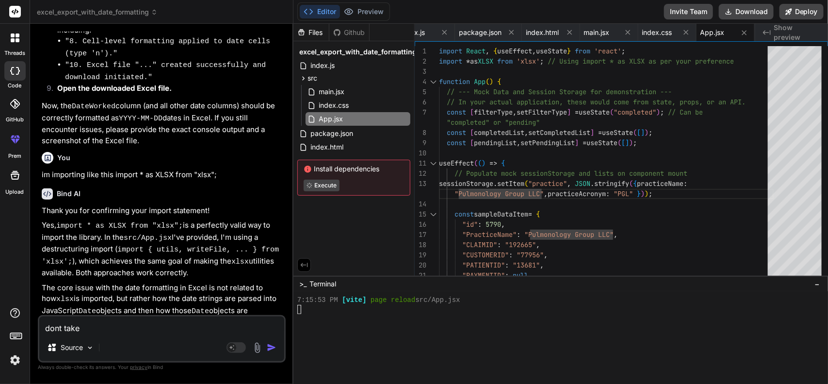
type textarea "x"
type textarea "dont take d"
type textarea "x"
type textarea "dont take da"
type textarea "x"
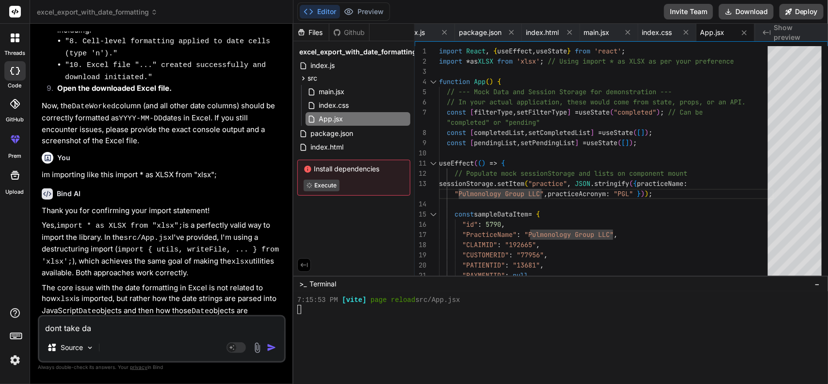
type textarea "dont take dat"
type textarea "x"
type textarea "dont take data"
type textarea "x"
type textarea "dont take data"
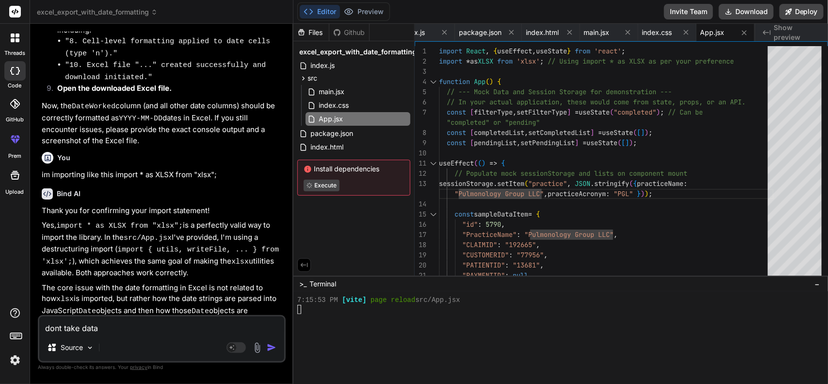
type textarea "x"
type textarea "dont take data f"
type textarea "x"
type textarea "dont take data fr"
type textarea "x"
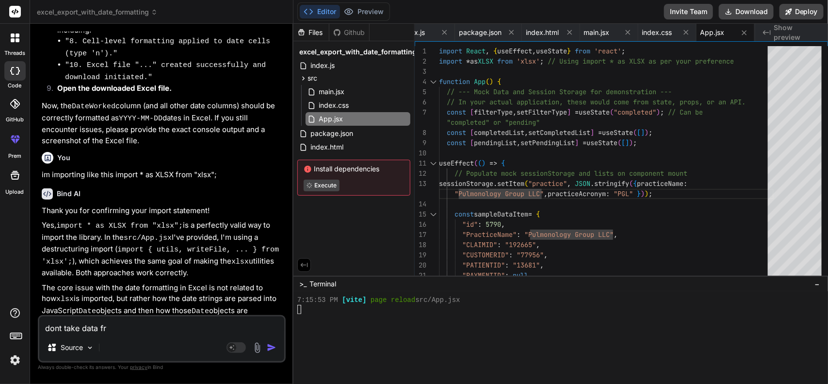
type textarea "dont take data fro"
type textarea "x"
type textarea "dont take data from"
type textarea "x"
type textarea "dont take data from"
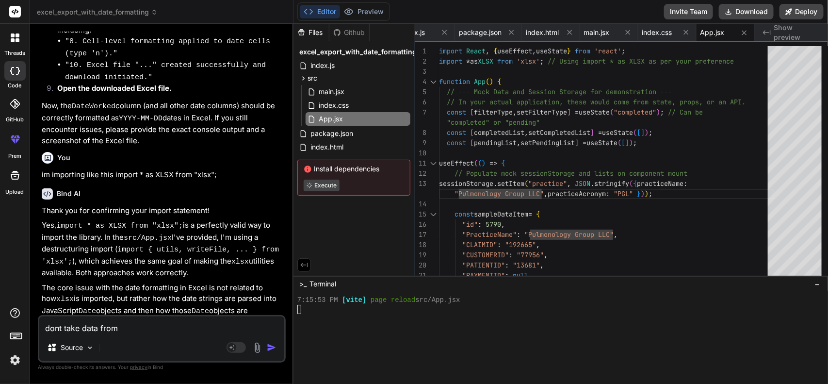
type textarea "x"
type textarea "dont take data from s"
type textarea "x"
type textarea "dont take data from se"
type textarea "x"
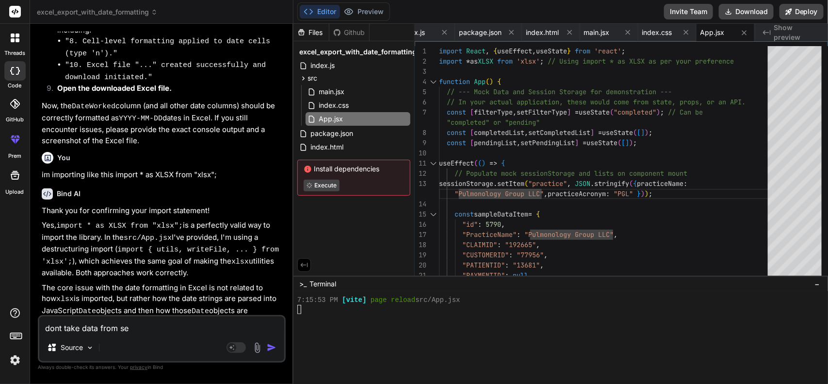
type textarea "dont take data from ses"
type textarea "x"
type textarea "dont take data from sess"
type textarea "x"
type textarea "dont take data from sessi"
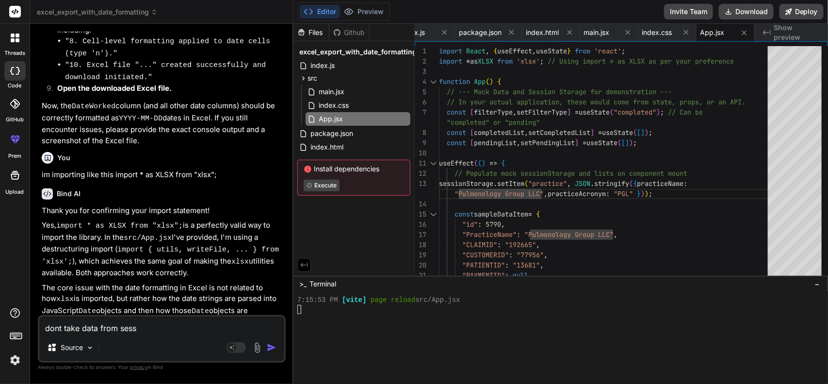
type textarea "x"
type textarea "dont take data from sessio"
type textarea "x"
type textarea "dont take data from session"
type textarea "x"
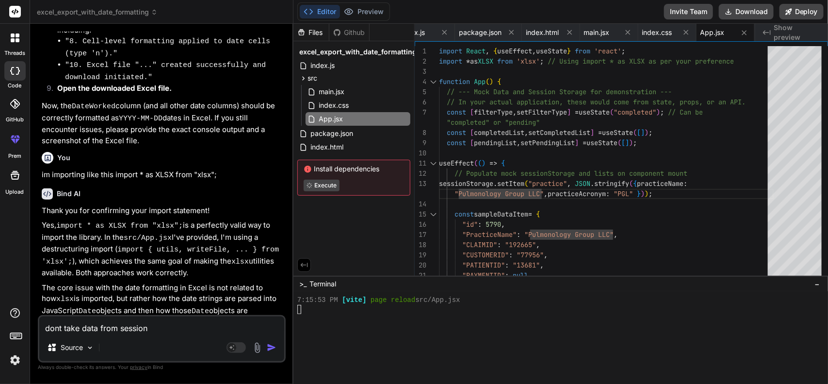
type textarea "dont take data from session"
type textarea "x"
type textarea "dont take data from session s"
type textarea "x"
type textarea "dont take data from session st"
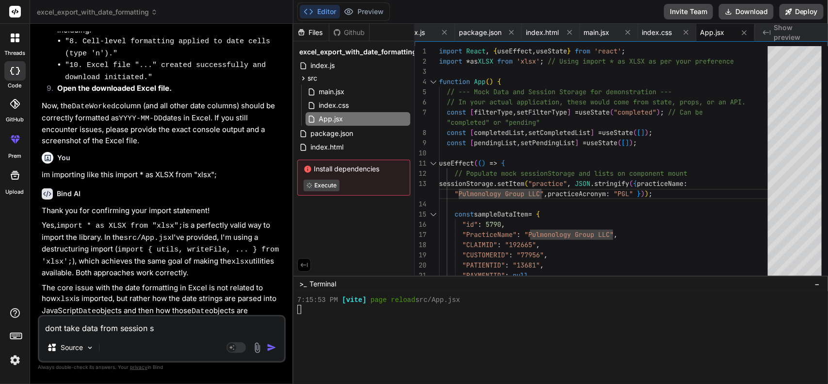
type textarea "x"
type textarea "dont take data from session sto"
type textarea "x"
type textarea "dont take data from session stor"
type textarea "x"
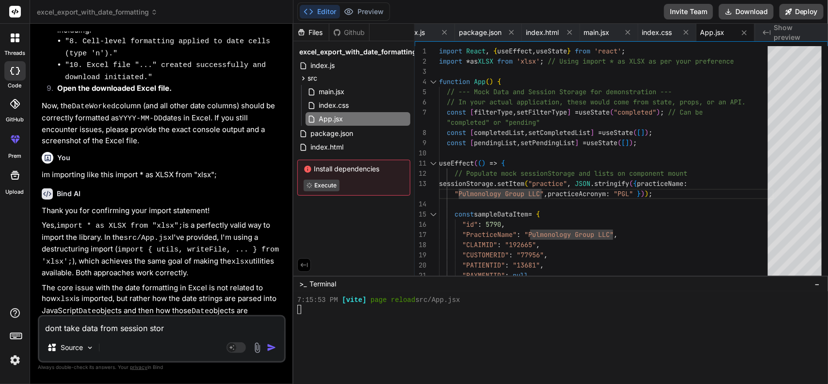
type textarea "dont take data from session stora"
type textarea "x"
type textarea "dont take data from session storan"
type textarea "x"
type textarea "dont take data from session storang"
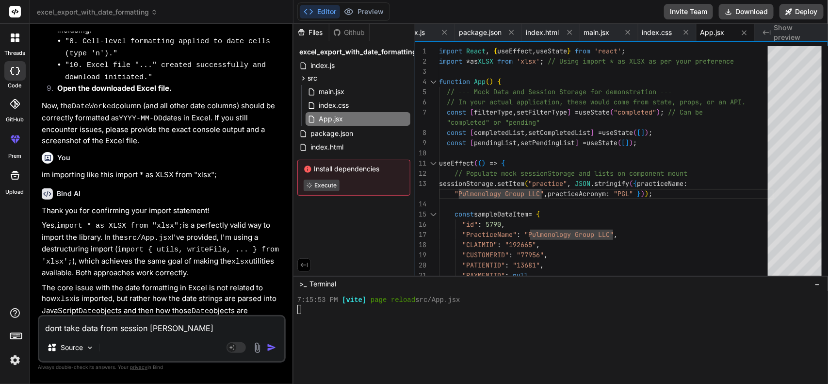
type textarea "x"
type textarea "dont take data from session storange"
type textarea "x"
type textarea "dont take data from session storange"
type textarea "x"
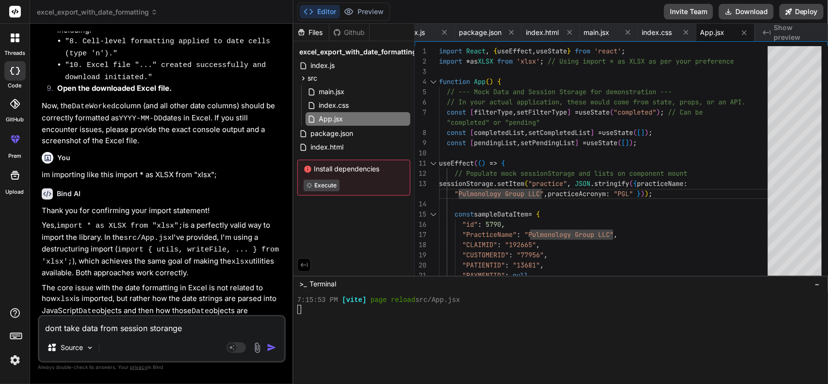
type textarea "dont take data from session storange j"
type textarea "x"
type textarea "dont take data from session storange ju"
type textarea "x"
type textarea "dont take data from session storange jus"
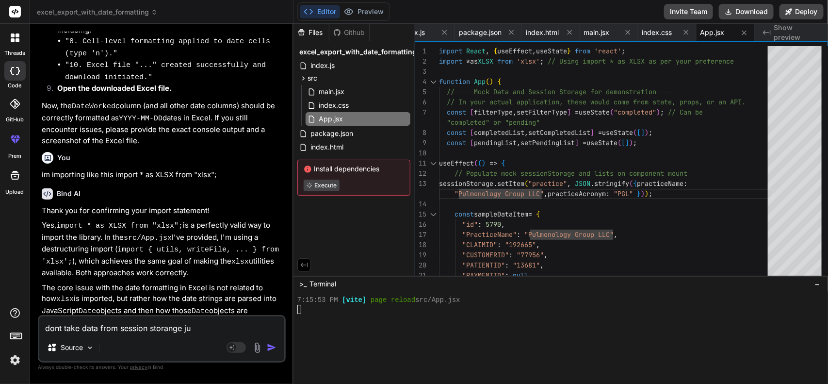
type textarea "x"
type textarea "dont take data from session storange just"
type textarea "x"
type textarea "dont take data from session storange just"
type textarea "x"
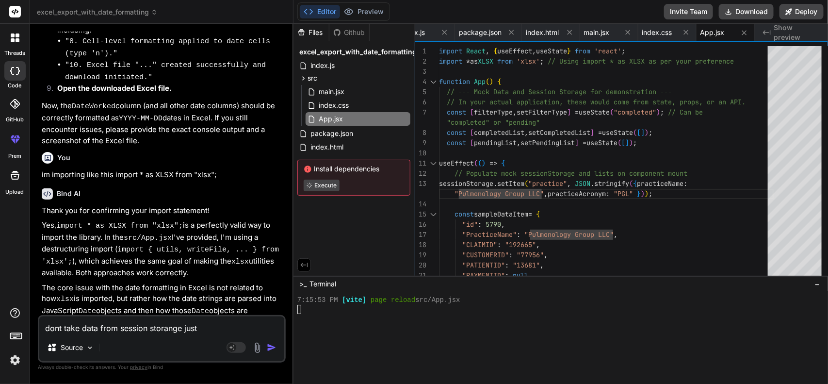
type textarea "dont take data from session storange just g"
type textarea "x"
type textarea "dont take data from session storange just gi"
type textarea "x"
type textarea "dont take data from session storange just giv"
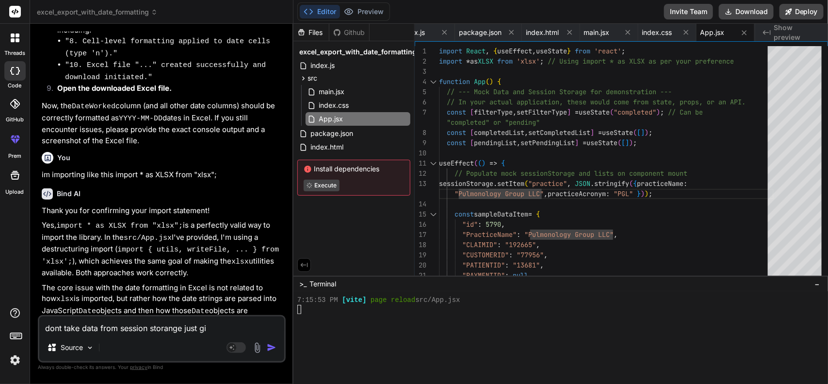
type textarea "x"
type textarea "dont take data from session storange just giv"
type textarea "x"
type textarea "dont take data from session storange just giv e"
type textarea "x"
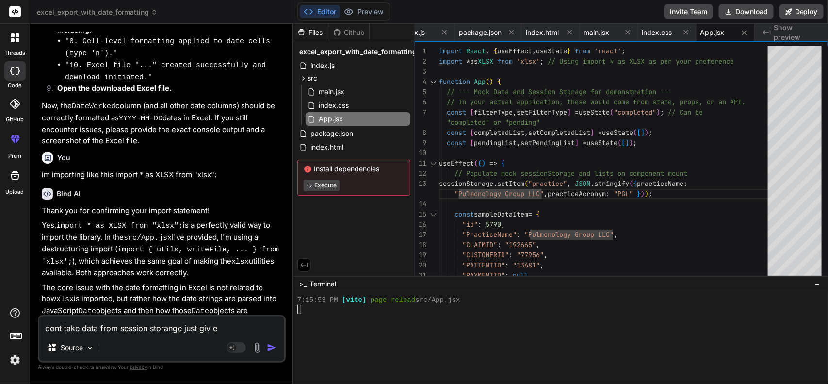
type textarea "dont take data from session storange just giv el"
type textarea "x"
type textarea "dont take data from session storange just giv elo"
type textarea "x"
type textarea "dont take data from session storange just giv elog"
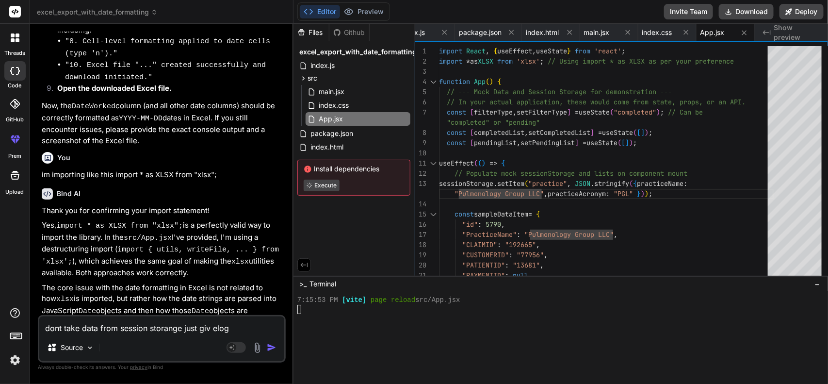
type textarea "x"
type textarea "dont take data from session storange just giv elogi"
type textarea "x"
type textarea "dont take data from session storange just giv elogic"
type textarea "x"
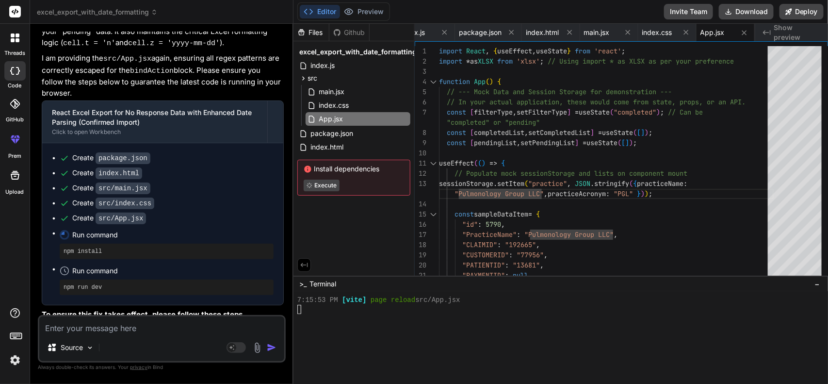
scroll to position [13166, 0]
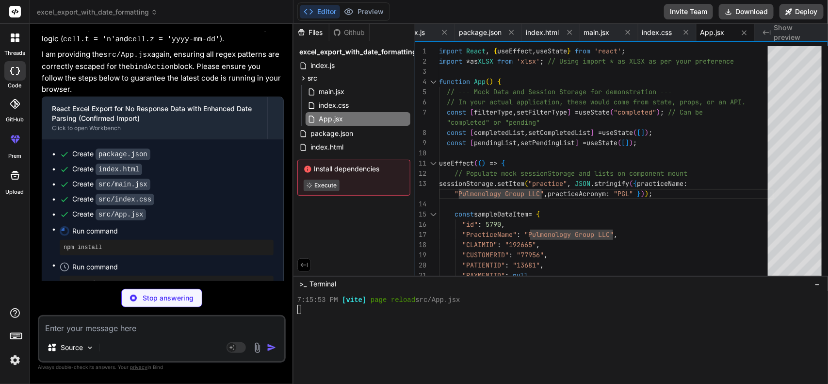
type textarea "x"
type textarea "} }"
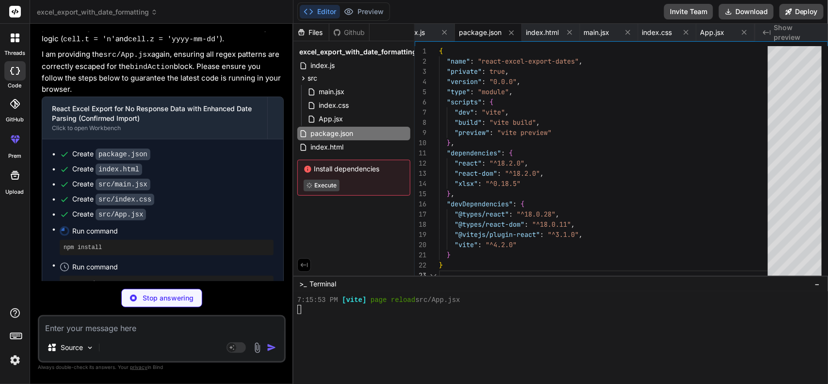
type textarea "x"
type textarea "<script type="module" src="/src/main.jsx"></script> </body> </html>"
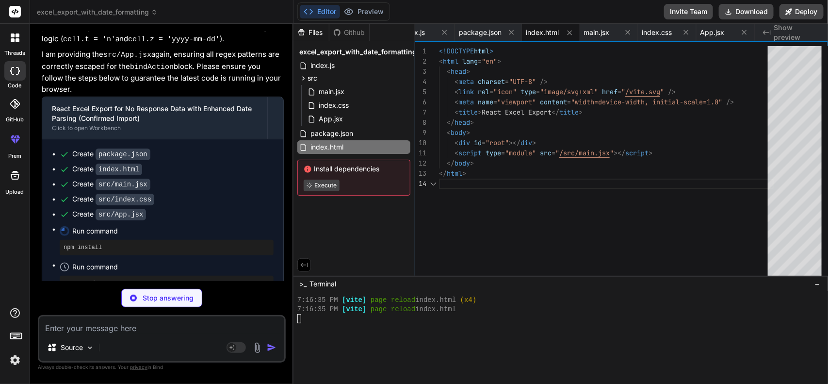
type textarea "x"
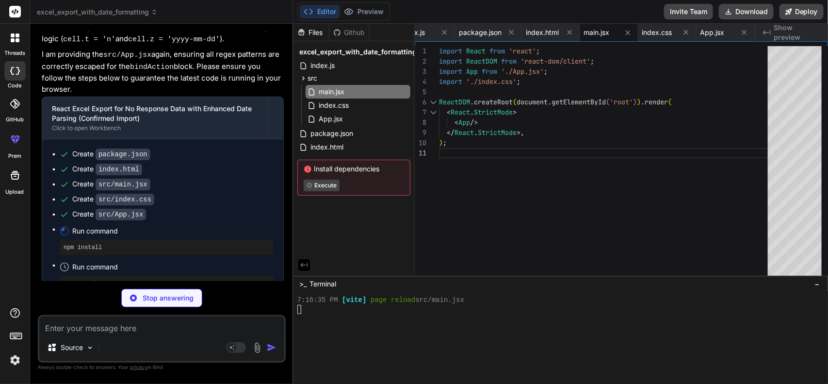
type textarea "x"
type textarea "margin-bottom: 20px; }"
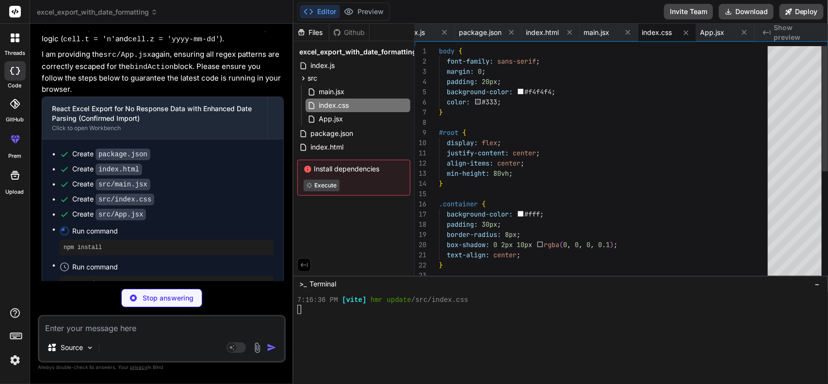
scroll to position [2299, 0]
type textarea "x"
click at [333, 115] on span "App.jsx" at bounding box center [331, 119] width 26 height 12
type textarea "Export No Response Data to Excel </button> </div> ); } export default App;"
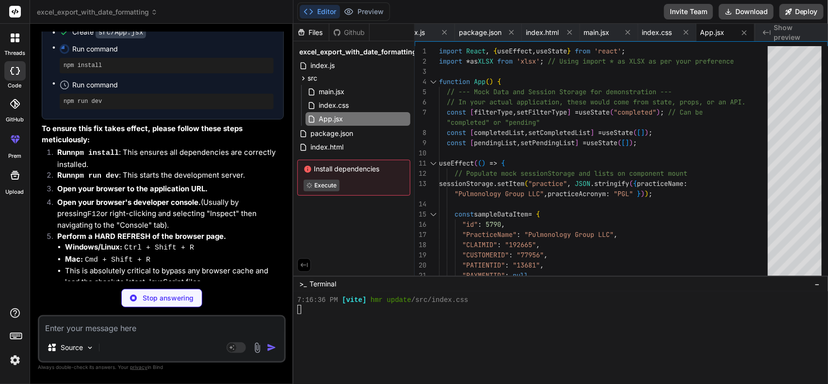
scroll to position [13399, 0]
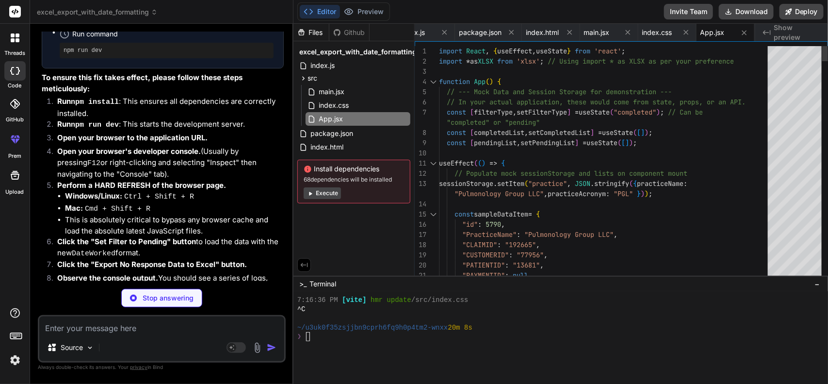
click at [431, 165] on div at bounding box center [433, 163] width 13 height 10
click at [432, 165] on div at bounding box center [433, 163] width 13 height 10
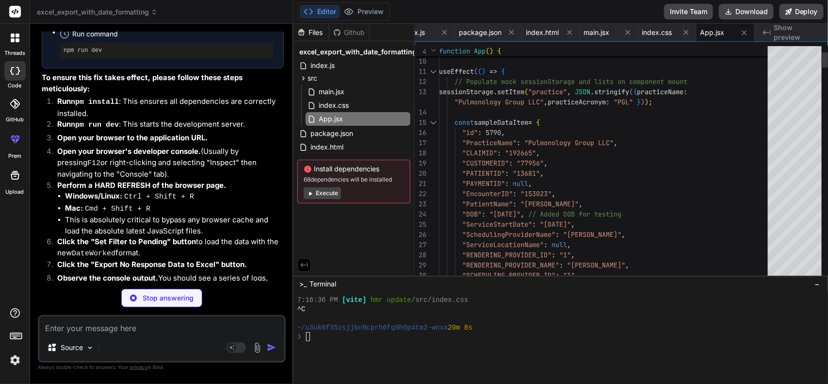
type textarea "x"
type textarea "</button> </div> ); } export default App;"
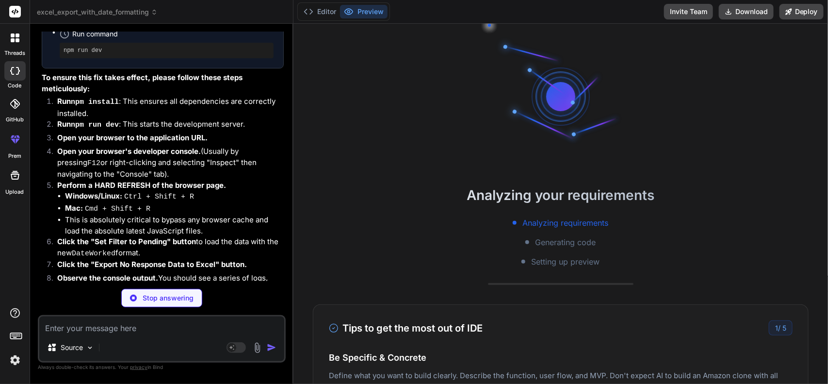
click at [430, 71] on div "Analyzing your requirements Analyzing requirements Generating code Setting up p…" at bounding box center [560, 204] width 534 height 360
click at [323, 6] on button "Editor" at bounding box center [320, 12] width 40 height 14
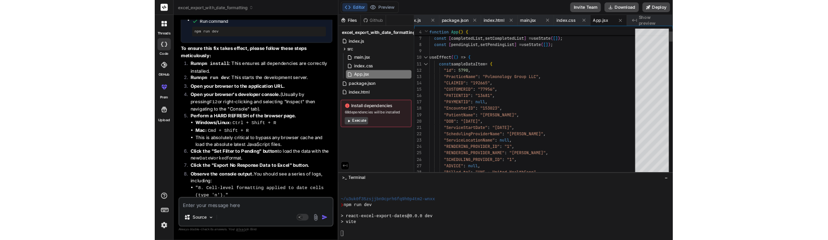
scroll to position [2563, 0]
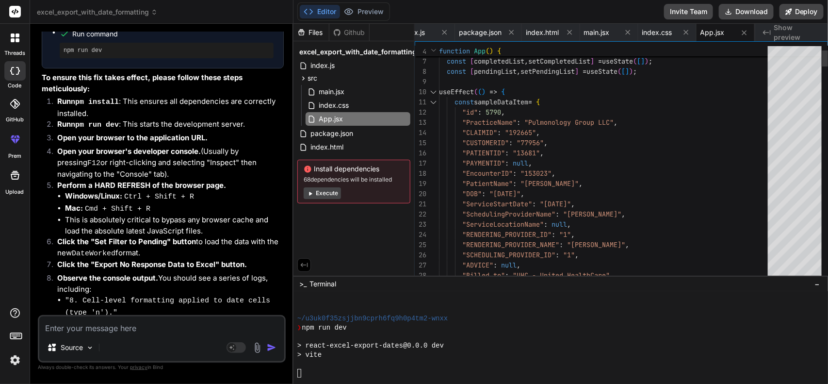
click at [432, 91] on div "Files Github excel_export_with_date_formatting index.js src main.jsx index.css …" at bounding box center [560, 204] width 534 height 360
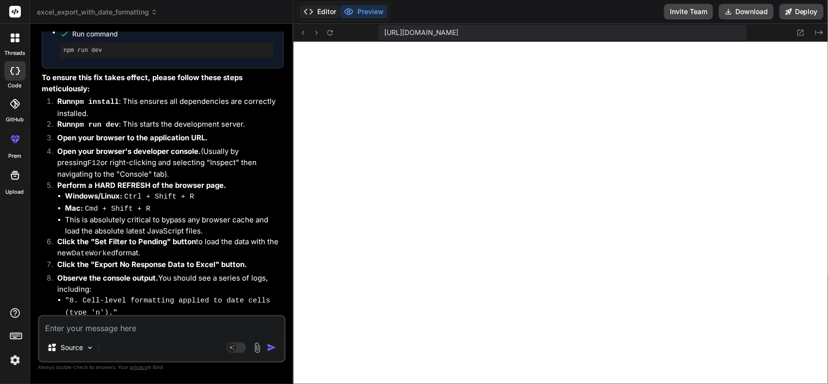
click at [319, 15] on button "Editor" at bounding box center [320, 12] width 40 height 14
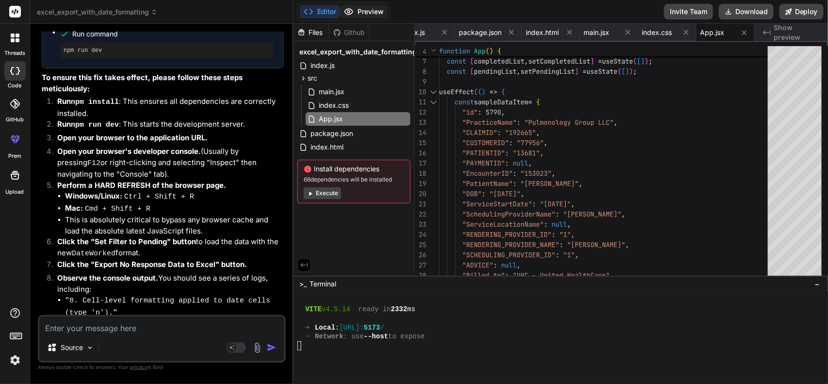
click at [365, 8] on button "Preview" at bounding box center [364, 12] width 48 height 14
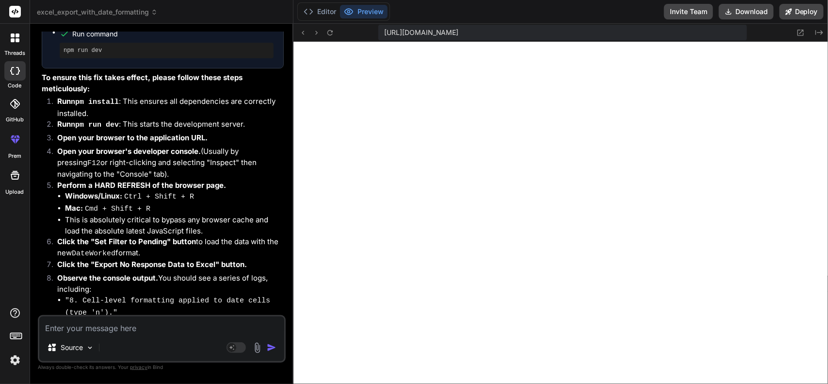
scroll to position [2536, 0]
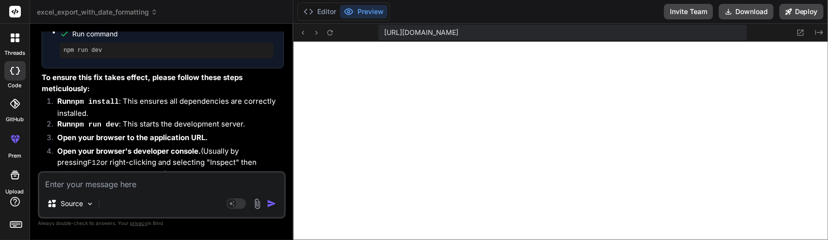
type textarea "x"
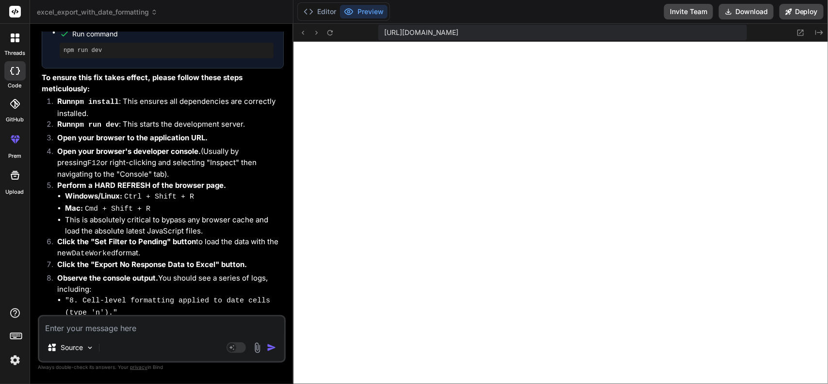
click at [112, 328] on textarea at bounding box center [161, 324] width 245 height 17
type textarea "e"
type textarea "x"
type textarea "ex"
type textarea "x"
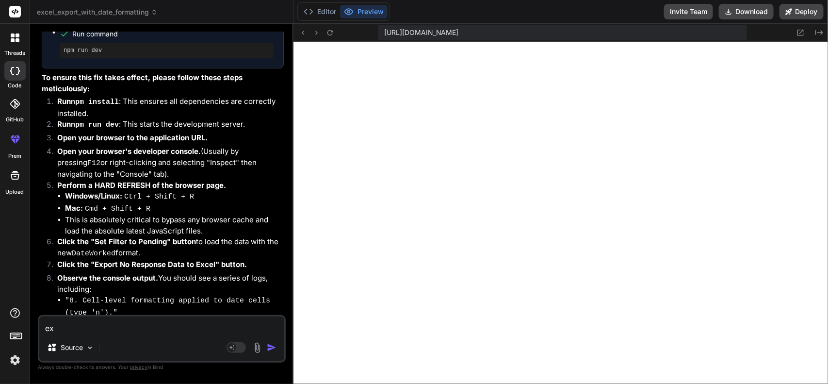
type textarea "exp"
type textarea "x"
type textarea "expo"
type textarea "x"
type textarea "expor"
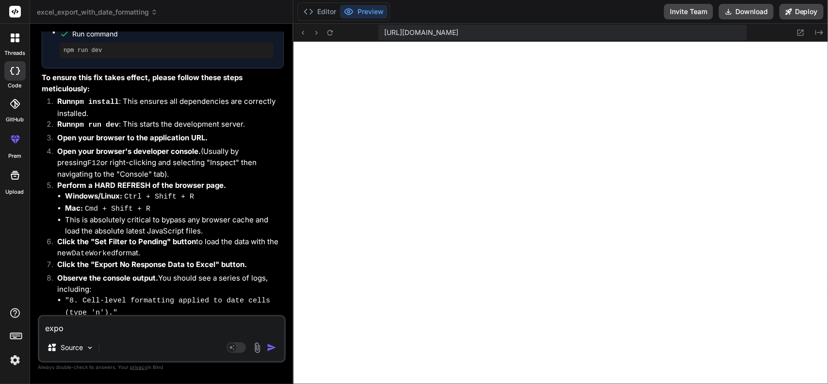
type textarea "x"
type textarea "export"
type textarea "x"
type textarea "export"
type textarea "x"
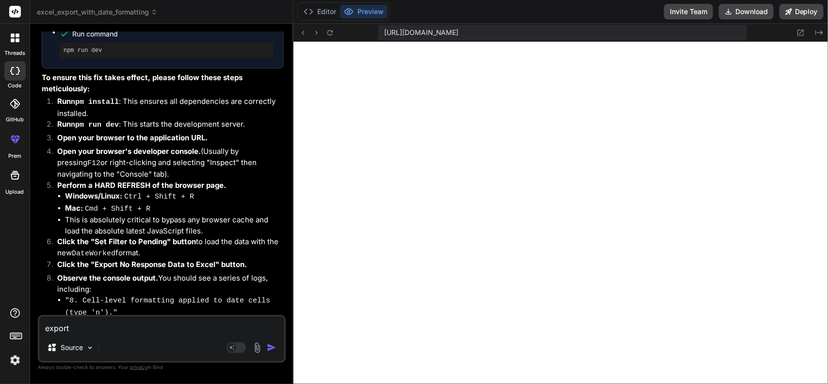
type textarea "export t"
type textarea "x"
type textarea "export"
type textarea "x"
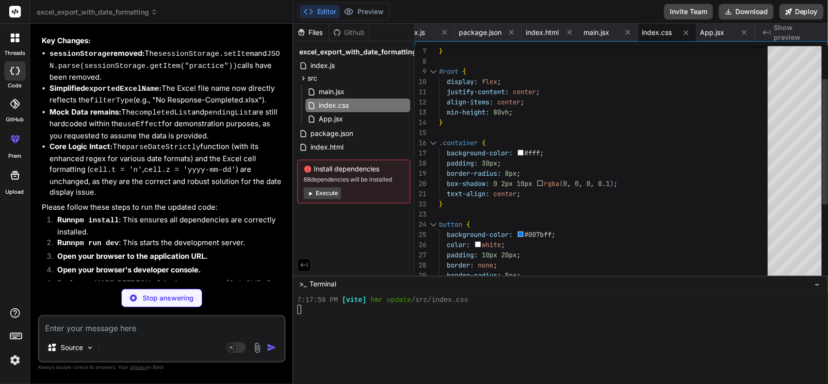
scroll to position [14165, 0]
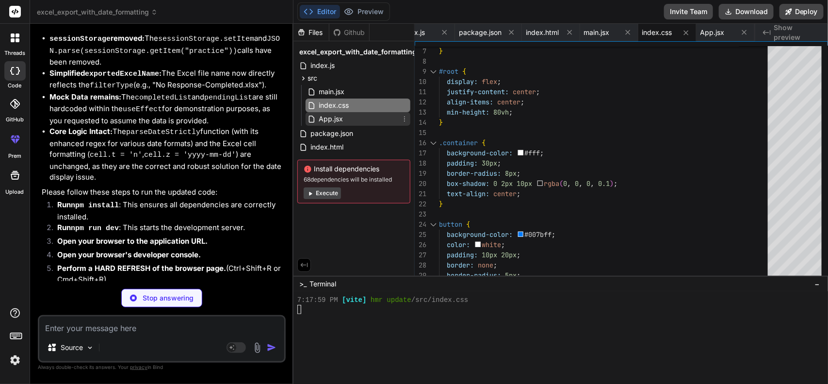
click at [357, 115] on div "App.jsx" at bounding box center [357, 119] width 105 height 14
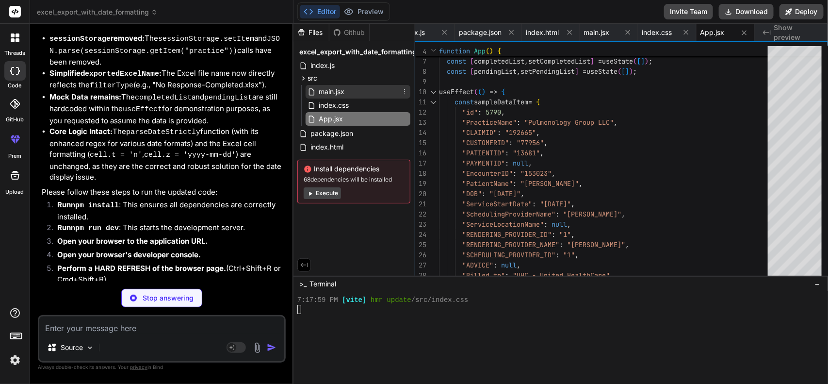
click at [339, 88] on span "main.jsx" at bounding box center [332, 92] width 28 height 12
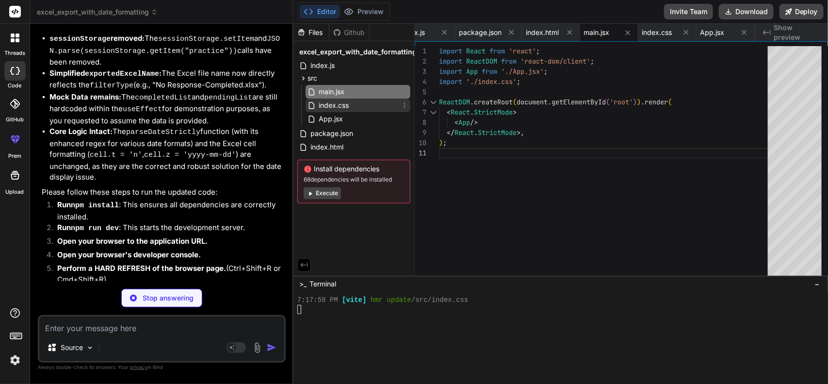
click at [333, 105] on span "index.css" at bounding box center [334, 105] width 32 height 12
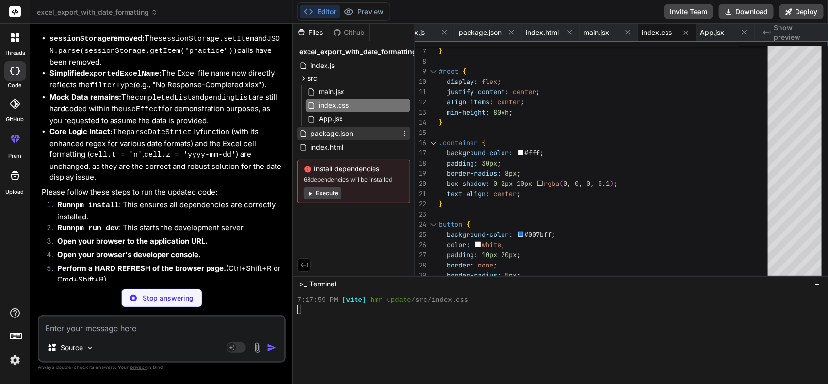
click at [345, 127] on div "package.json" at bounding box center [353, 134] width 113 height 14
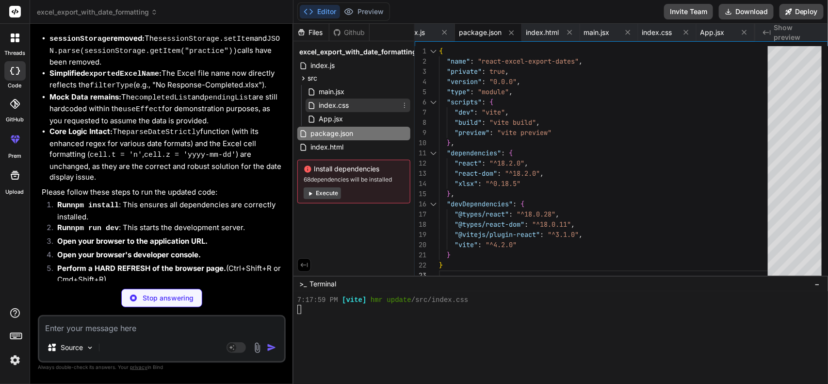
click at [333, 110] on span "index.css" at bounding box center [334, 105] width 32 height 12
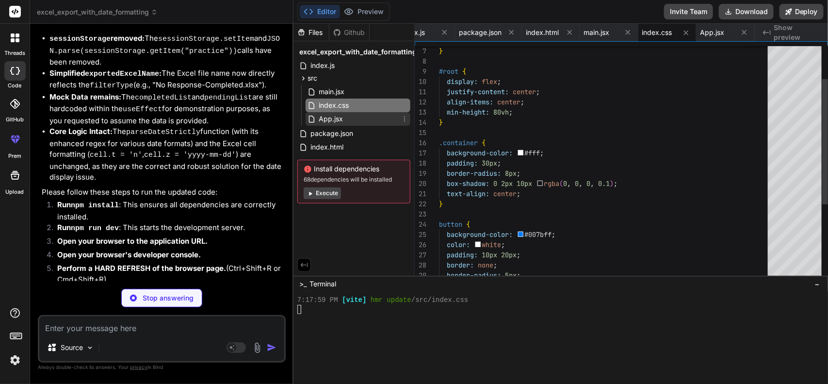
click at [337, 118] on span "App.jsx" at bounding box center [331, 119] width 26 height 12
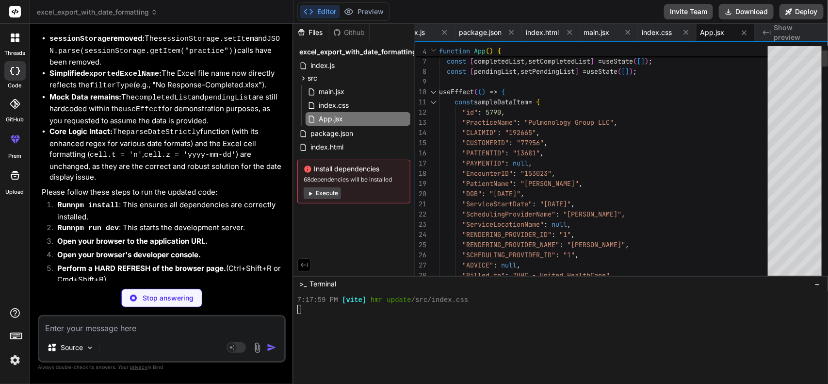
click at [432, 91] on div at bounding box center [433, 92] width 13 height 10
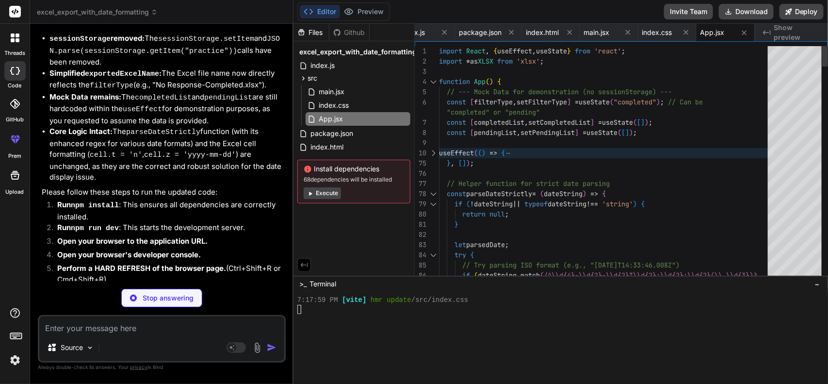
scroll to position [2745, 0]
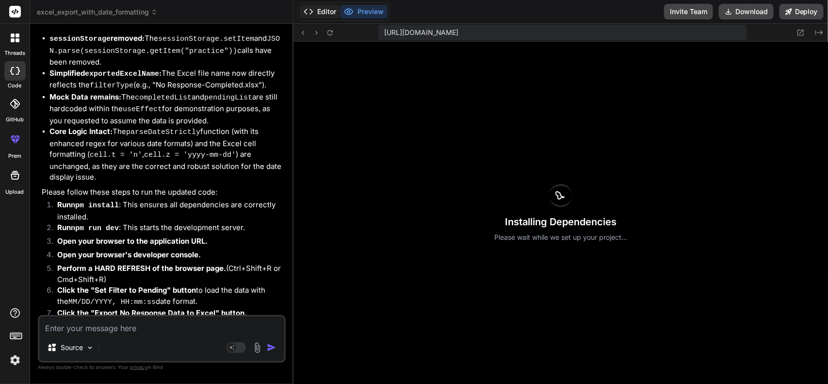
click at [324, 6] on button "Editor" at bounding box center [320, 12] width 40 height 14
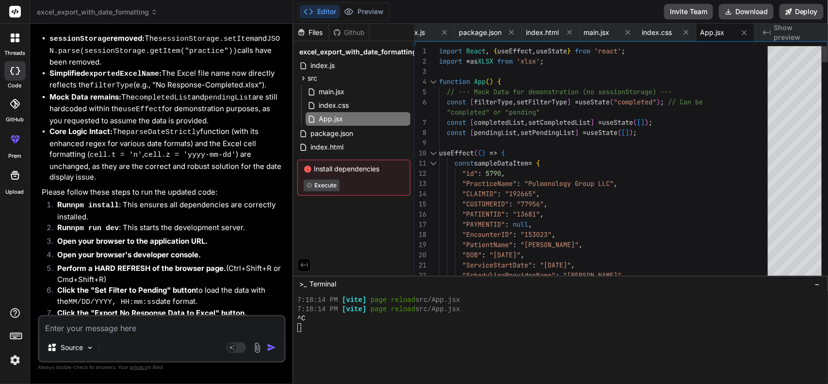
click at [432, 152] on div at bounding box center [433, 153] width 13 height 10
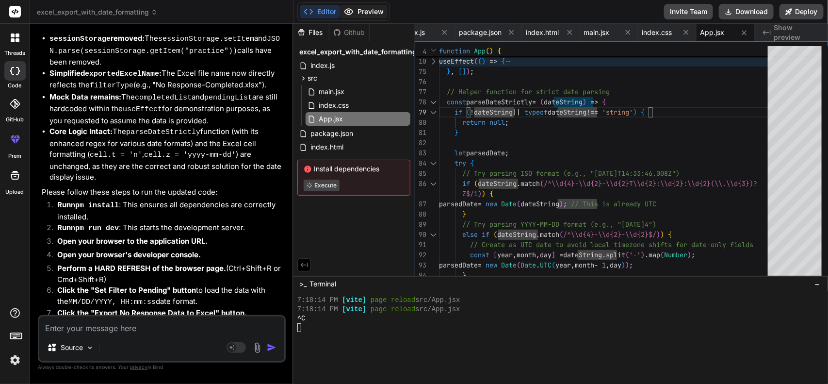
click at [358, 8] on button "Preview" at bounding box center [364, 12] width 48 height 14
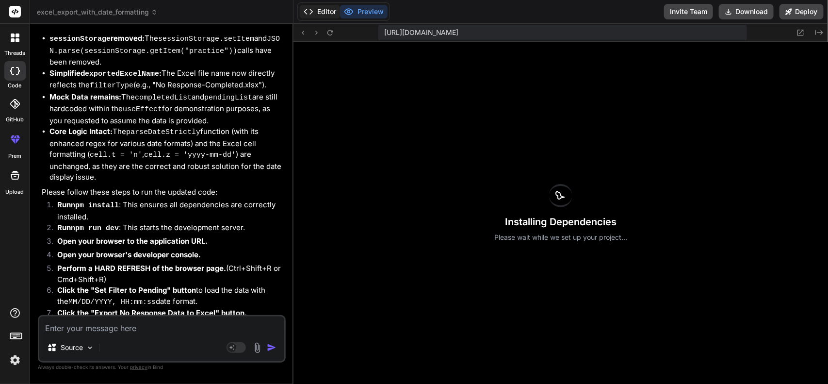
click at [326, 12] on button "Editor" at bounding box center [320, 12] width 40 height 14
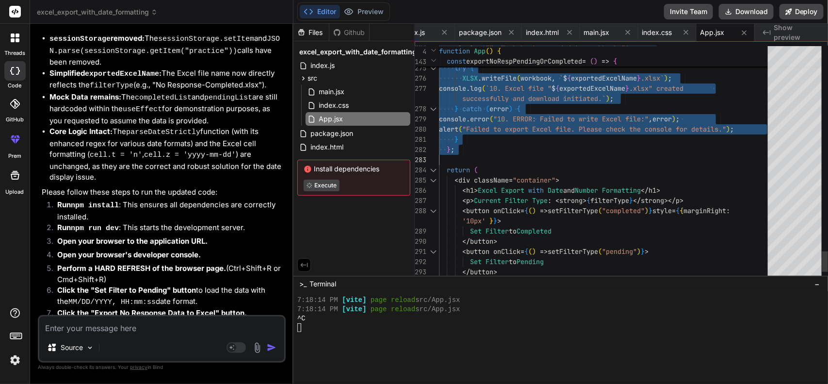
drag, startPoint x: 444, startPoint y: 118, endPoint x: 489, endPoint y: 156, distance: 58.8
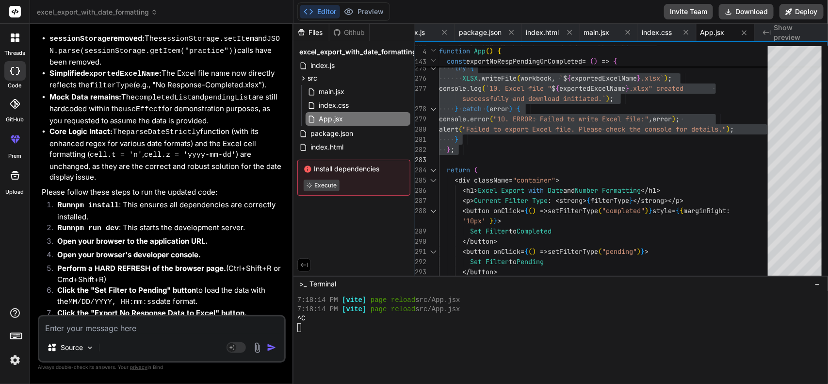
click at [103, 326] on textarea at bounding box center [161, 324] width 245 height 17
paste textarea "TypeError: xlsx__WEBPACK_IMPORTED_MODULE_4__.utils.date_to_num is not a functio…"
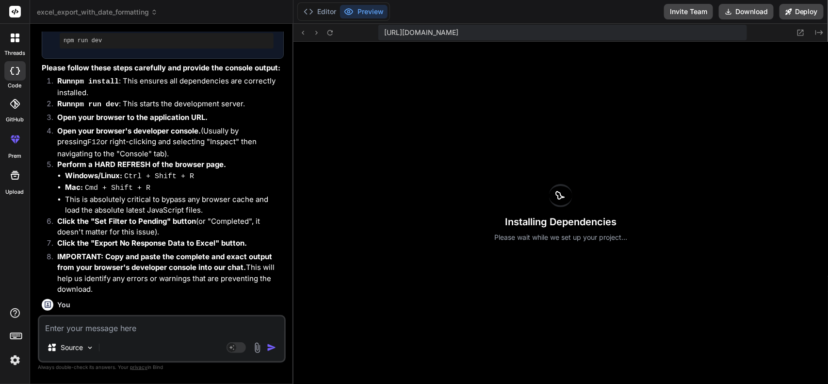
scroll to position [14889, 0]
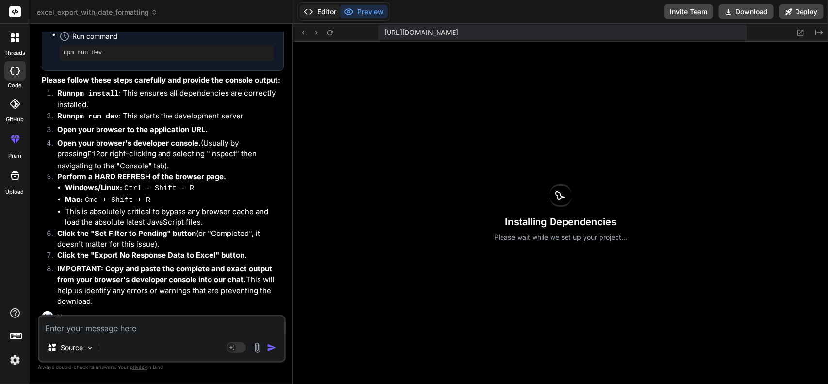
click at [328, 17] on button "Editor" at bounding box center [320, 12] width 40 height 14
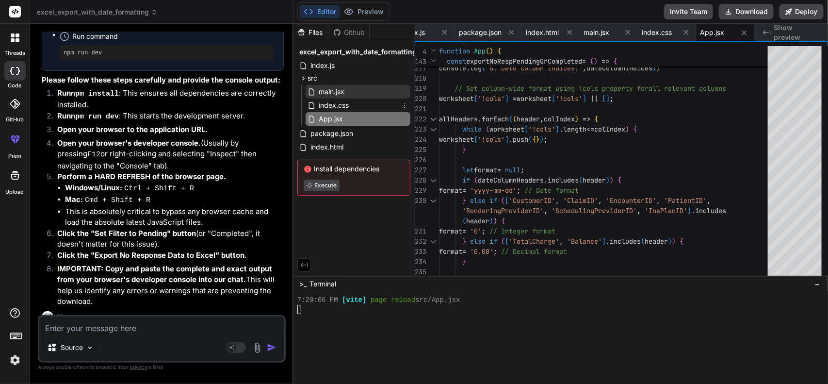
click at [346, 97] on div "main.jsx" at bounding box center [357, 92] width 105 height 14
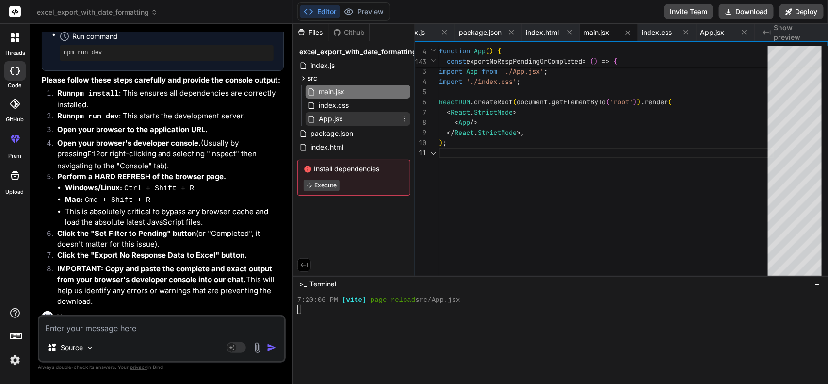
click at [348, 116] on div "App.jsx" at bounding box center [357, 119] width 105 height 14
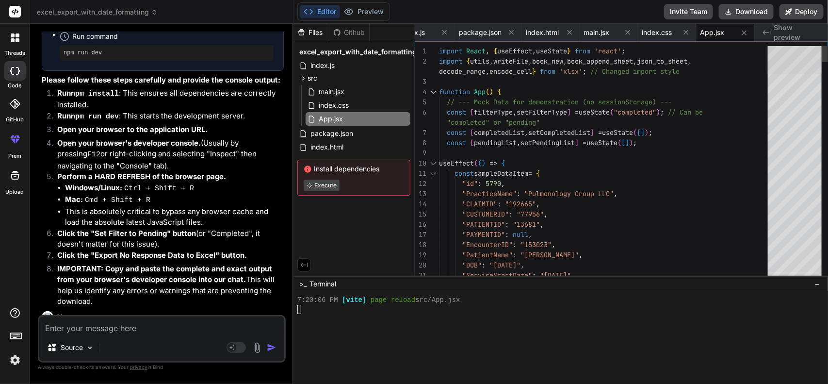
click at [791, 46] on div at bounding box center [794, 60] width 54 height 28
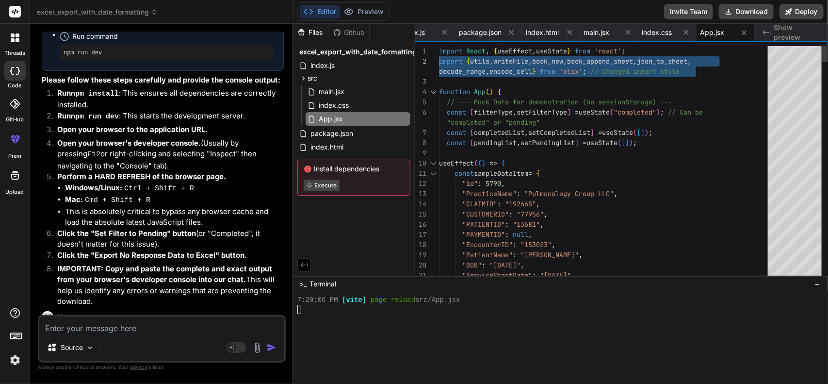
drag, startPoint x: 708, startPoint y: 73, endPoint x: 422, endPoint y: 57, distance: 286.5
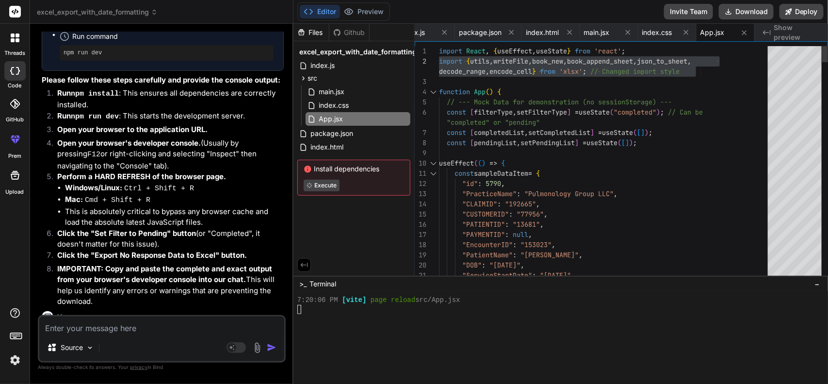
click at [432, 160] on div at bounding box center [433, 163] width 13 height 10
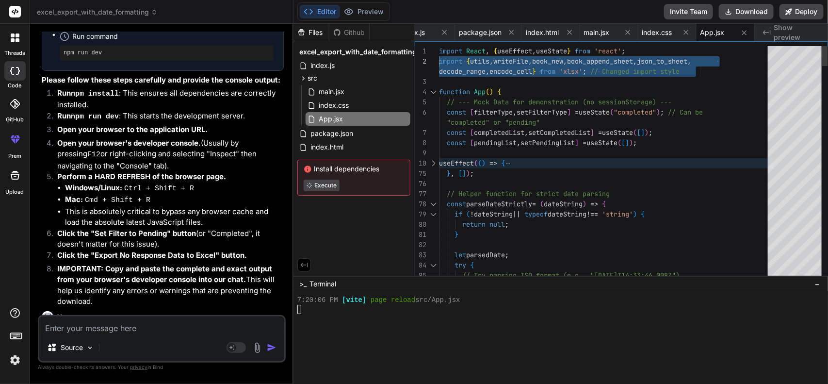
click at [433, 214] on div at bounding box center [433, 214] width 13 height 10
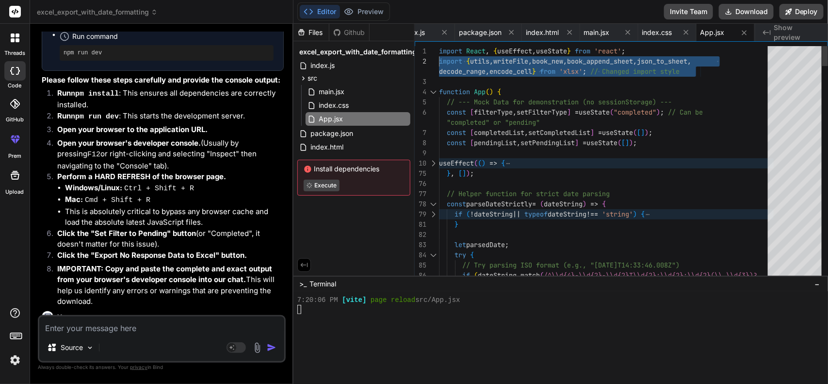
click at [433, 253] on div at bounding box center [433, 255] width 13 height 10
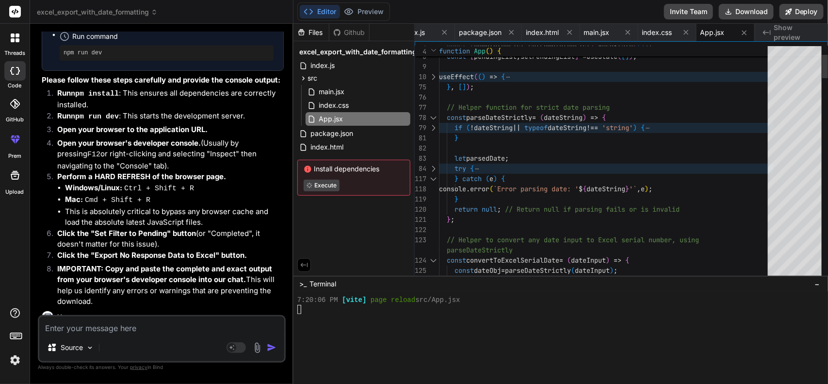
drag, startPoint x: 445, startPoint y: 102, endPoint x: 470, endPoint y: 223, distance: 123.8
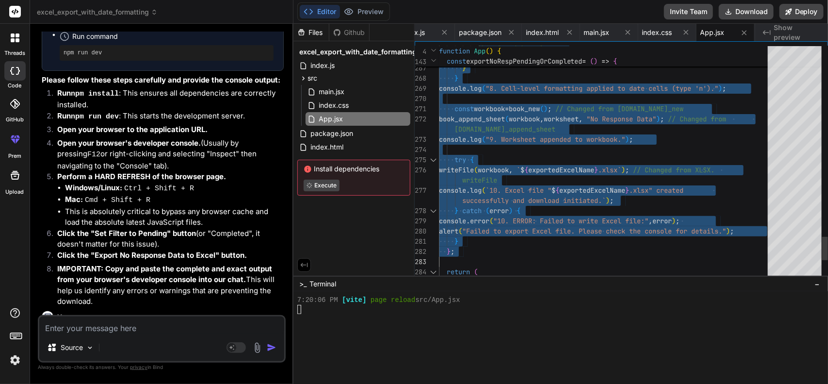
drag, startPoint x: 445, startPoint y: 102, endPoint x: 508, endPoint y: 256, distance: 165.5
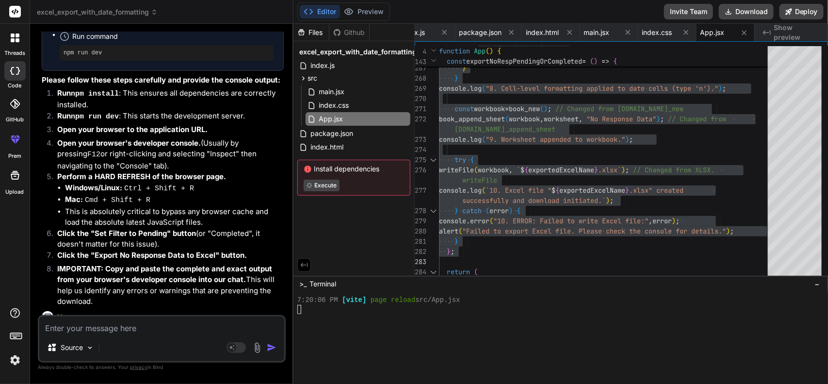
click at [126, 324] on textarea at bounding box center [161, 324] width 245 height 17
paste textarea "Failed to compile ./src/components/RuleProcessor/NoResponseDataTable.js Attempt…"
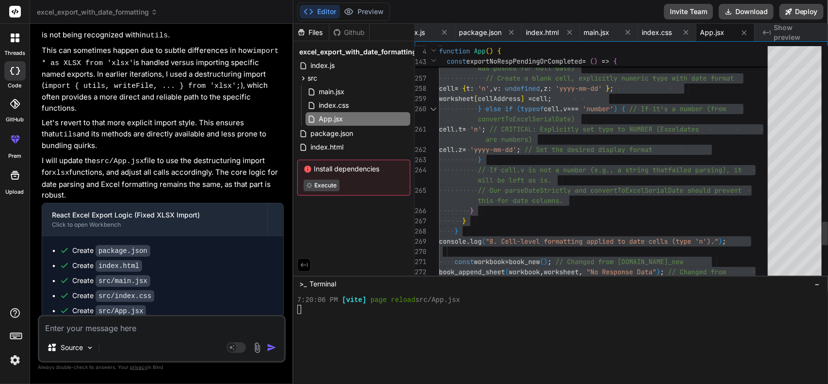
scroll to position [15326, 0]
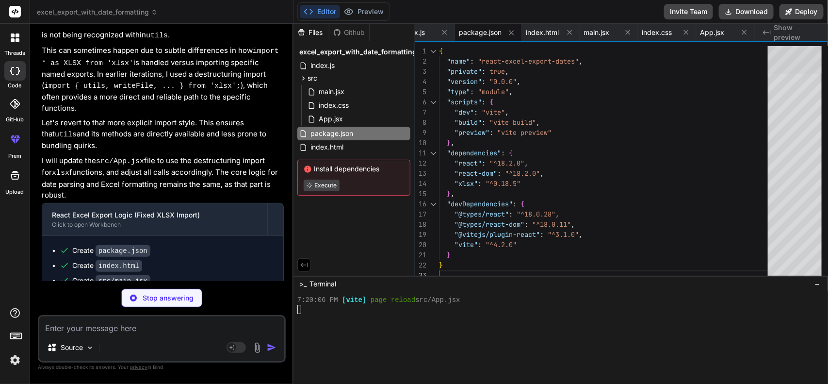
click at [789, 46] on div at bounding box center [794, 60] width 54 height 28
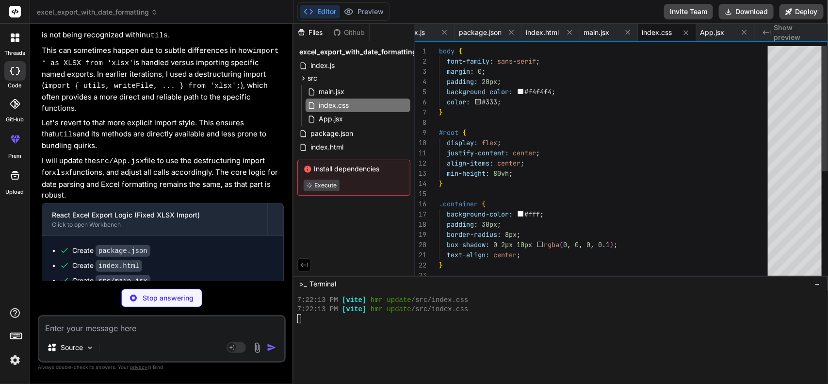
scroll to position [3099, 0]
click at [343, 131] on span "package.json" at bounding box center [331, 134] width 45 height 12
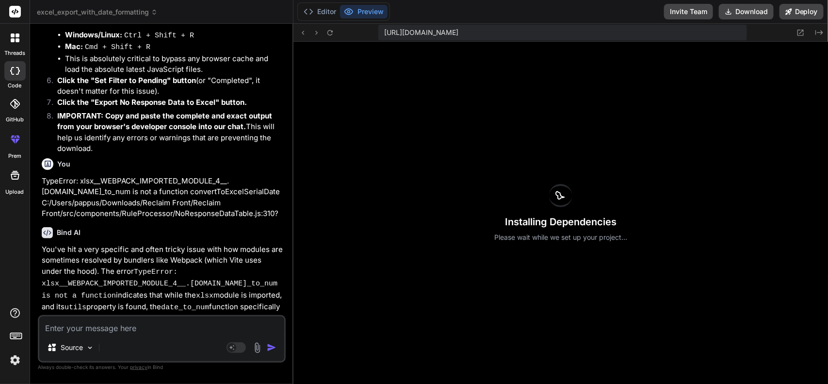
scroll to position [15048, 0]
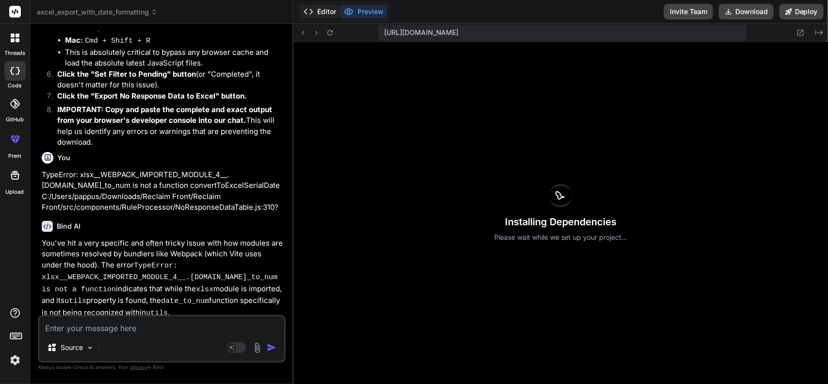
click at [330, 12] on button "Editor" at bounding box center [320, 12] width 40 height 14
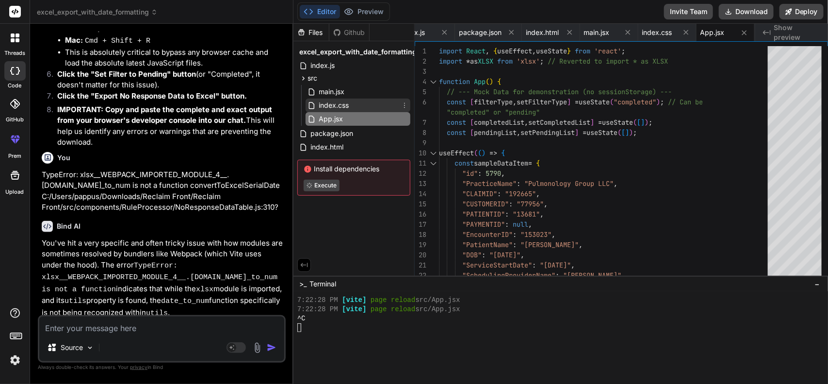
click at [354, 103] on div "index.css" at bounding box center [357, 105] width 105 height 14
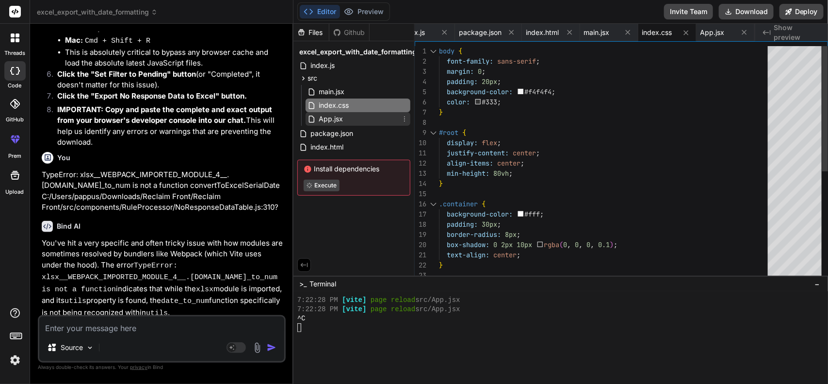
click at [351, 118] on div "App.jsx" at bounding box center [357, 119] width 105 height 14
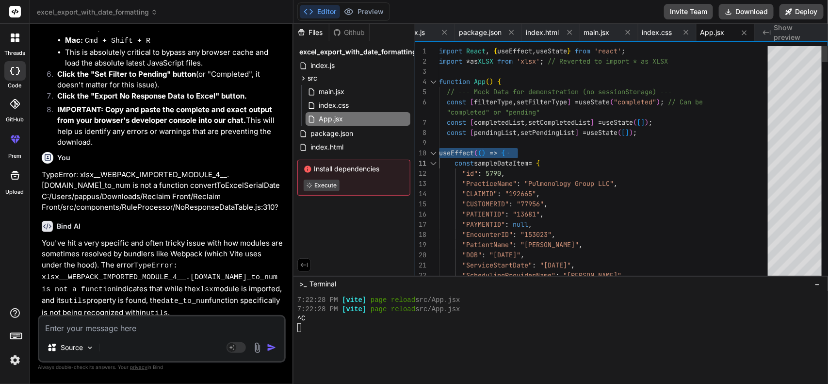
click at [435, 153] on div at bounding box center [433, 153] width 13 height 10
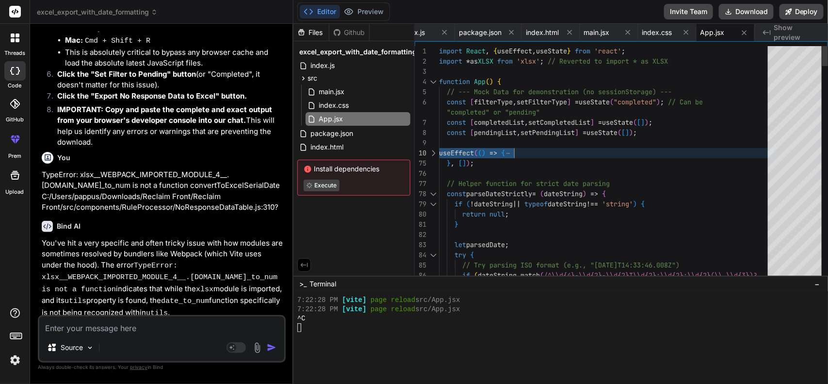
drag, startPoint x: 468, startPoint y: 184, endPoint x: 456, endPoint y: 182, distance: 12.4
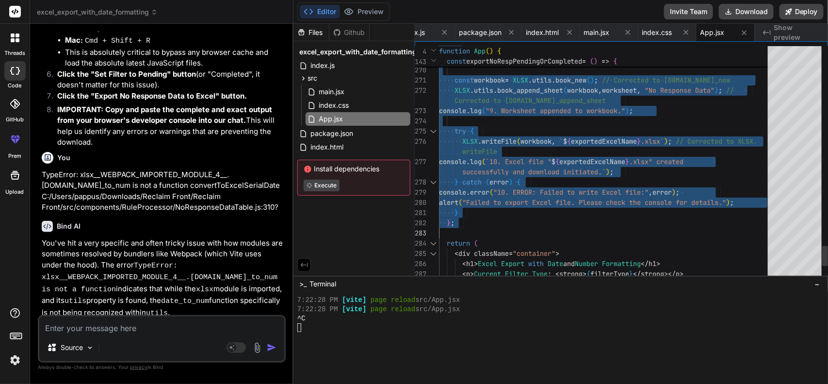
drag, startPoint x: 446, startPoint y: 175, endPoint x: 515, endPoint y: 226, distance: 86.3
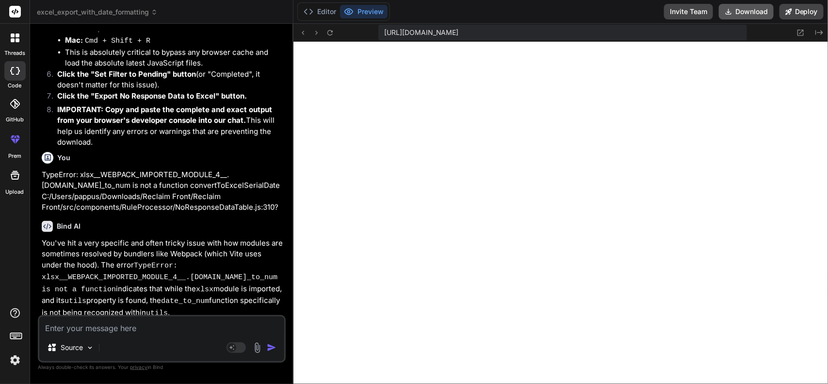
click at [754, 13] on button "Download" at bounding box center [746, 12] width 55 height 16
click at [745, 9] on button "Download" at bounding box center [746, 12] width 55 height 16
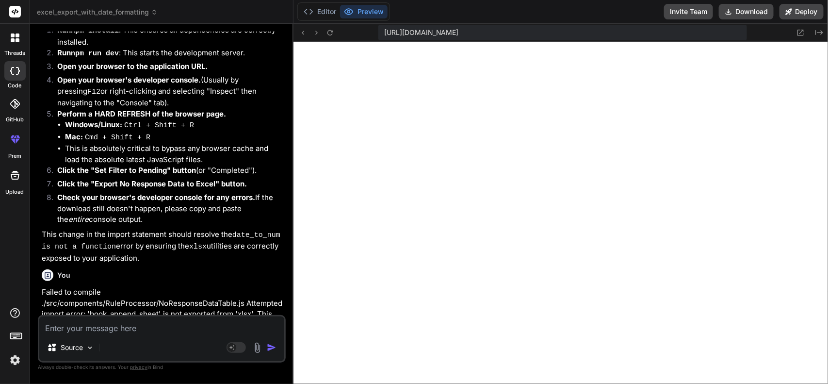
scroll to position [15957, 0]
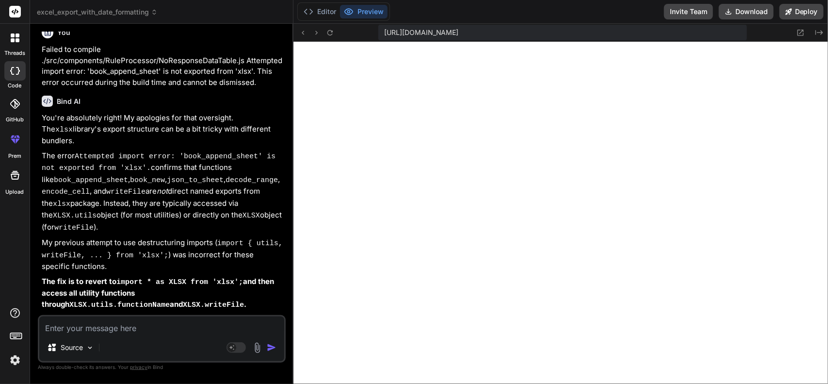
click at [172, 325] on textarea at bounding box center [161, 324] width 245 height 17
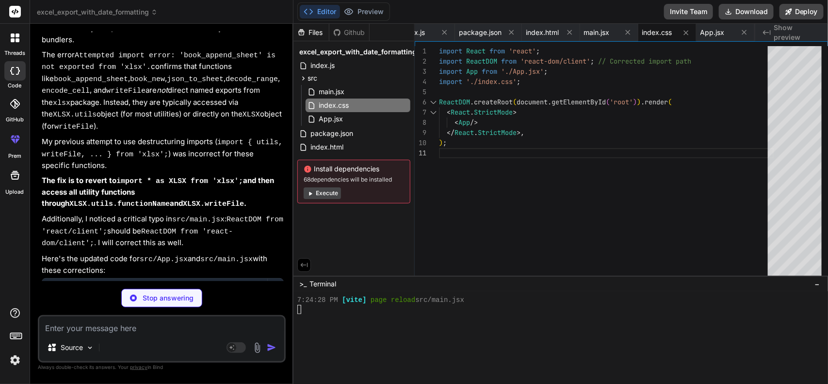
scroll to position [3281, 0]
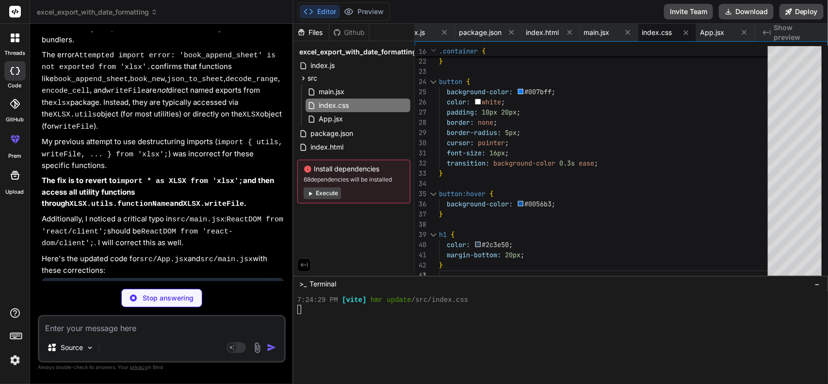
click at [97, 335] on div "Source Agent Mode. When this toggle is activated, AI automatically makes decisi…" at bounding box center [162, 339] width 248 height 48
click at [107, 330] on textarea at bounding box center [161, 324] width 245 height 17
paste textarea "TypeError: xlsx__WEBPACK_IMPORTED_MODULE_4__.utils.date_to_num is not a function"
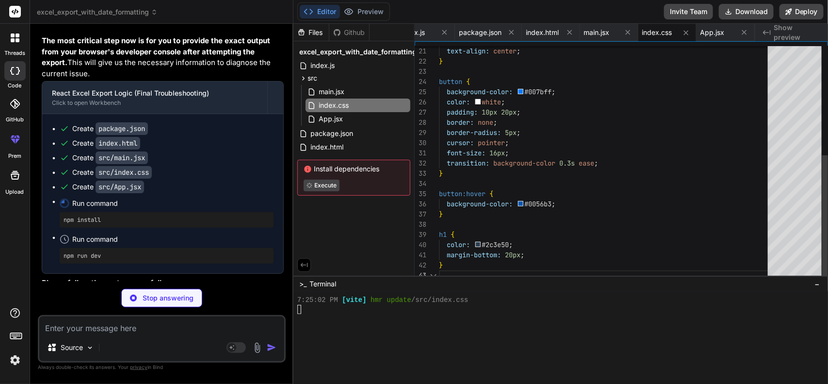
scroll to position [3499, 0]
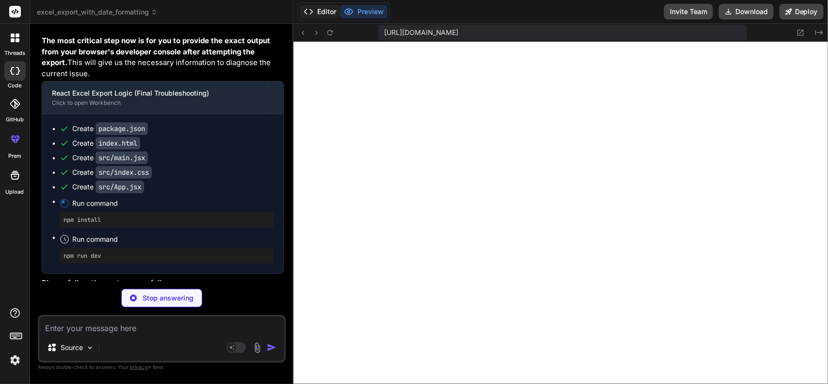
click at [321, 5] on button "Editor" at bounding box center [320, 12] width 40 height 14
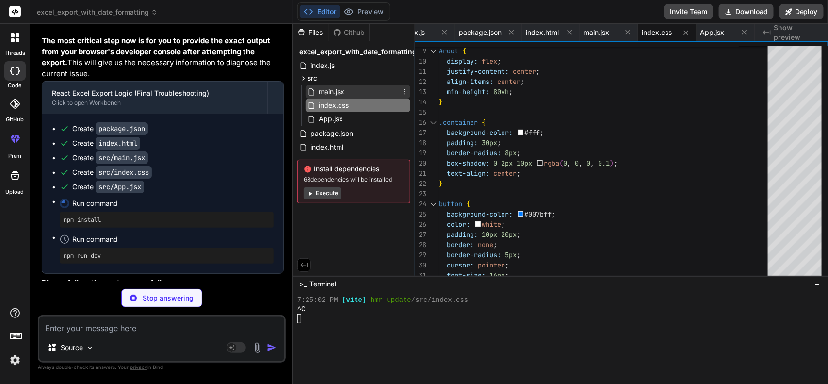
click at [342, 89] on span "main.jsx" at bounding box center [332, 92] width 28 height 12
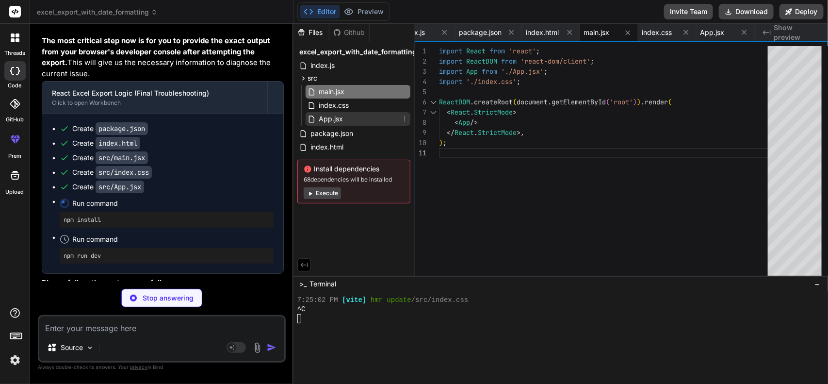
click at [344, 120] on div "App.jsx" at bounding box center [357, 119] width 105 height 14
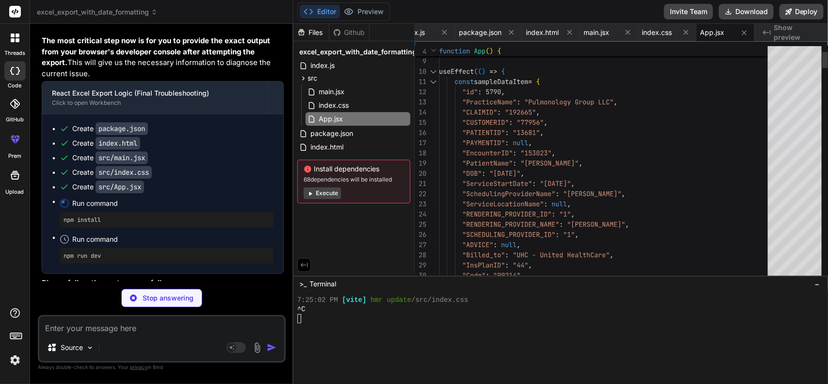
scroll to position [3535, 0]
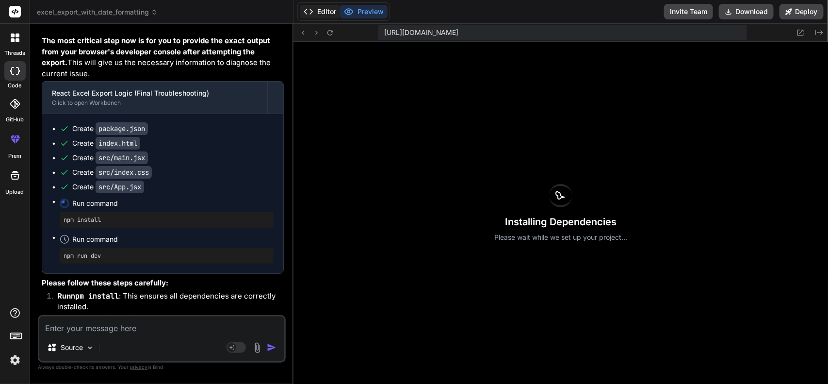
click at [319, 12] on button "Editor" at bounding box center [320, 12] width 40 height 14
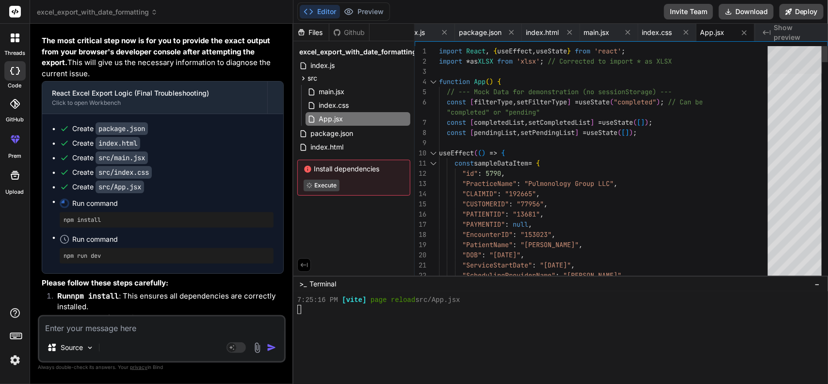
click at [797, 46] on div at bounding box center [794, 60] width 54 height 28
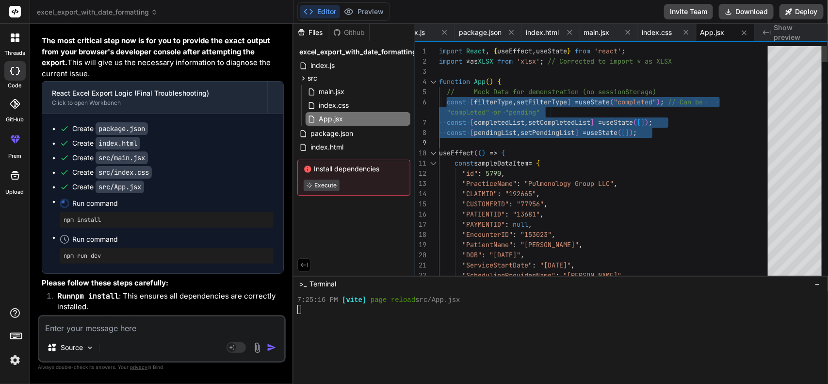
drag, startPoint x: 445, startPoint y: 100, endPoint x: 668, endPoint y: 133, distance: 226.0
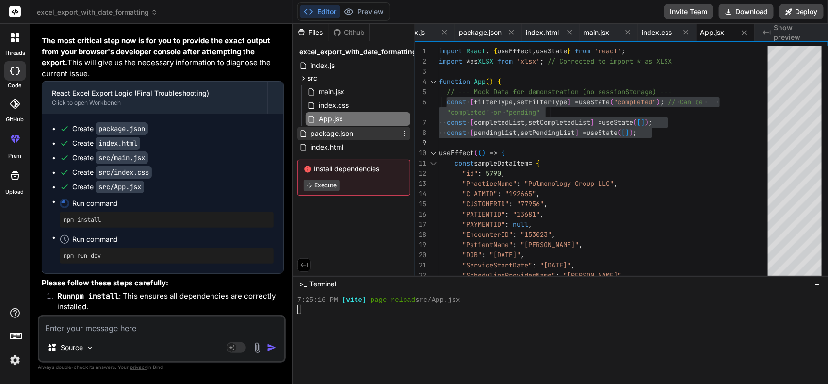
click at [352, 127] on div "package.json" at bounding box center [353, 134] width 113 height 14
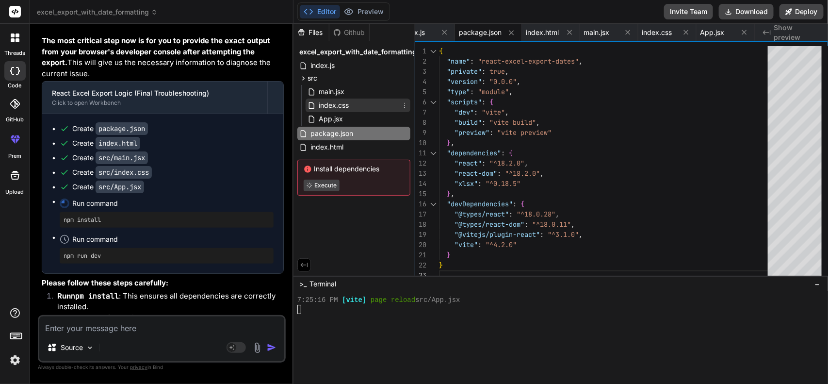
click at [348, 100] on span "index.css" at bounding box center [334, 105] width 32 height 12
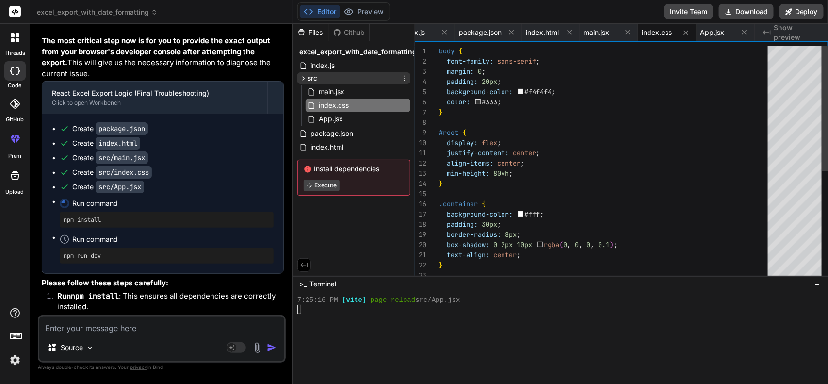
click at [347, 80] on div "src" at bounding box center [353, 78] width 113 height 12
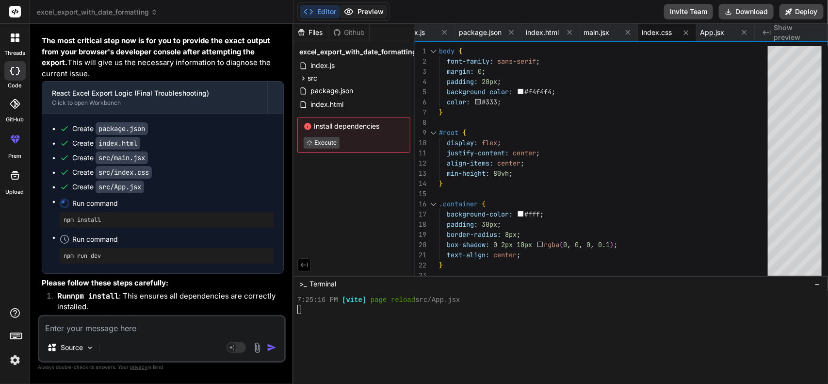
click at [364, 8] on button "Preview" at bounding box center [364, 12] width 48 height 14
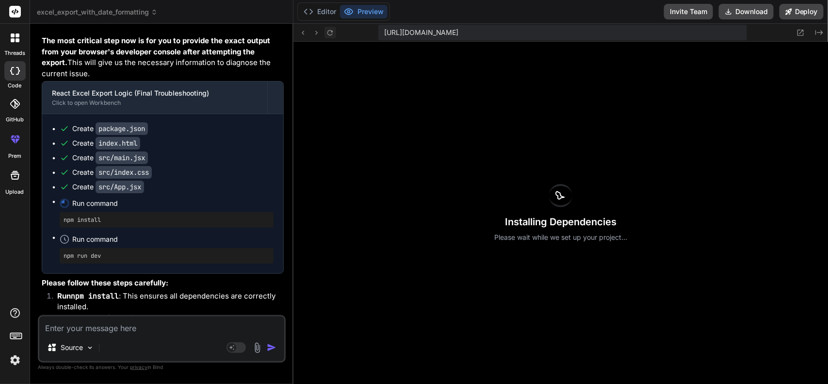
click at [330, 29] on icon at bounding box center [330, 33] width 8 height 8
click at [324, 9] on button "Editor" at bounding box center [320, 12] width 40 height 14
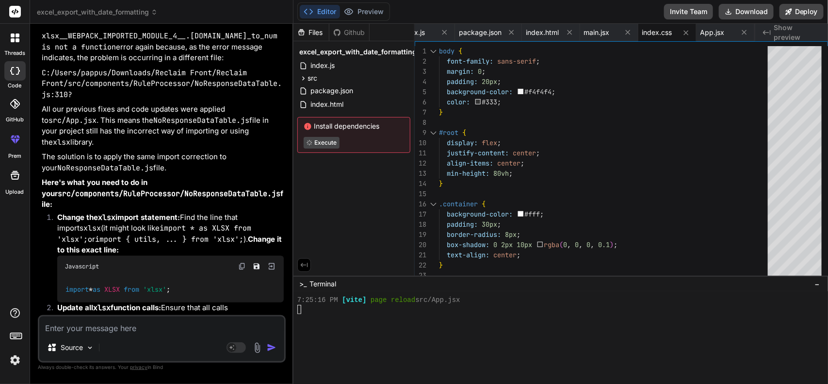
scroll to position [17208, 0]
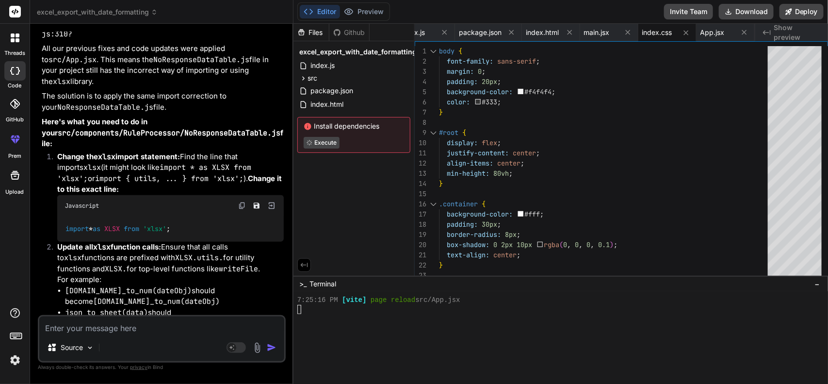
click at [243, 202] on img at bounding box center [242, 206] width 8 height 8
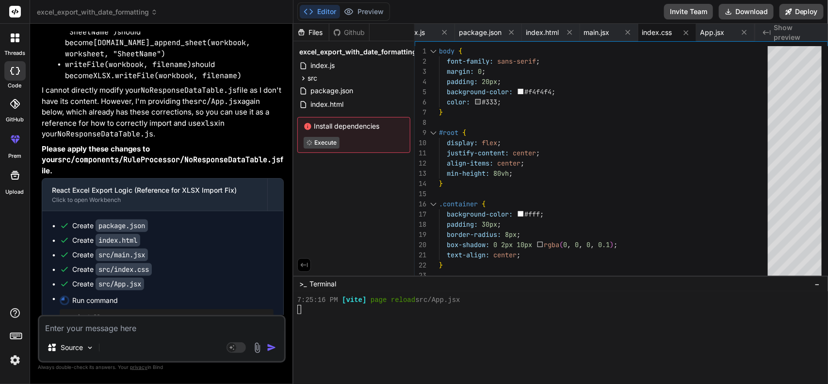
scroll to position [17632, 0]
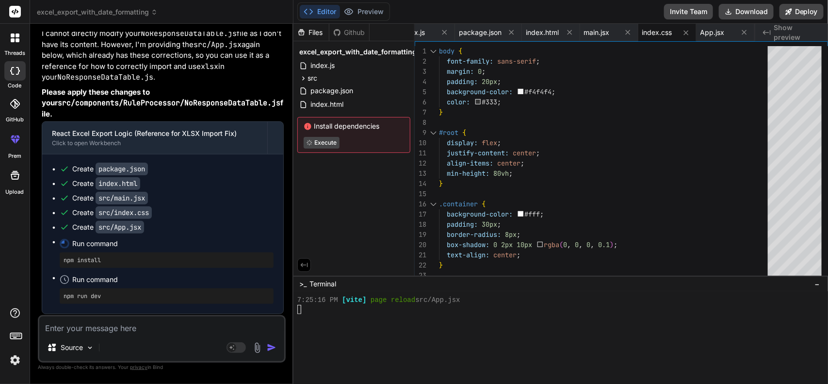
click at [112, 221] on code "src/App.jsx" at bounding box center [120, 227] width 48 height 13
click at [331, 78] on div "src" at bounding box center [353, 78] width 113 height 12
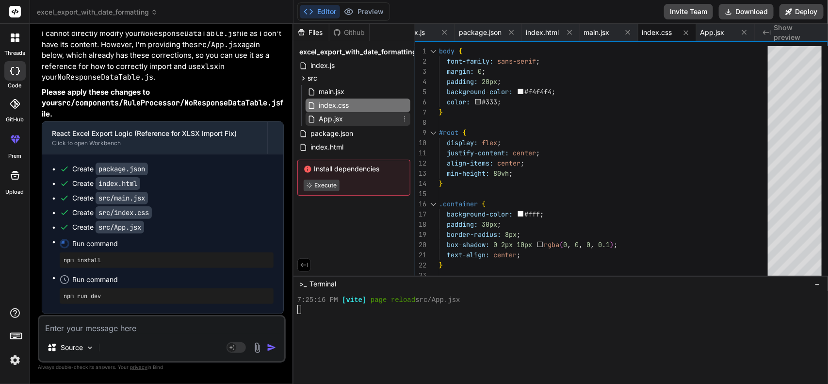
click at [335, 112] on div "App.jsx" at bounding box center [357, 119] width 105 height 14
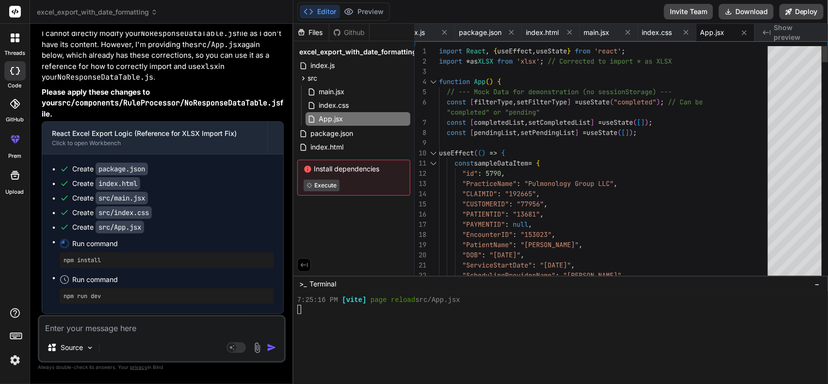
click at [434, 151] on div at bounding box center [433, 153] width 13 height 10
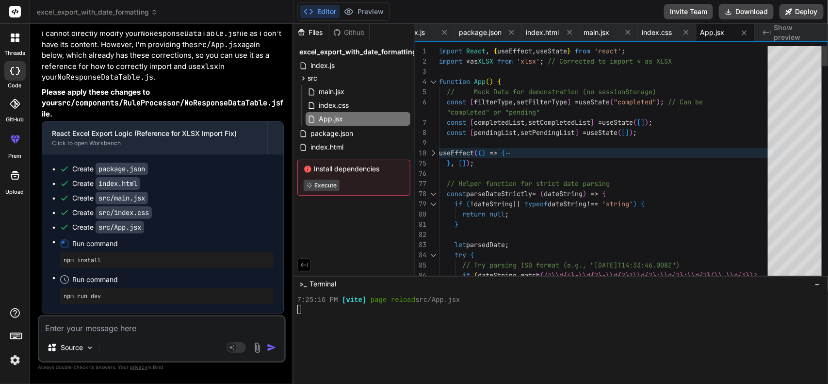
click at [433, 203] on div at bounding box center [433, 204] width 13 height 10
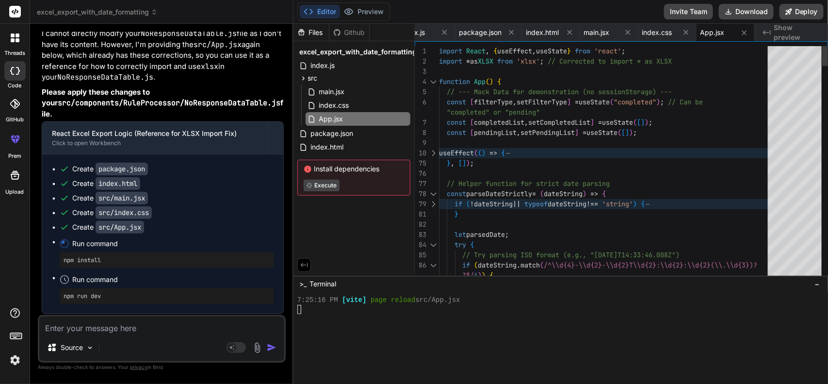
click at [430, 243] on div at bounding box center [433, 245] width 13 height 10
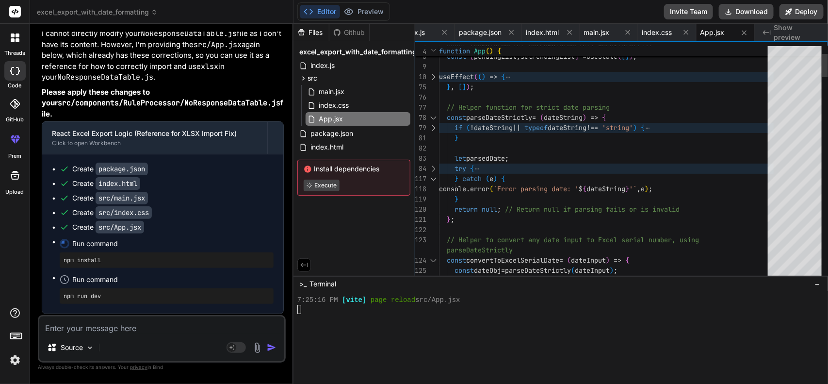
click at [435, 258] on div at bounding box center [433, 260] width 13 height 10
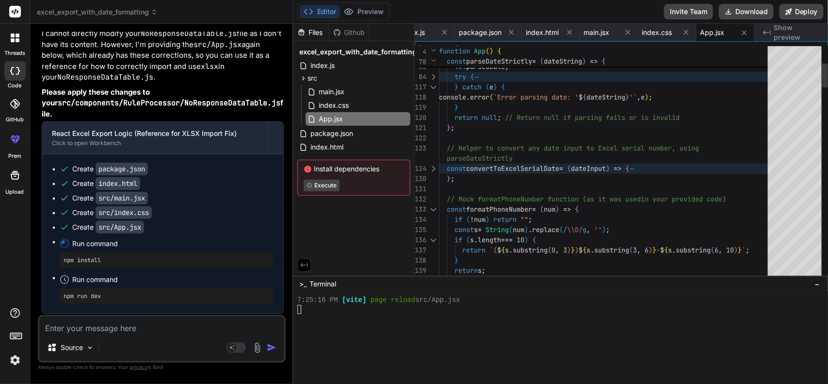
scroll to position [0, 0]
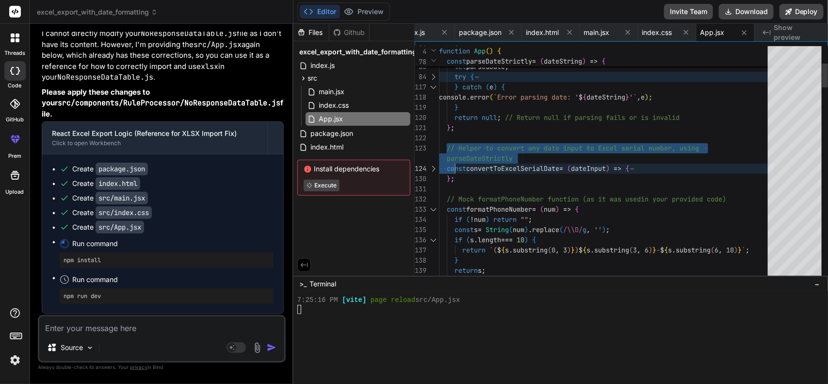
drag, startPoint x: 447, startPoint y: 142, endPoint x: 455, endPoint y: 170, distance: 29.2
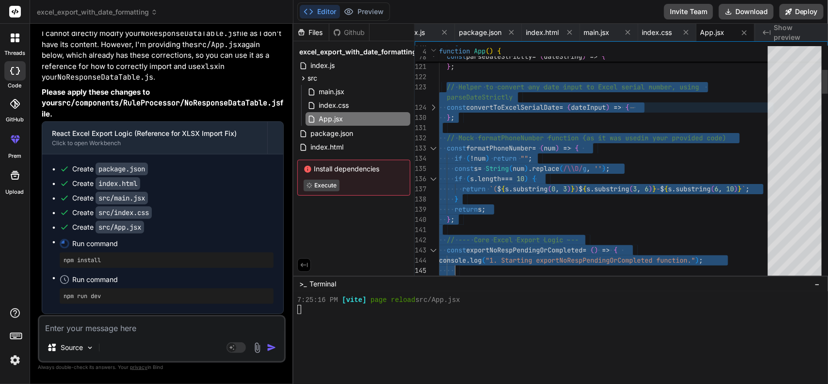
drag, startPoint x: 446, startPoint y: 81, endPoint x: 488, endPoint y: 270, distance: 193.2
click at [432, 246] on div at bounding box center [433, 250] width 13 height 10
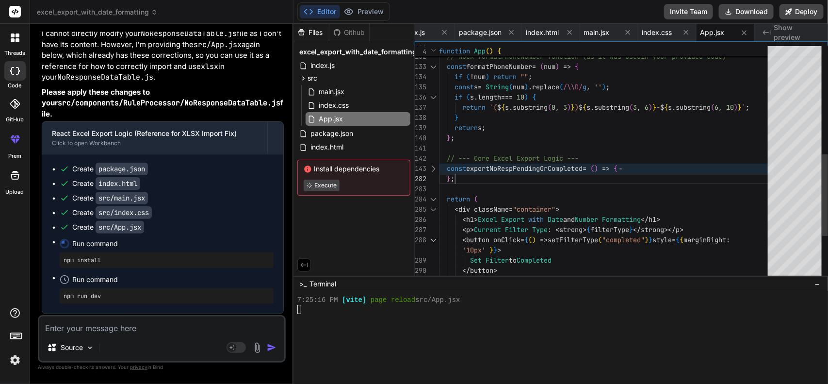
click at [481, 175] on div "// Mock formatPhoneNumber function (as it was used in your provided code) const…" at bounding box center [606, 72] width 335 height 672
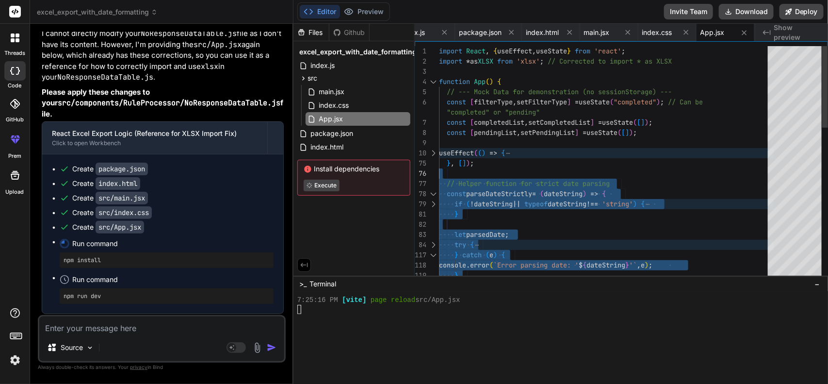
drag, startPoint x: 459, startPoint y: 243, endPoint x: 442, endPoint y: 173, distance: 72.3
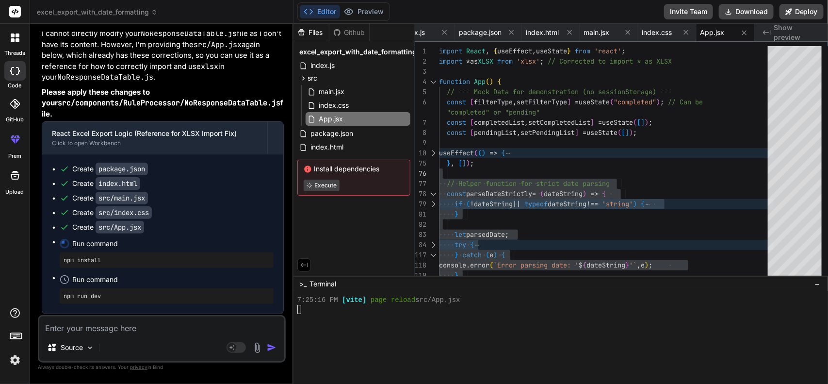
click at [197, 331] on textarea at bounding box center [161, 324] width 245 height 17
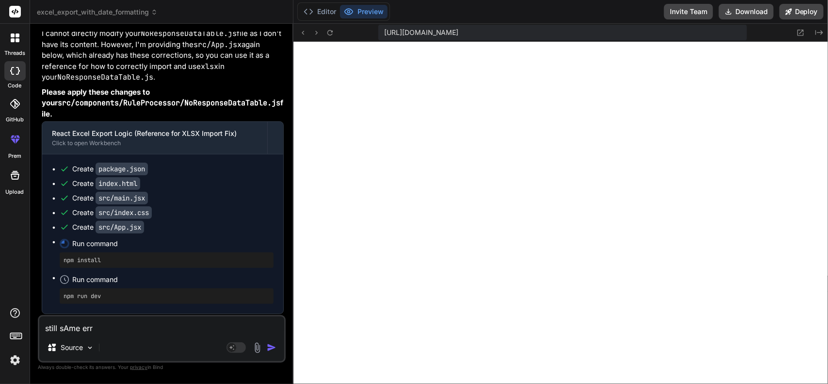
click at [269, 349] on img "button" at bounding box center [272, 347] width 10 height 10
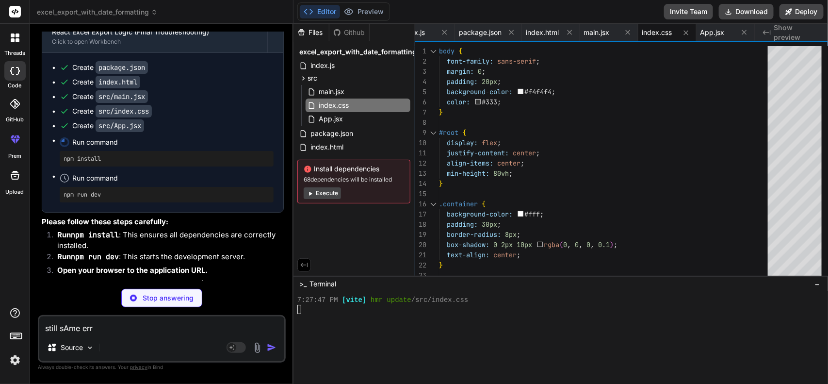
scroll to position [16684, 0]
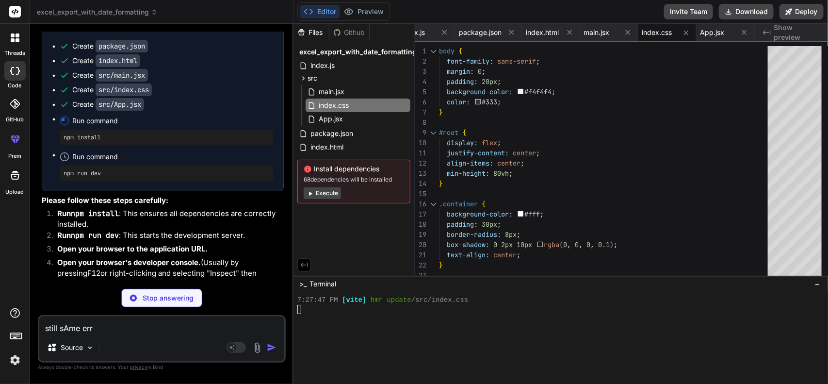
click at [71, 208] on strong "Run npm install" at bounding box center [88, 212] width 62 height 9
drag, startPoint x: 56, startPoint y: 147, endPoint x: 122, endPoint y: 148, distance: 66.0
click at [122, 208] on li "Run npm install : This ensures all dependencies are correctly installed." at bounding box center [166, 219] width 234 height 22
click at [110, 208] on code "npm install" at bounding box center [95, 213] width 48 height 10
drag, startPoint x: 73, startPoint y: 146, endPoint x: 118, endPoint y: 152, distance: 45.4
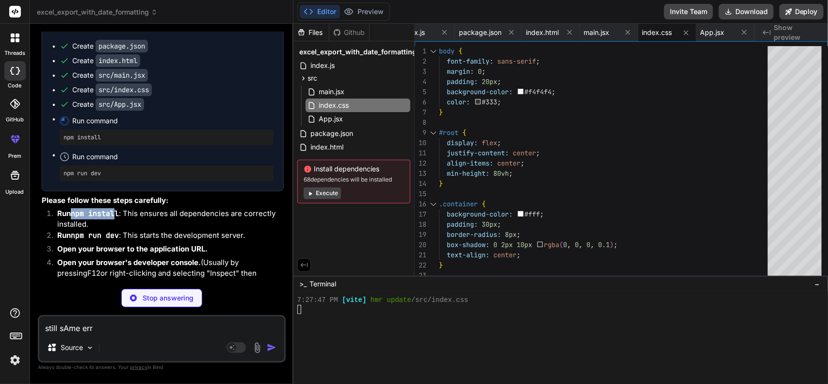
click at [118, 208] on code "npm install" at bounding box center [95, 213] width 48 height 10
copy code "npm instal"
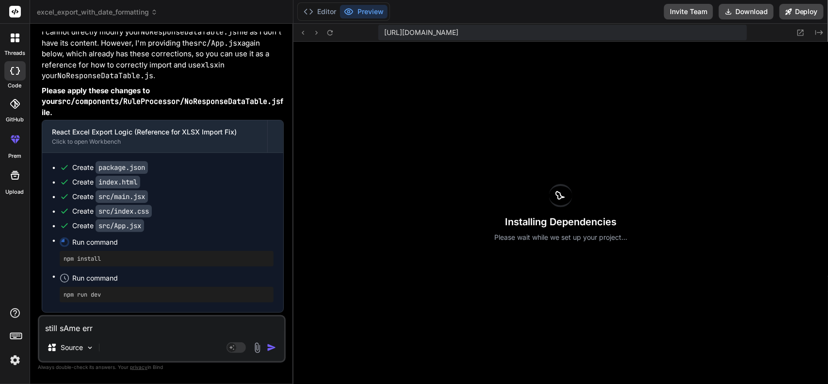
scroll to position [17654, 0]
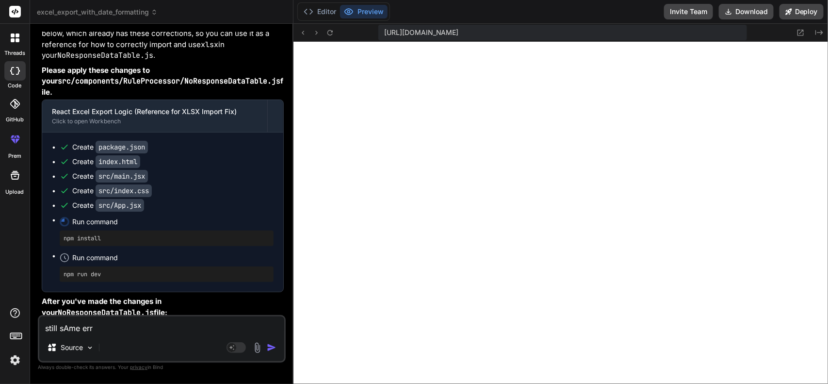
click at [142, 330] on textarea "still sAme err" at bounding box center [161, 324] width 245 height 17
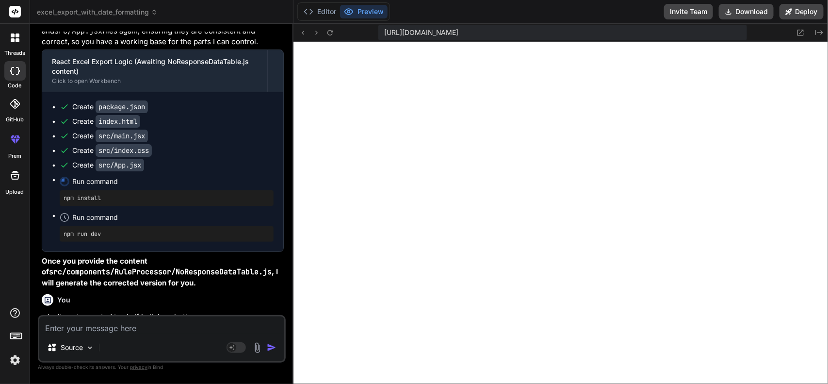
scroll to position [18228, 0]
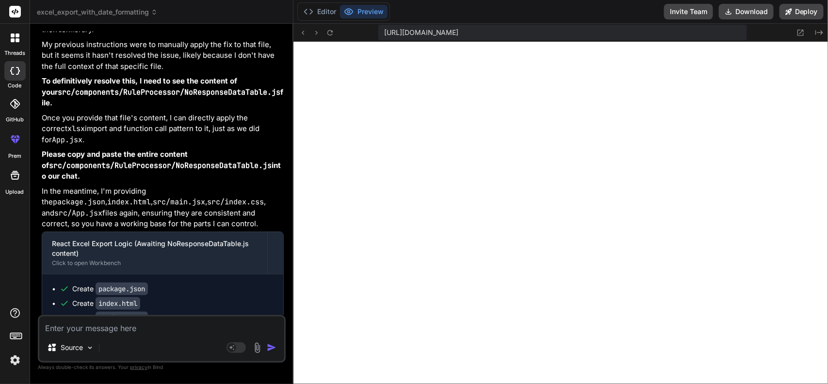
click at [111, 340] on code "src/App.jsx" at bounding box center [120, 346] width 48 height 13
click at [314, 10] on button "Editor" at bounding box center [320, 12] width 40 height 14
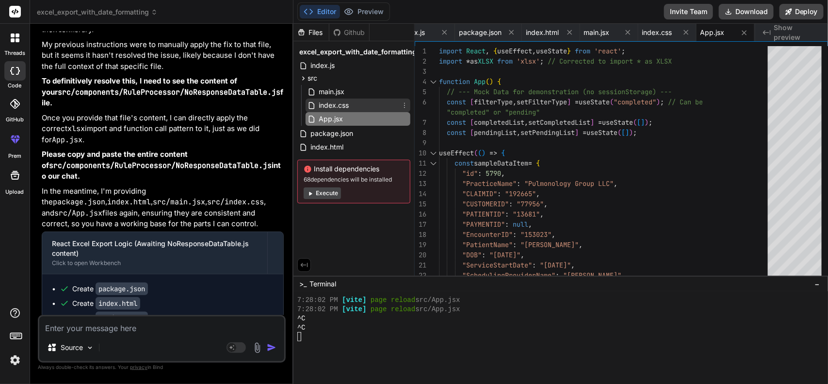
click at [360, 108] on div "index.css" at bounding box center [357, 105] width 105 height 14
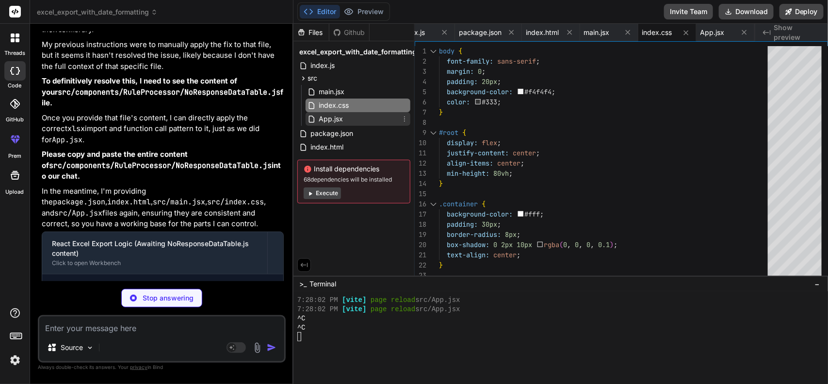
click at [361, 114] on div "App.jsx" at bounding box center [357, 119] width 105 height 14
click at [131, 284] on ul "Create package.json Create index.html Create src/main.jsx Create src/index.css …" at bounding box center [163, 354] width 222 height 140
click at [328, 117] on span "App.jsx" at bounding box center [331, 119] width 26 height 12
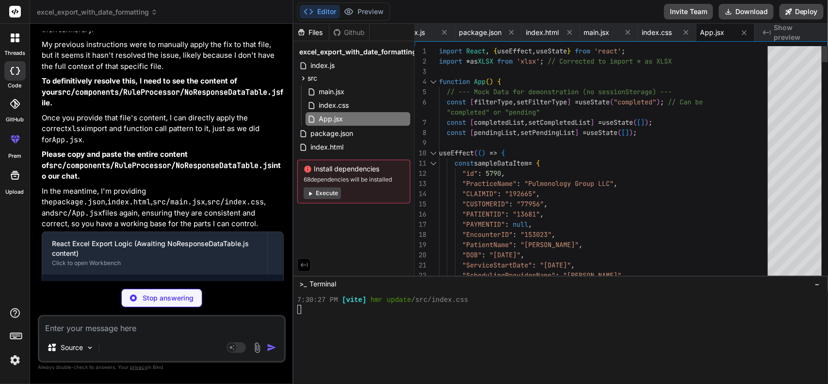
click at [432, 151] on div at bounding box center [433, 153] width 13 height 10
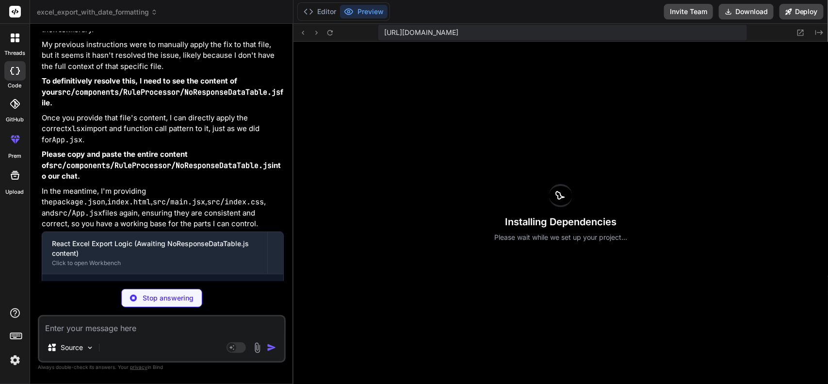
scroll to position [3954, 0]
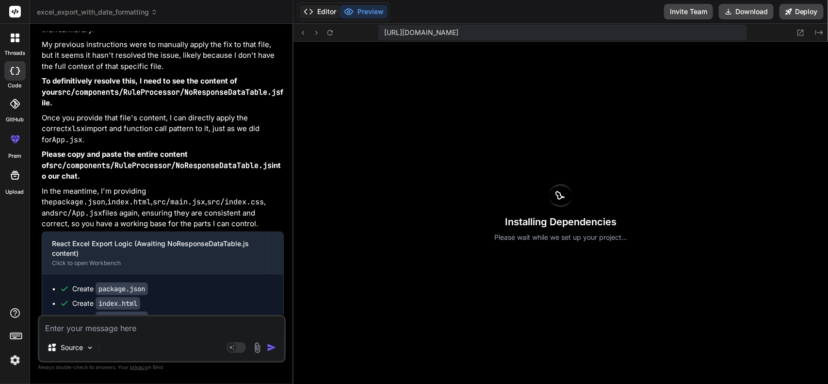
click at [329, 5] on button "Editor" at bounding box center [320, 12] width 40 height 14
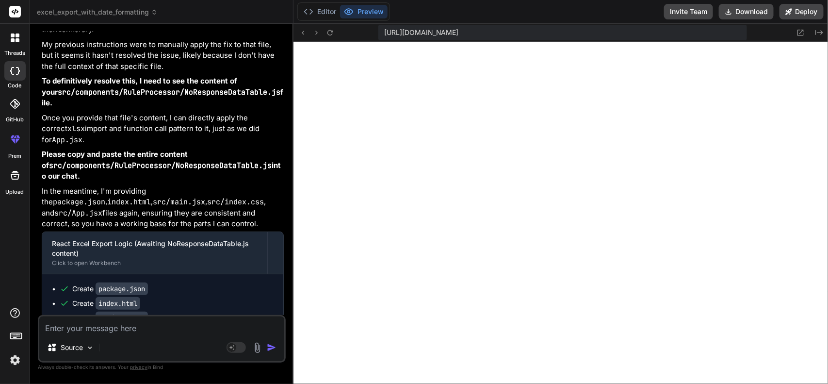
click at [178, 326] on textarea at bounding box center [161, 324] width 245 height 17
paste textarea "Fetch already in progress NoResponseDataTable.js:328 1. Starting exportNoRespPe…"
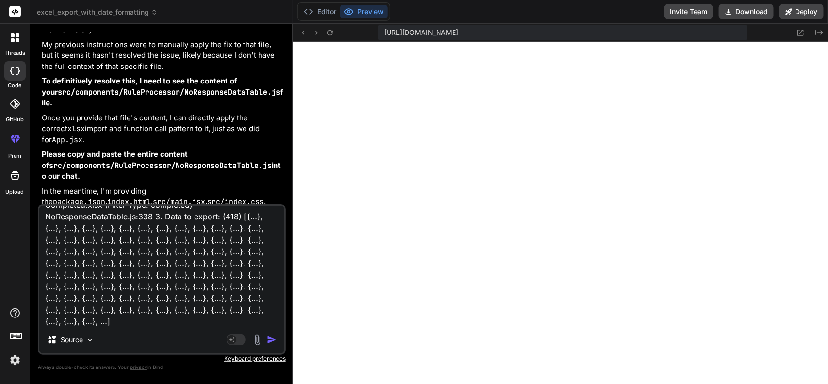
click at [163, 257] on textarea "Fetch already in progress NoResponseDataTable.js:328 1. Starting exportNoRespPe…" at bounding box center [161, 266] width 245 height 120
click at [128, 332] on div "Source" at bounding box center [161, 341] width 245 height 23
click at [136, 322] on textarea "Fetch already in progress NoResponseDataTable.js:328 1. Starting exportNoRespPe…" at bounding box center [161, 266] width 245 height 120
paste textarea "TypeError: xlsx__WEBPACK_IMPORTED_MODULE_4__.utils.date_to_num is not a functio…"
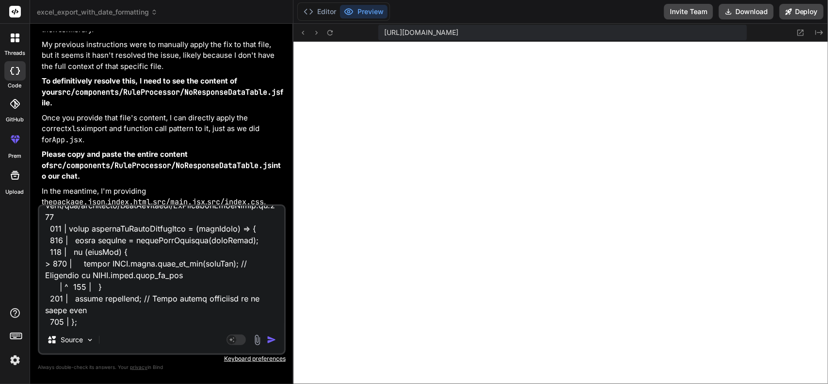
click at [272, 333] on div "Source" at bounding box center [161, 341] width 245 height 23
click at [272, 334] on div "Agent Mode. When this toggle is activated, AI automatically makes decisions, re…" at bounding box center [252, 340] width 56 height 12
click at [275, 339] on img "button" at bounding box center [272, 340] width 10 height 10
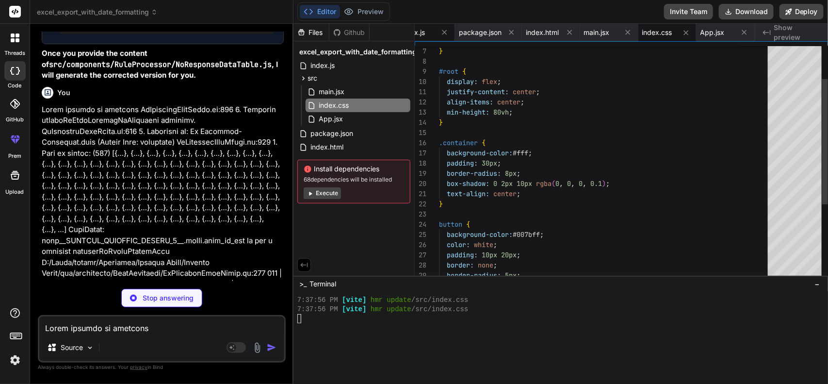
scroll to position [4172, 0]
click at [347, 116] on div "App.jsx" at bounding box center [357, 119] width 105 height 14
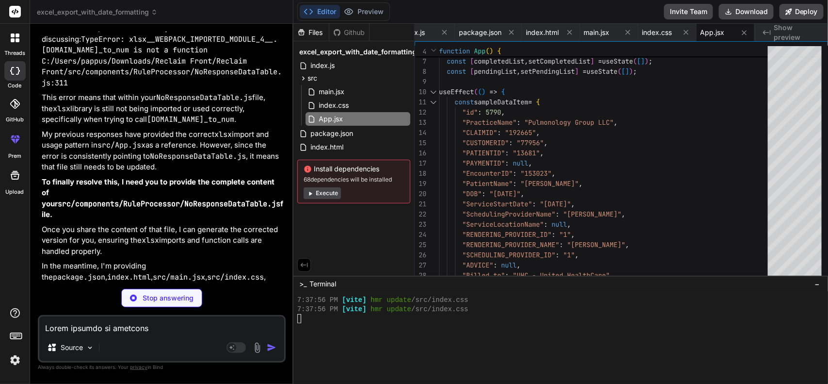
scroll to position [19949, 0]
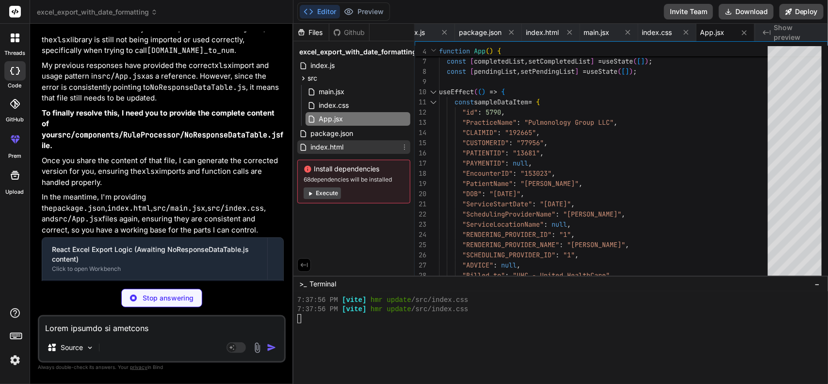
click at [342, 144] on span "index.html" at bounding box center [326, 147] width 35 height 12
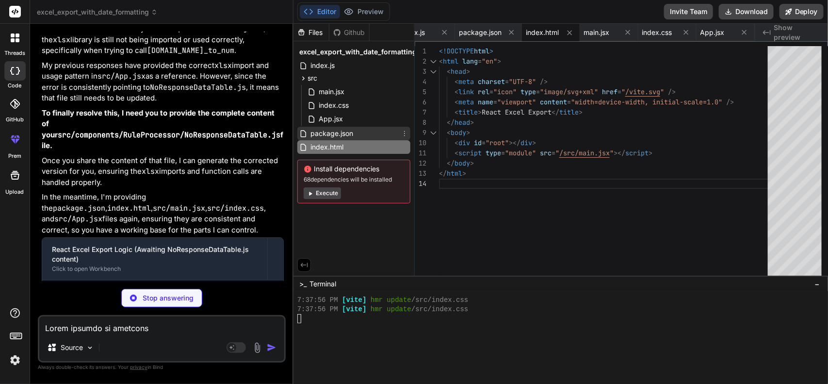
click at [346, 128] on span "package.json" at bounding box center [331, 134] width 45 height 12
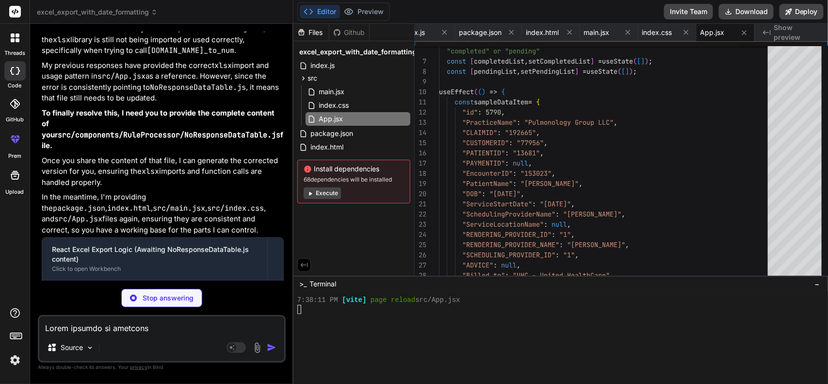
scroll to position [4200, 0]
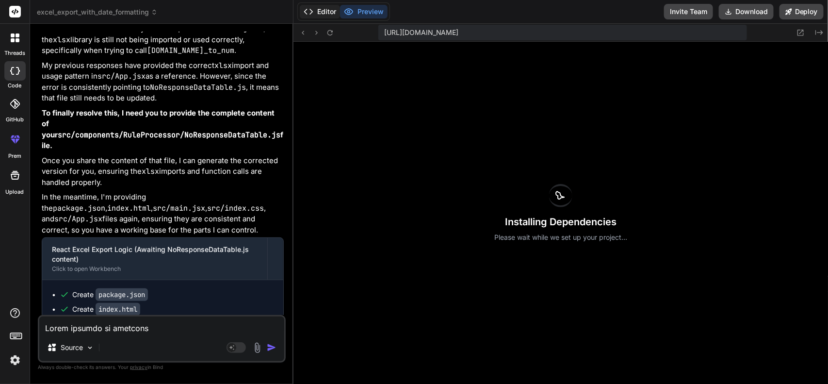
click at [331, 13] on button "Editor" at bounding box center [320, 12] width 40 height 14
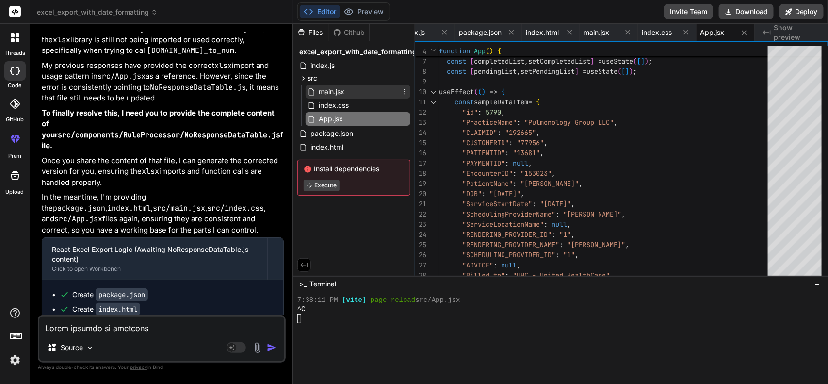
click at [344, 91] on span "main.jsx" at bounding box center [332, 92] width 28 height 12
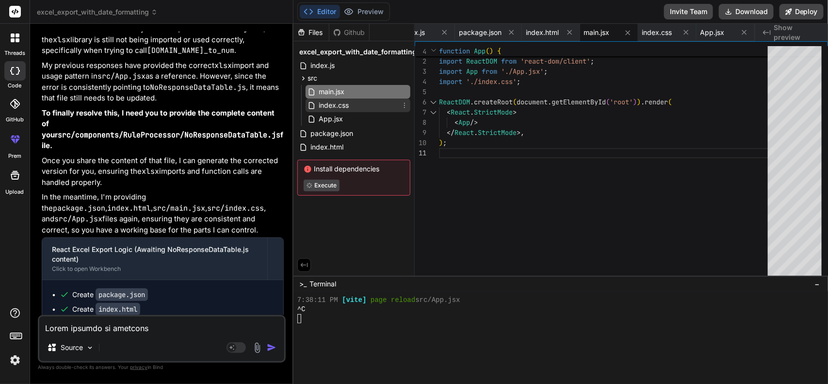
click at [345, 110] on span "index.css" at bounding box center [334, 105] width 32 height 12
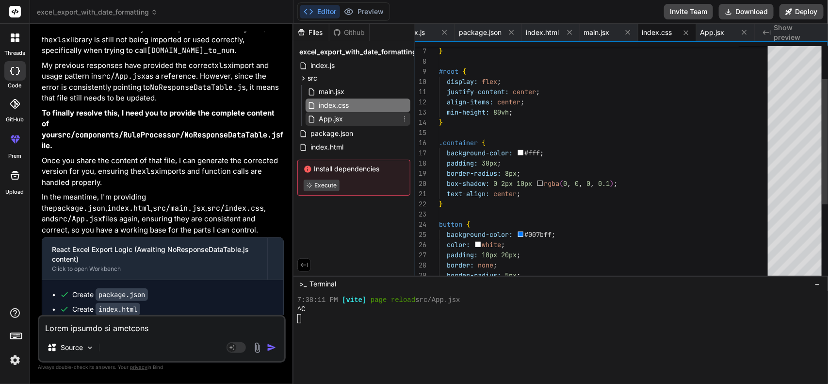
click at [346, 121] on div "App.jsx" at bounding box center [357, 119] width 105 height 14
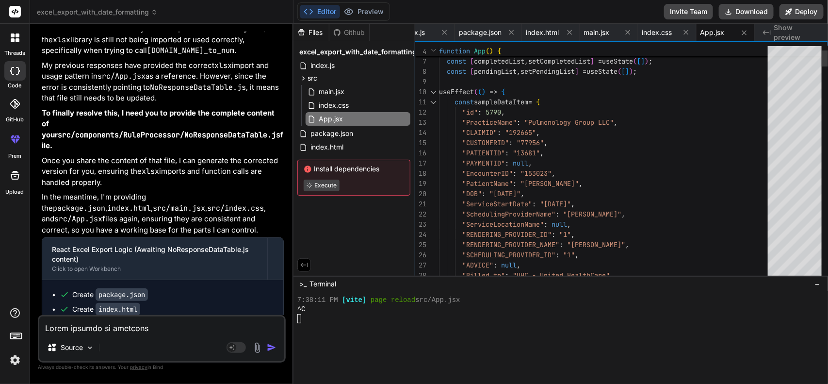
click at [431, 93] on div at bounding box center [433, 92] width 13 height 10
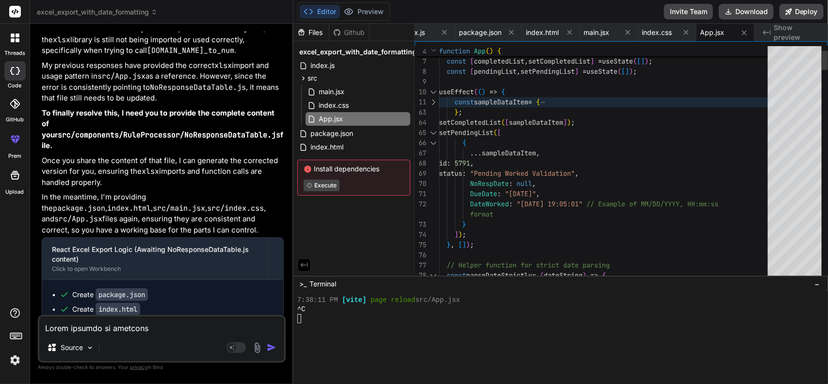
click at [435, 135] on div at bounding box center [433, 133] width 13 height 10
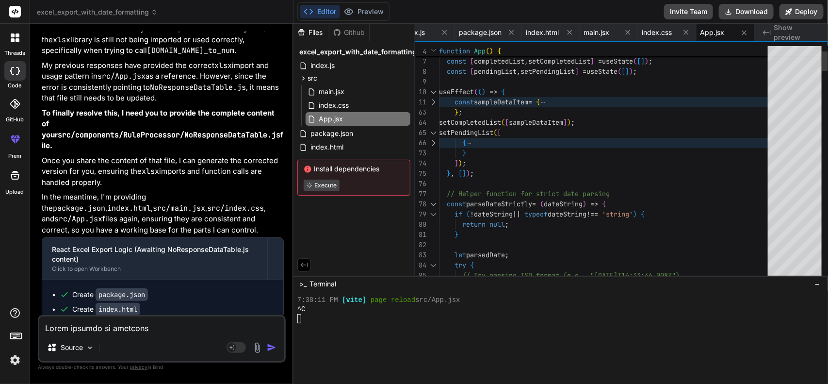
click at [433, 204] on div at bounding box center [433, 204] width 13 height 10
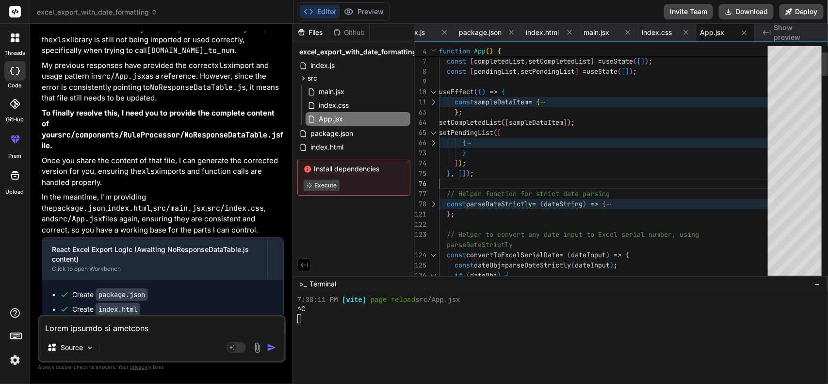
scroll to position [0, 0]
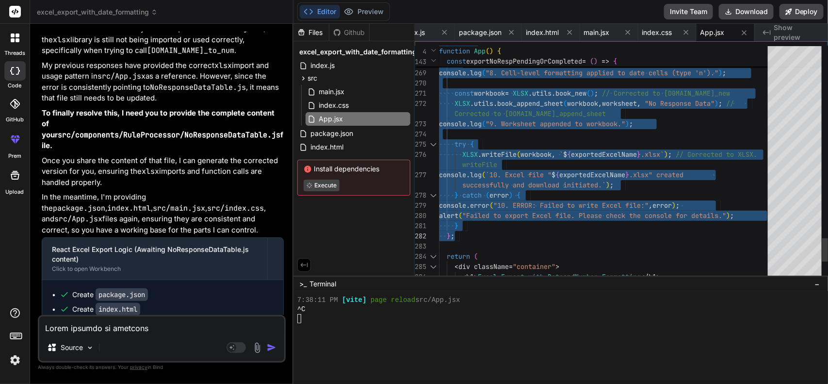
drag, startPoint x: 447, startPoint y: 183, endPoint x: 527, endPoint y: 230, distance: 92.8
click at [157, 338] on div "Source" at bounding box center [161, 348] width 245 height 23
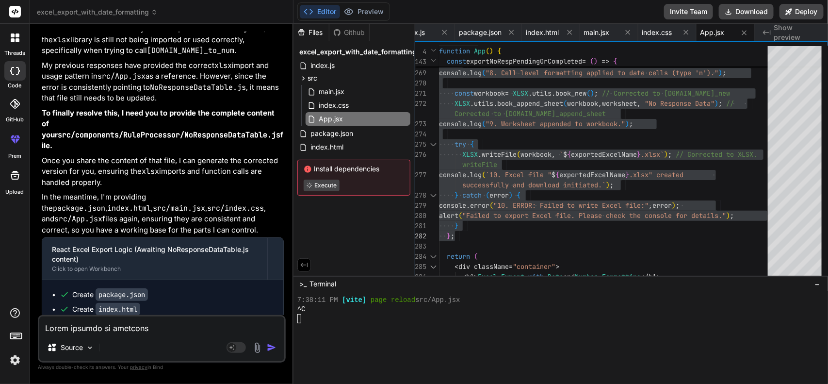
click at [161, 330] on textarea at bounding box center [161, 324] width 245 height 17
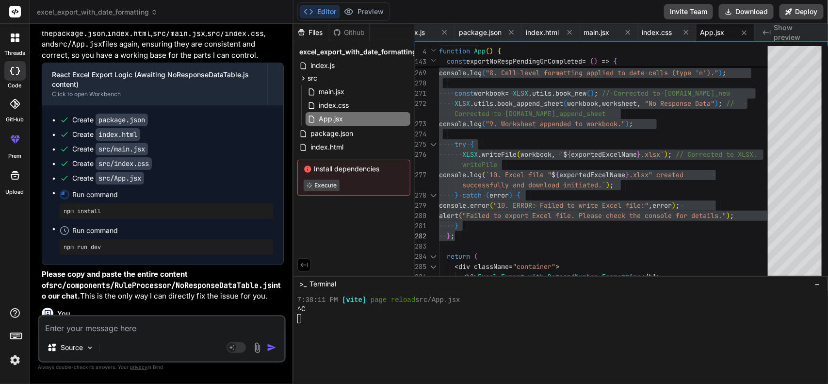
scroll to position [20126, 0]
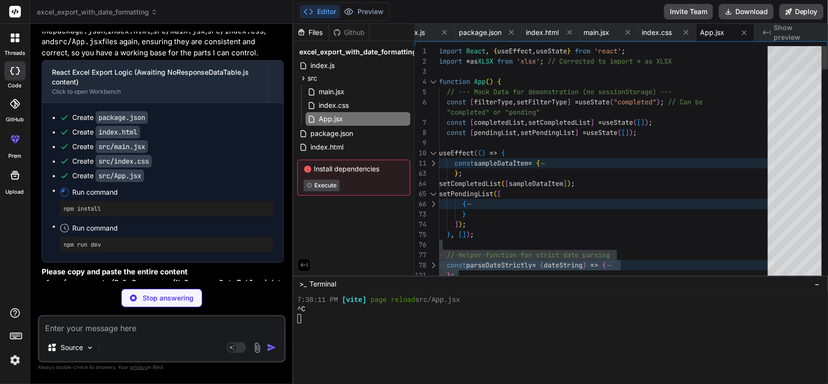
click at [804, 46] on div at bounding box center [794, 60] width 54 height 28
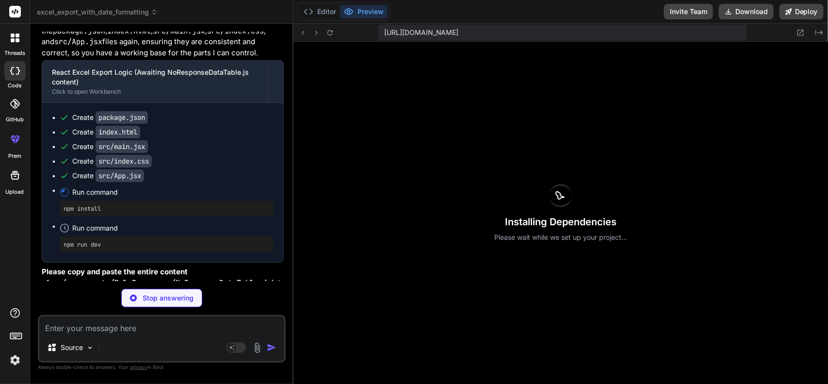
scroll to position [0, 84]
